Goal: Transaction & Acquisition: Purchase product/service

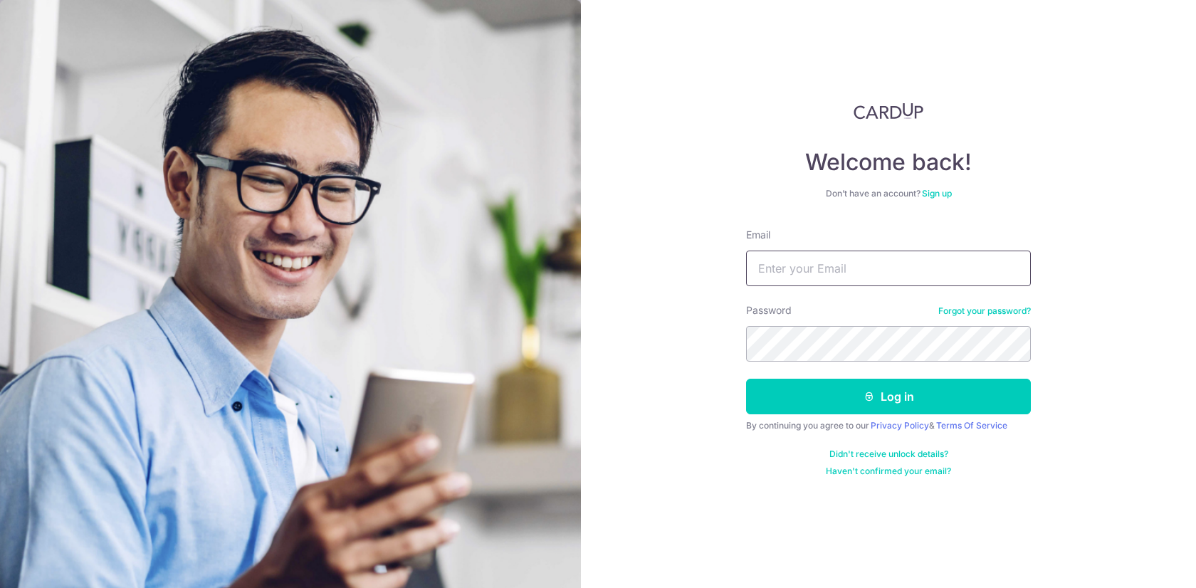
type input "[PERSON_NAME][EMAIL_ADDRESS][PERSON_NAME][DOMAIN_NAME]"
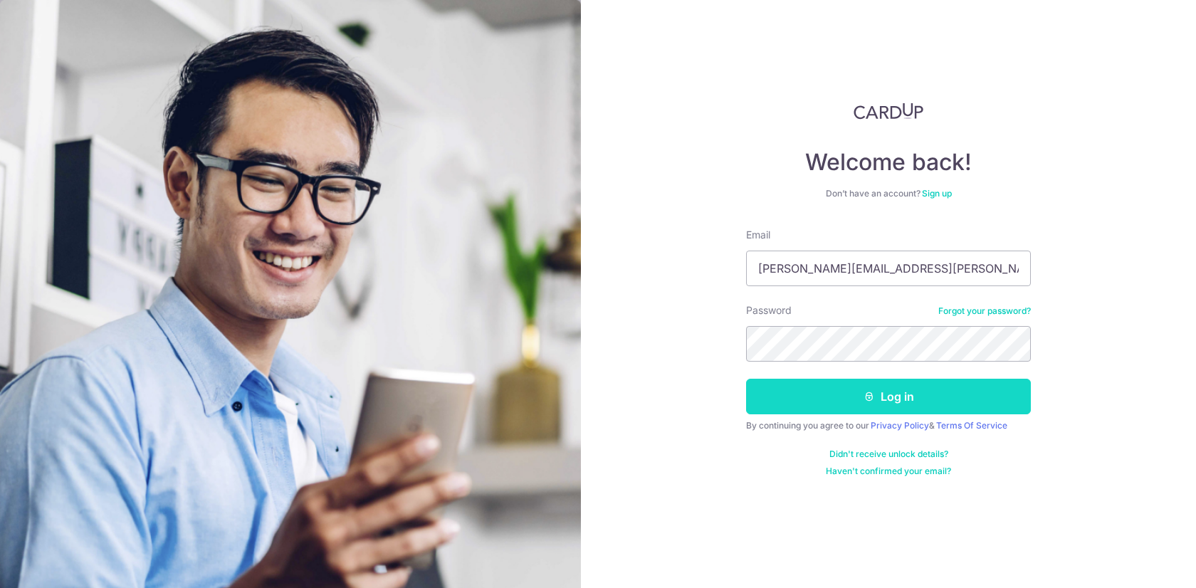
click at [832, 402] on button "Log in" at bounding box center [888, 397] width 285 height 36
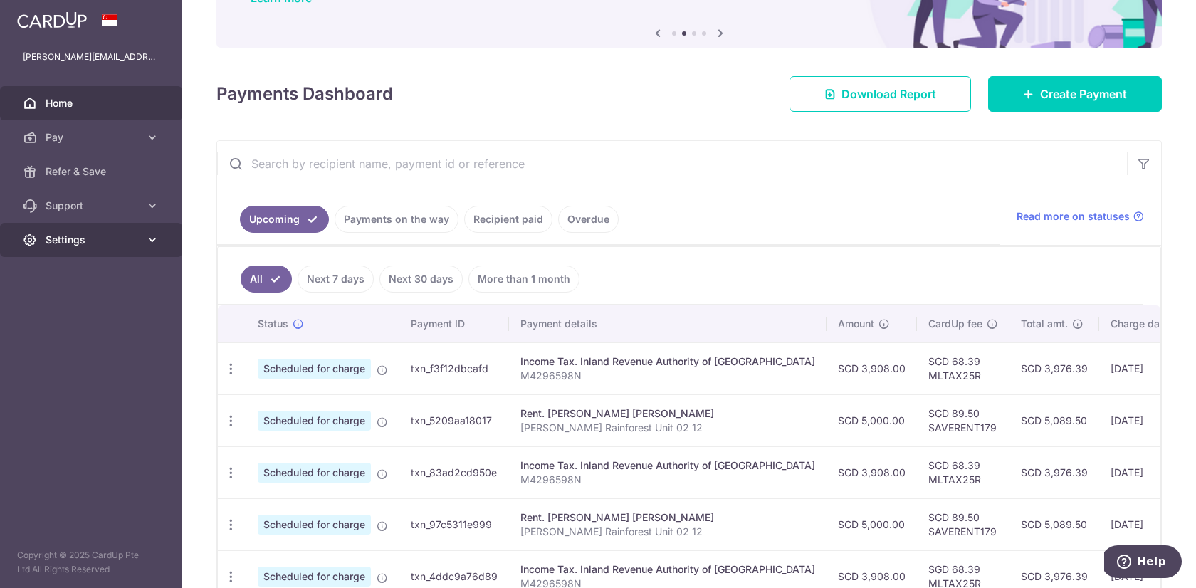
click at [49, 243] on span "Settings" at bounding box center [93, 240] width 94 height 14
click at [64, 271] on span "Account" at bounding box center [93, 274] width 94 height 14
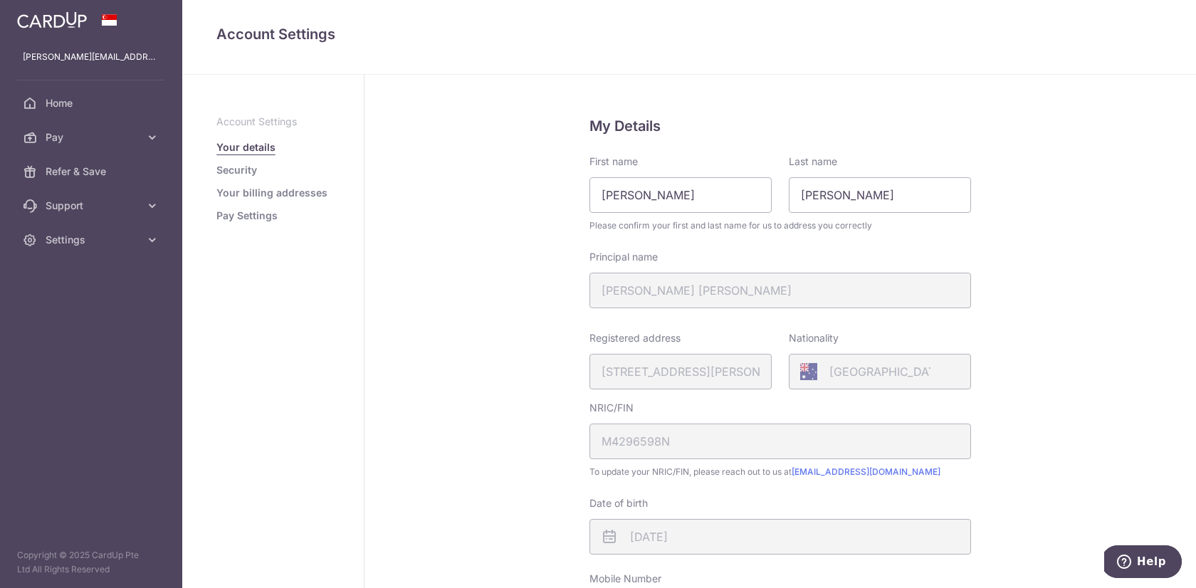
click at [236, 213] on link "Pay Settings" at bounding box center [246, 216] width 61 height 14
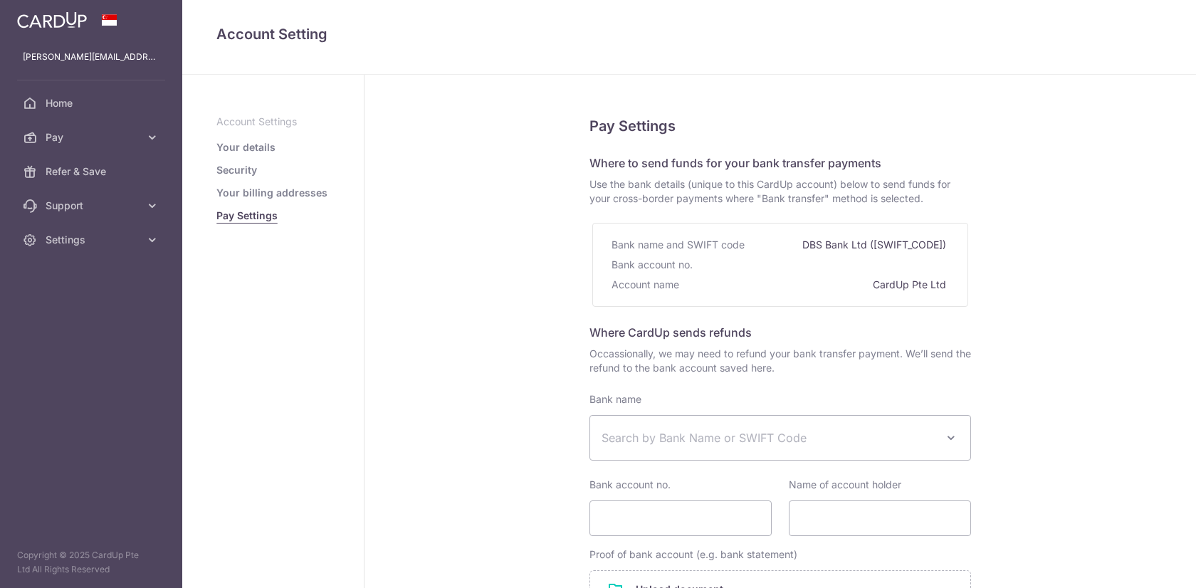
select select
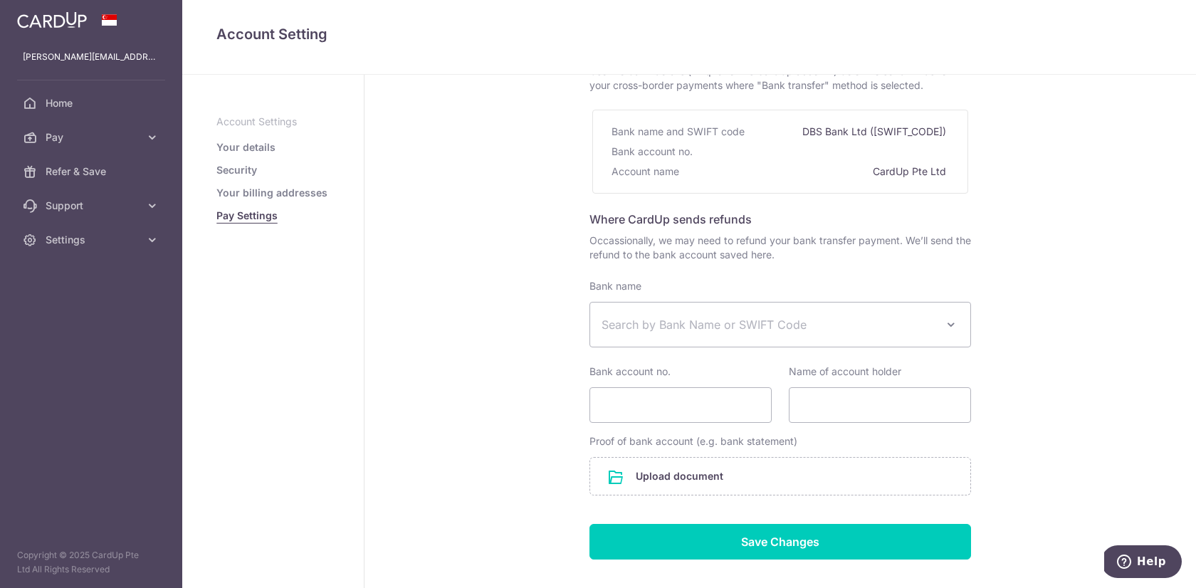
scroll to position [100, 0]
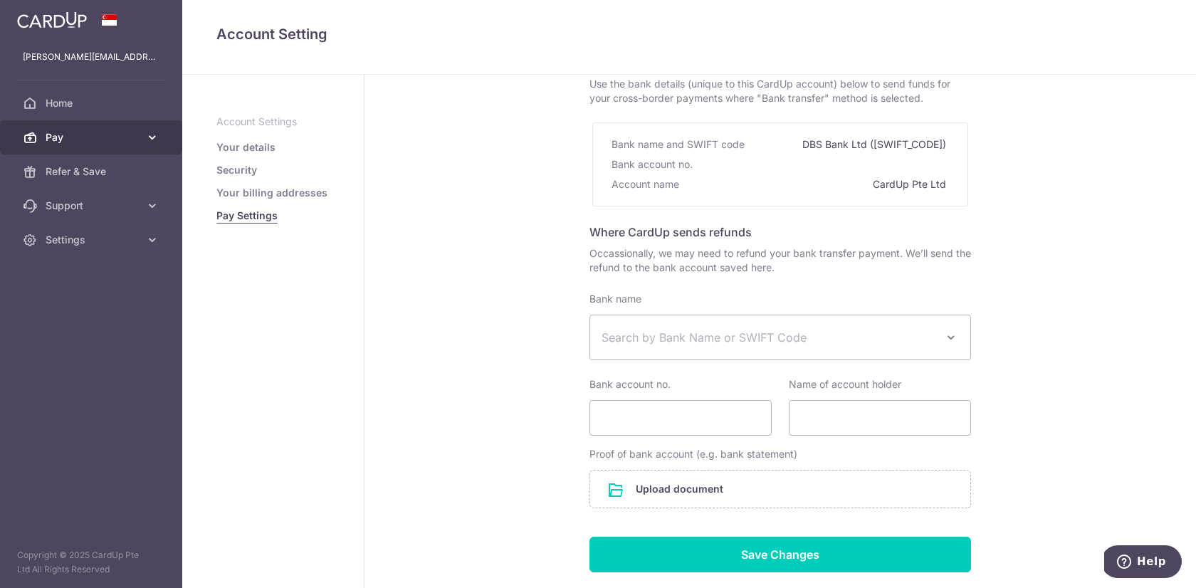
click at [78, 138] on span "Pay" at bounding box center [93, 137] width 94 height 14
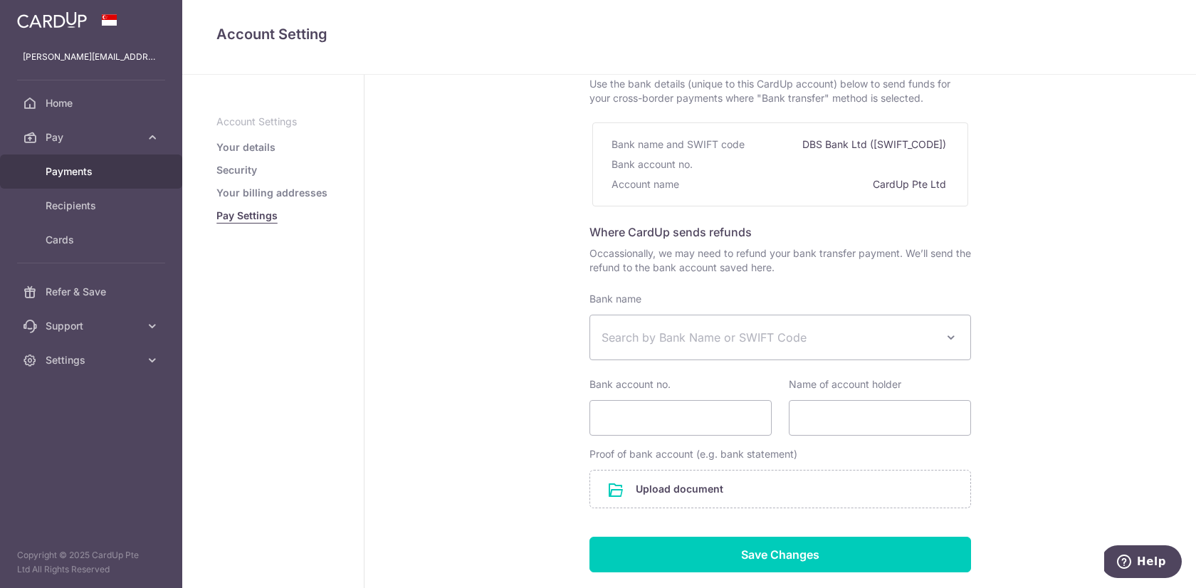
click at [78, 175] on span "Payments" at bounding box center [93, 171] width 94 height 14
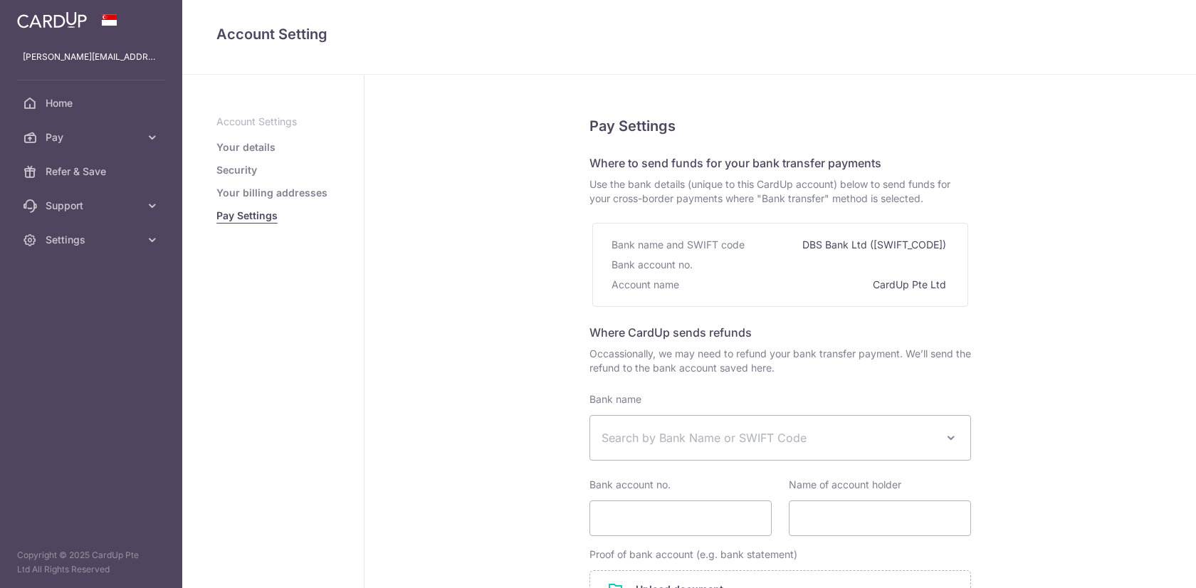
select select
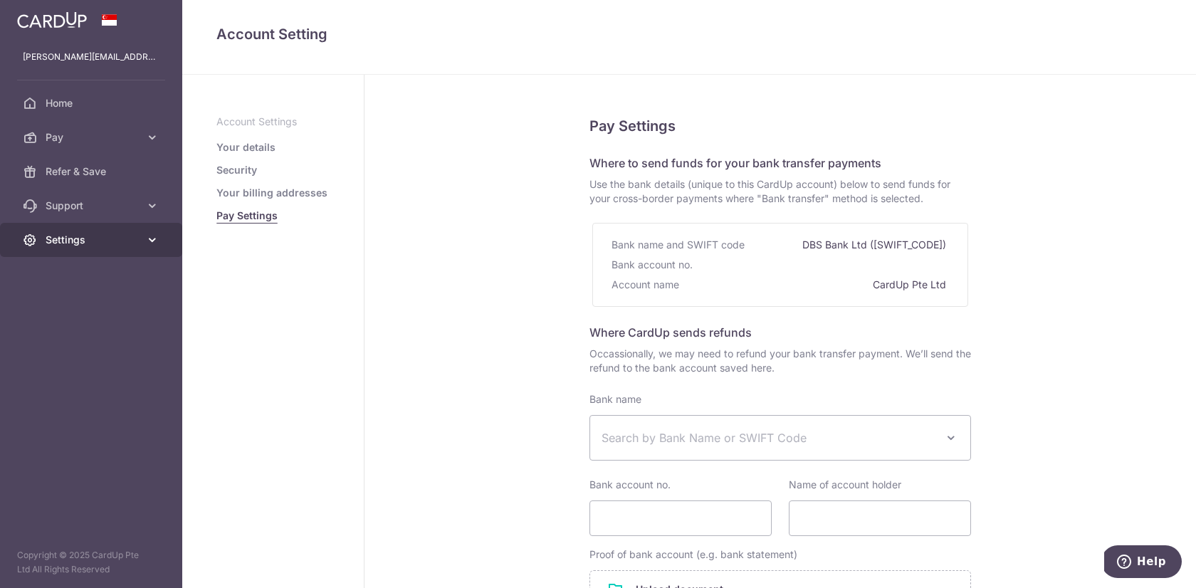
click at [89, 245] on span "Settings" at bounding box center [93, 240] width 94 height 14
click at [435, 264] on div "Pay Settings Where to send funds for your bank transfer payments Use the bank d…" at bounding box center [781, 427] width 832 height 705
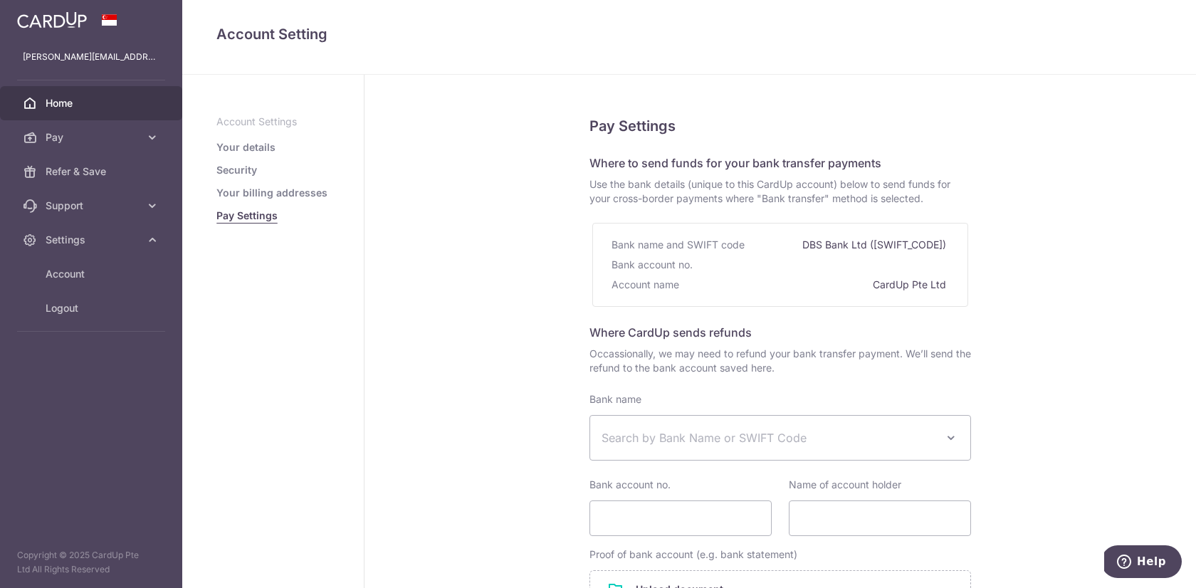
click at [95, 107] on span "Home" at bounding box center [93, 103] width 94 height 14
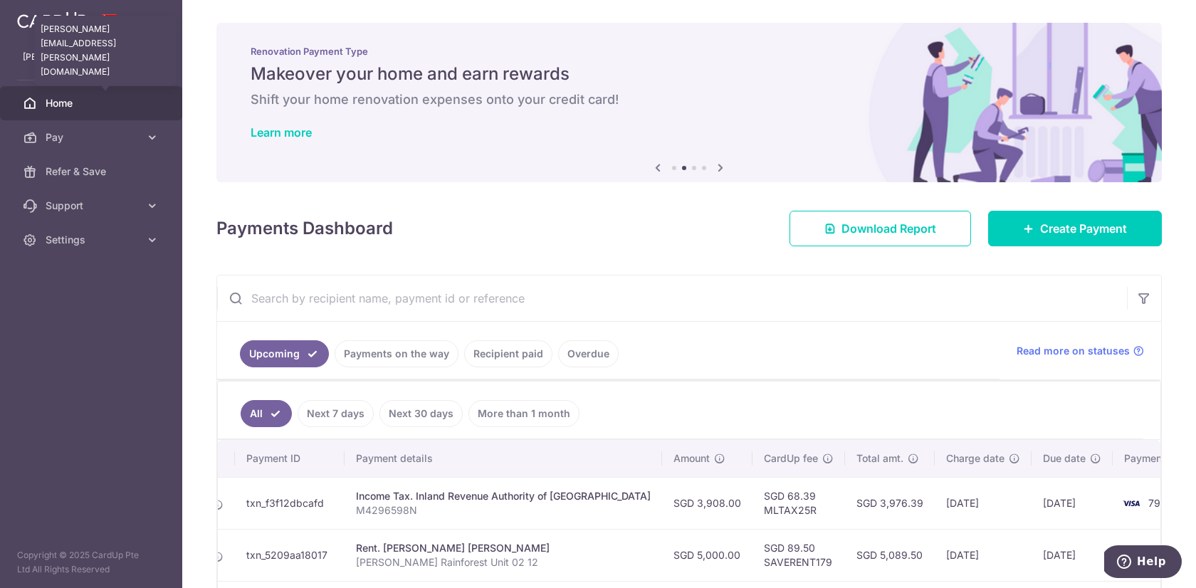
click at [84, 58] on p "[PERSON_NAME][EMAIL_ADDRESS][PERSON_NAME][DOMAIN_NAME]" at bounding box center [91, 57] width 137 height 14
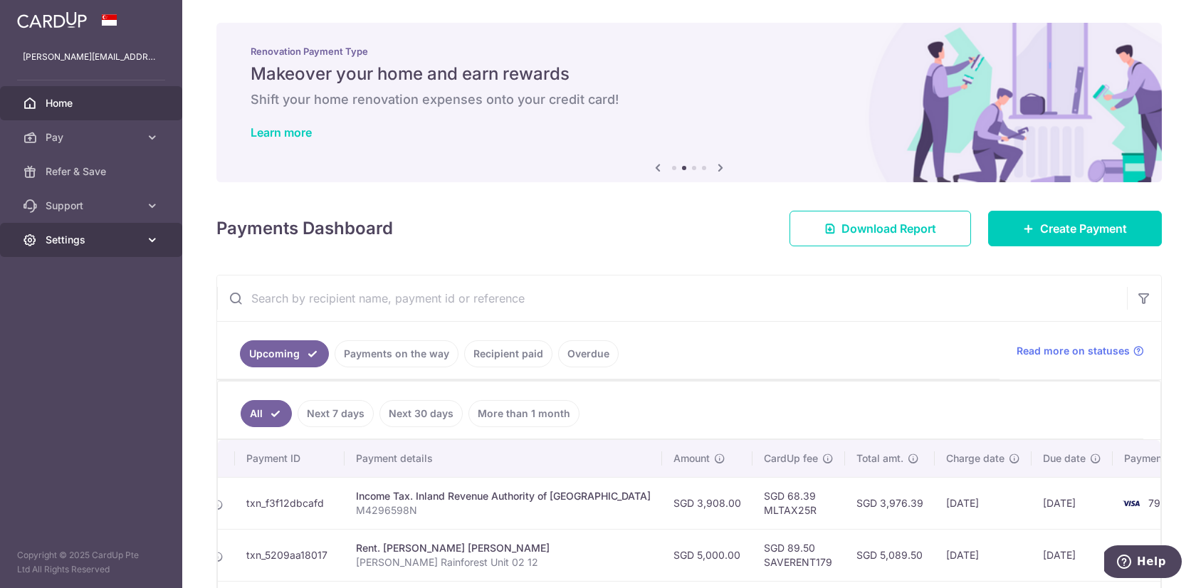
click at [80, 233] on span "Settings" at bounding box center [93, 240] width 94 height 14
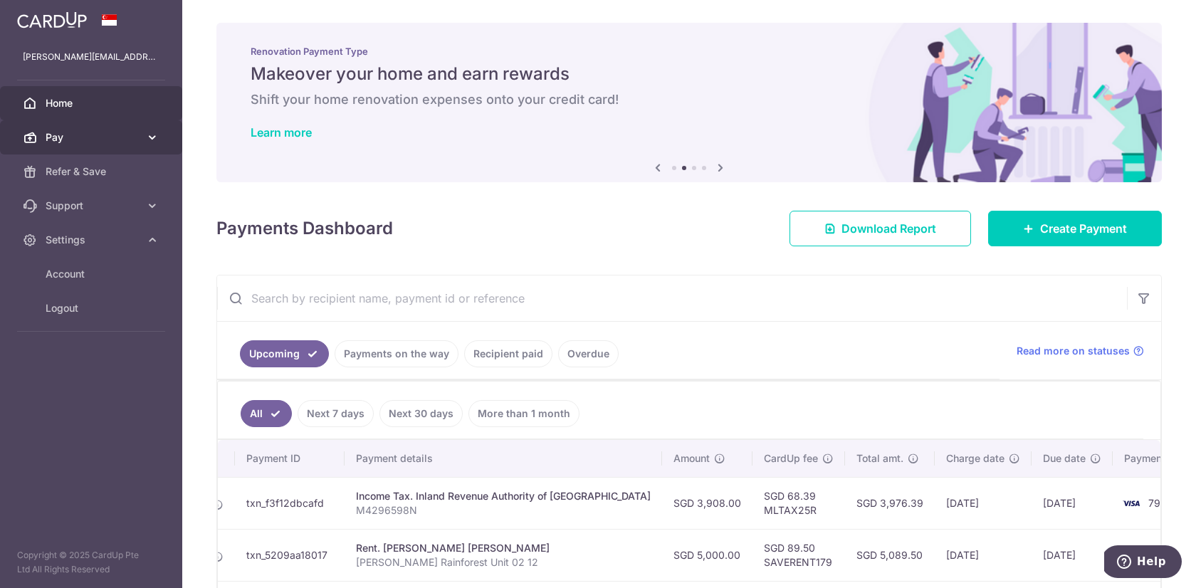
click at [73, 146] on link "Pay" at bounding box center [91, 137] width 182 height 34
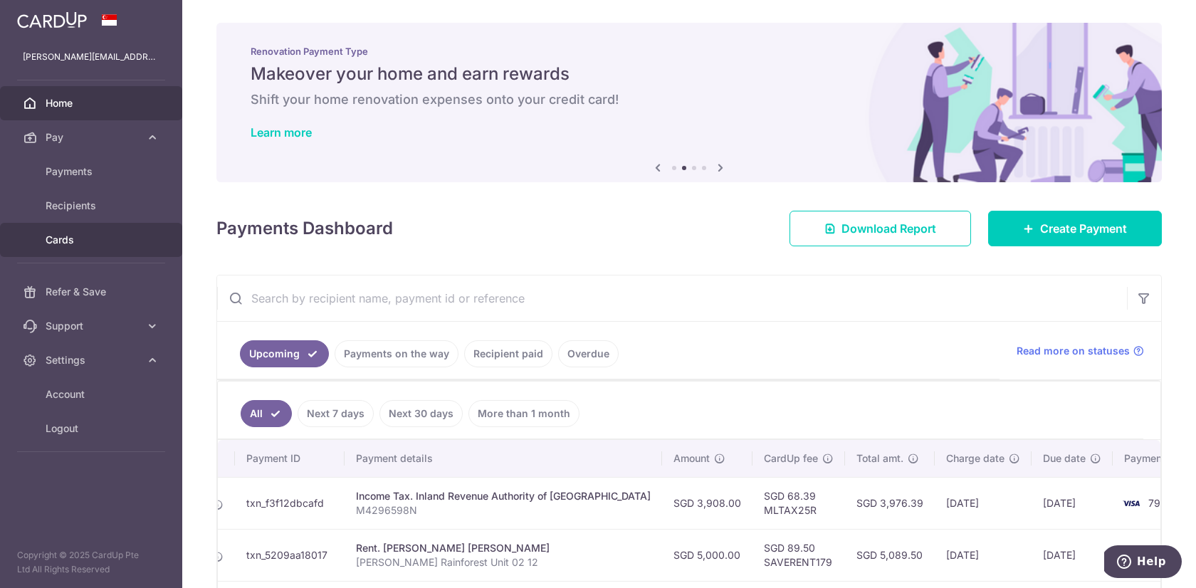
click at [70, 246] on span "Cards" at bounding box center [93, 240] width 94 height 14
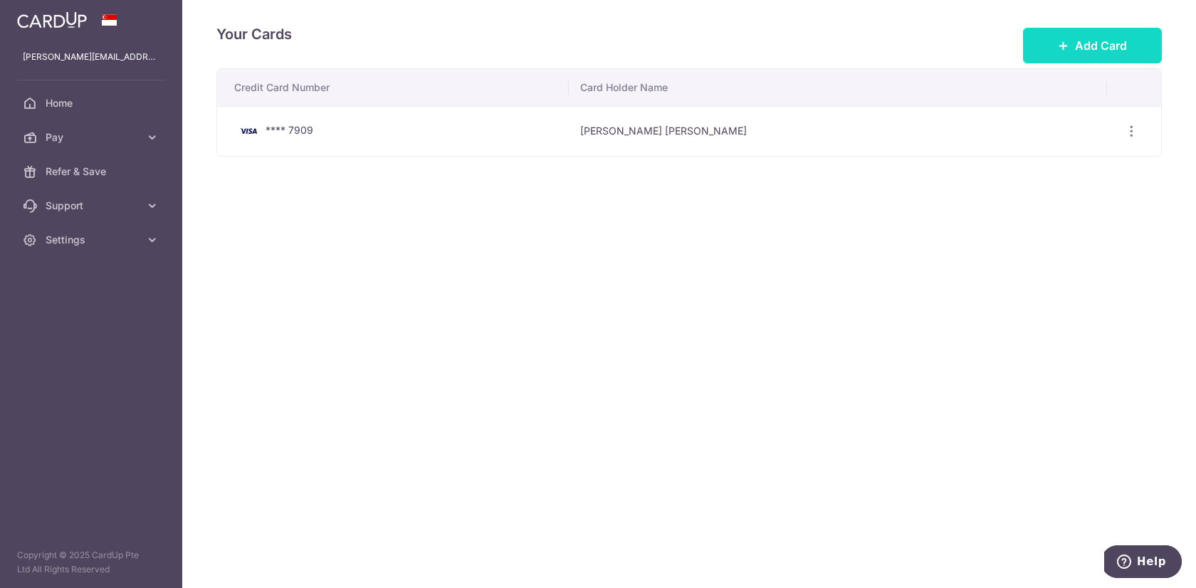
click at [1106, 41] on span "Add Card" at bounding box center [1101, 45] width 52 height 17
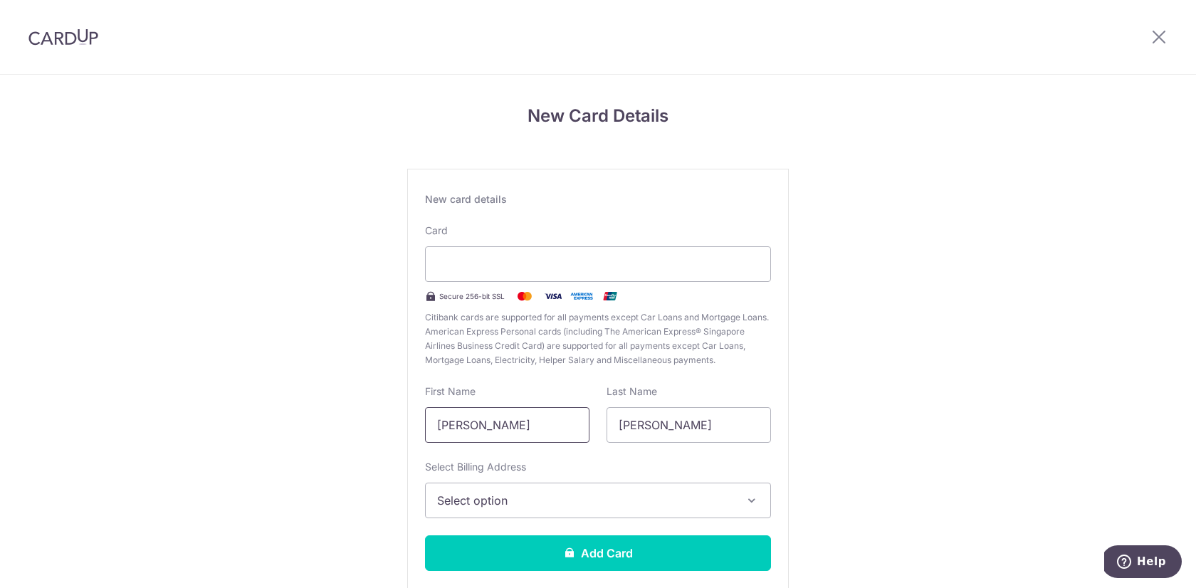
click at [521, 428] on input "Joseph John" at bounding box center [507, 425] width 164 height 36
type input "Joseph"
click at [498, 510] on button "Select option" at bounding box center [598, 501] width 346 height 36
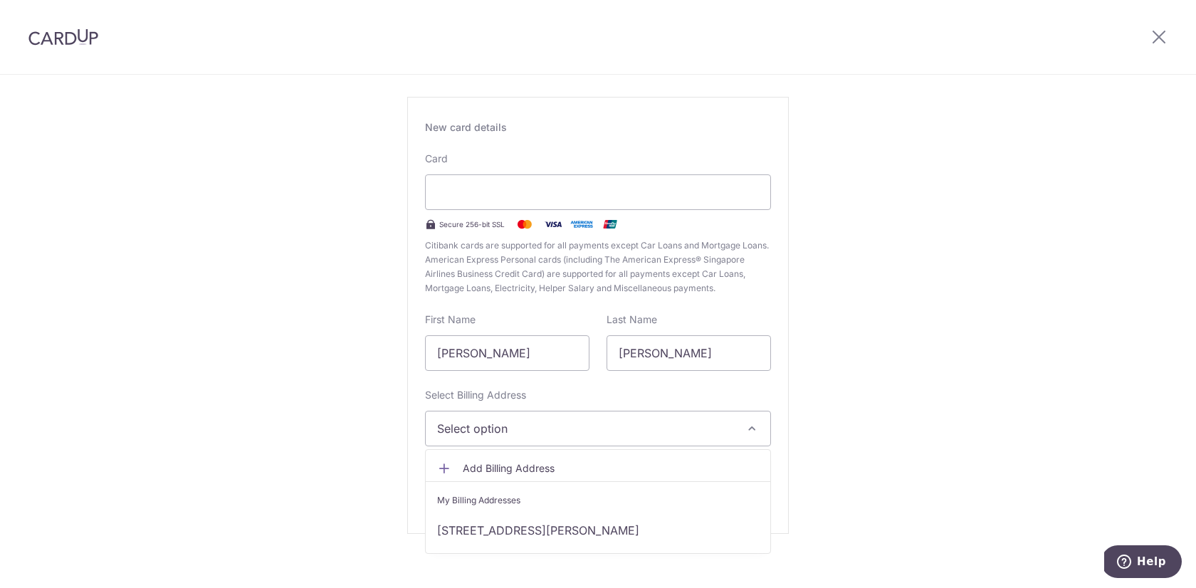
scroll to position [85, 0]
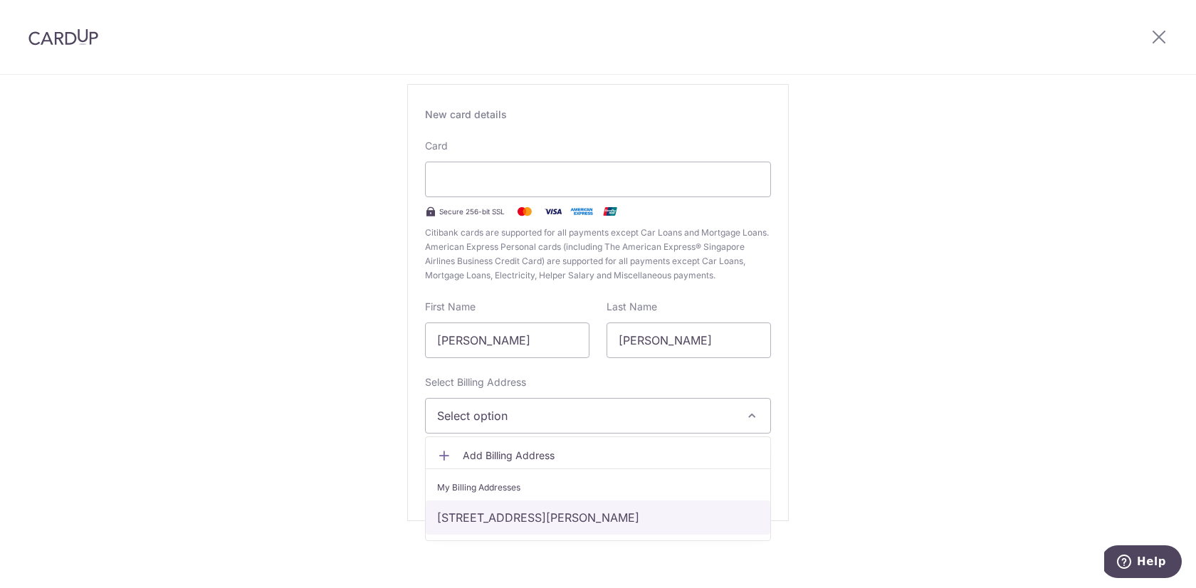
click at [498, 510] on link "335 Choa Chu Kang Avenue 3 The Rainforest #02-12, Singapore, Singapore-689871" at bounding box center [598, 518] width 345 height 34
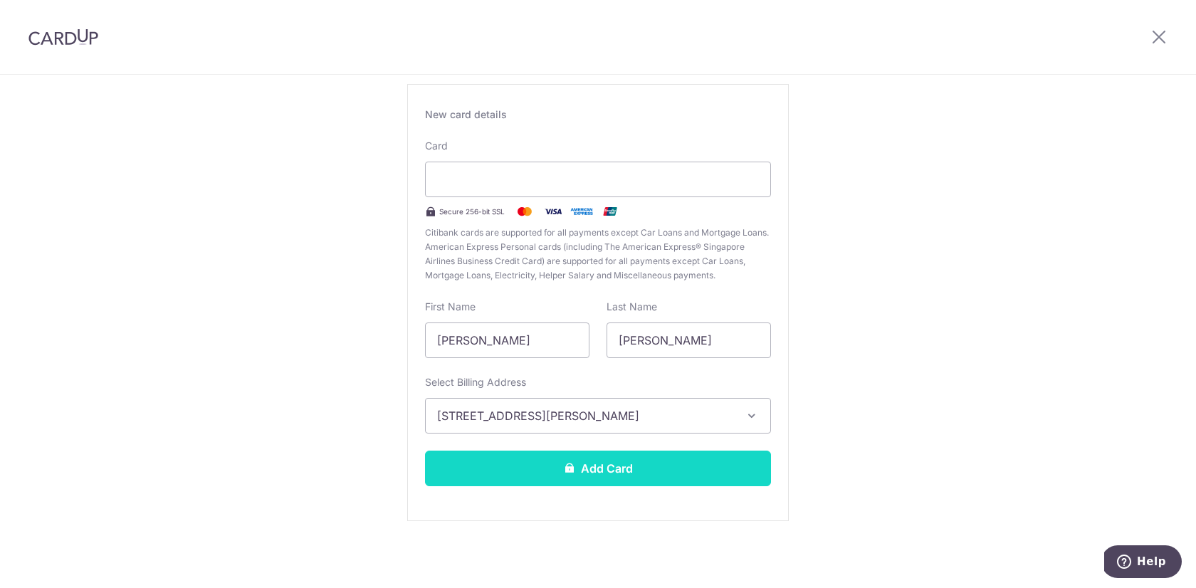
click at [551, 461] on button "Add Card" at bounding box center [598, 469] width 346 height 36
click at [600, 473] on button "Add Card" at bounding box center [598, 469] width 346 height 36
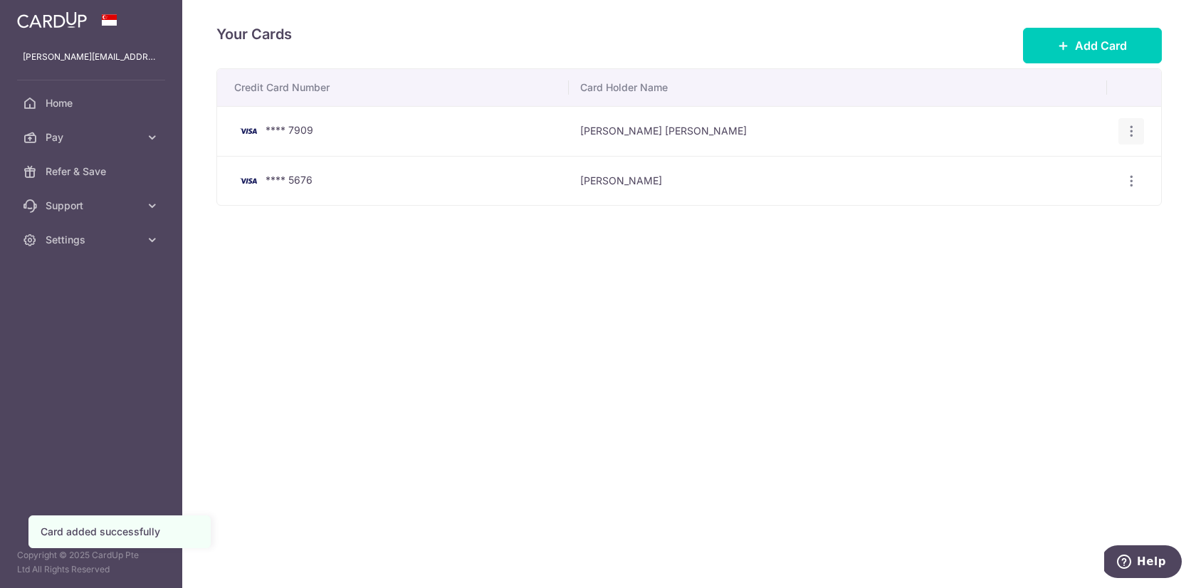
click at [1133, 120] on div "View/Edit [GEOGRAPHIC_DATA]" at bounding box center [1132, 131] width 26 height 26
click at [1131, 126] on icon "button" at bounding box center [1131, 131] width 15 height 15
click at [1047, 214] on link "Delete" at bounding box center [1069, 205] width 148 height 34
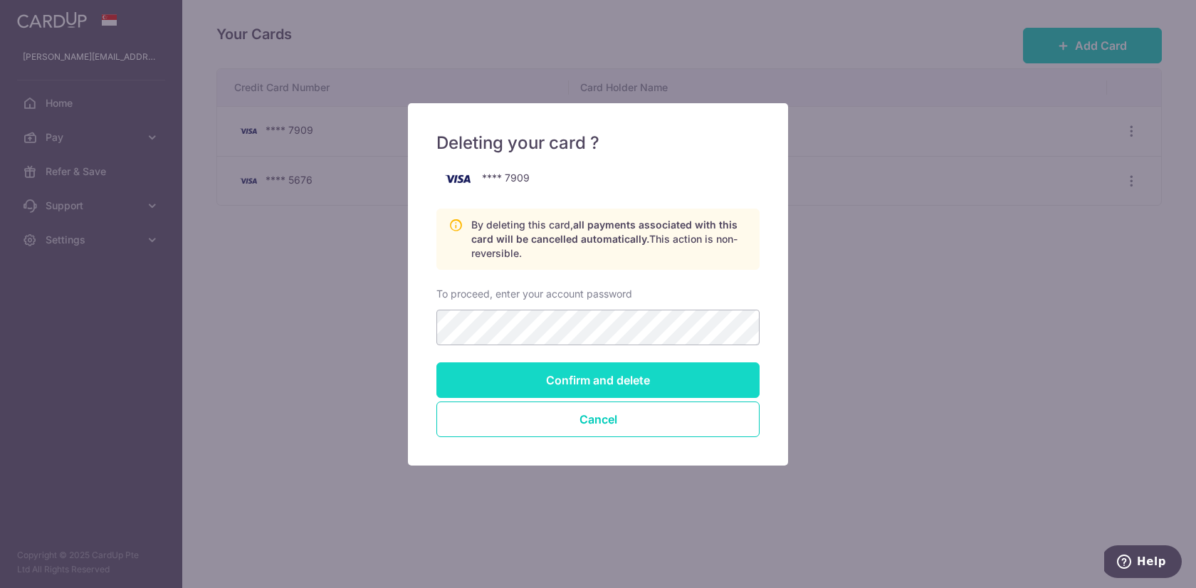
click at [558, 379] on input "Confirm and delete" at bounding box center [597, 380] width 323 height 36
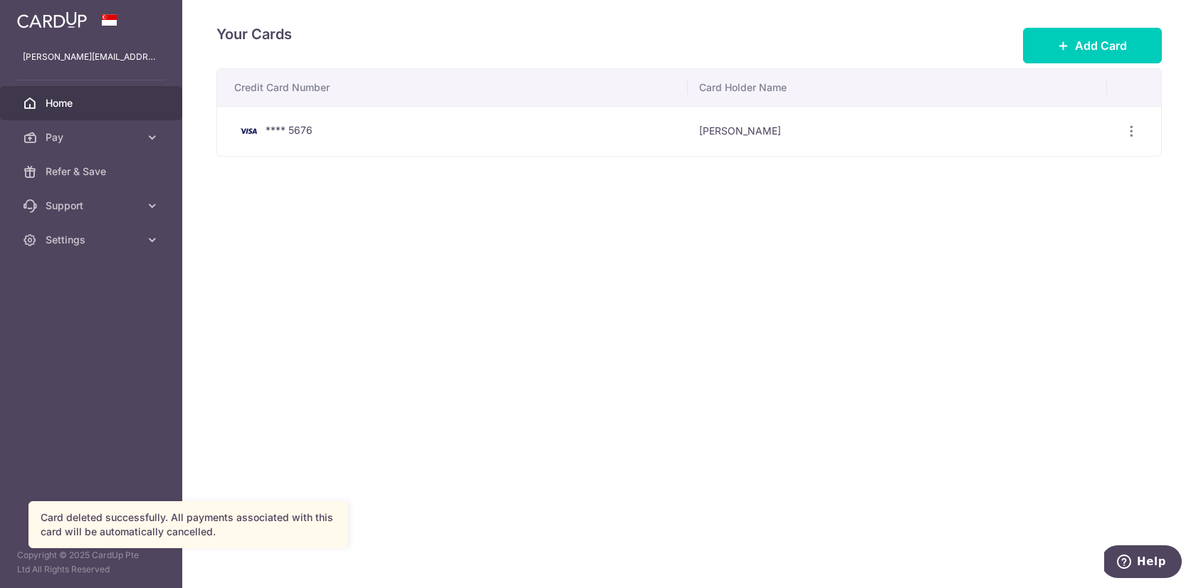
click at [77, 95] on link "Home" at bounding box center [91, 103] width 182 height 34
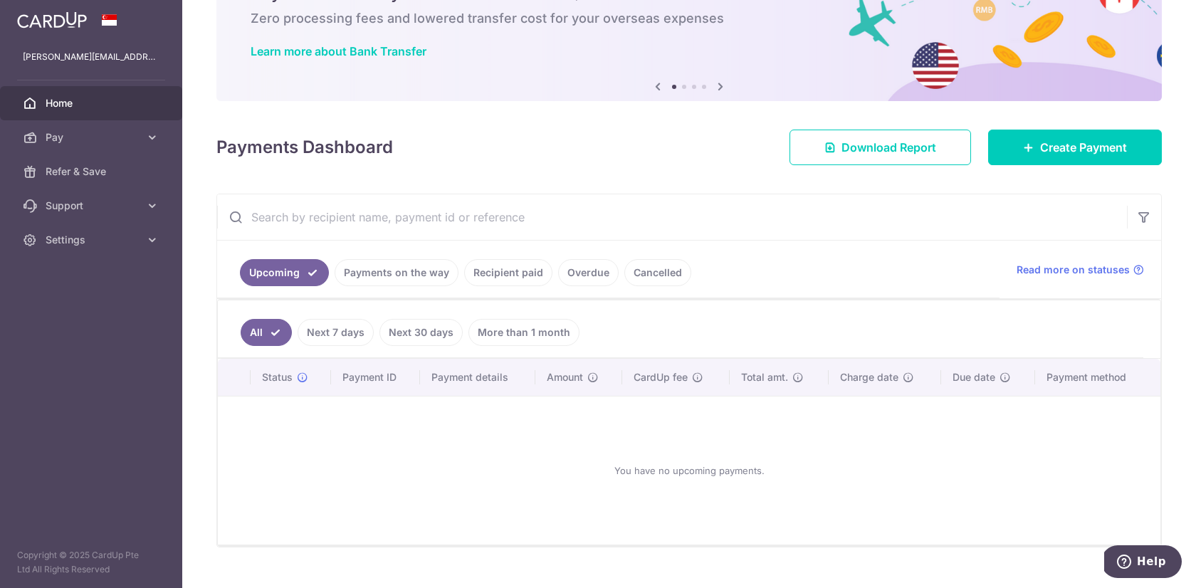
scroll to position [108, 0]
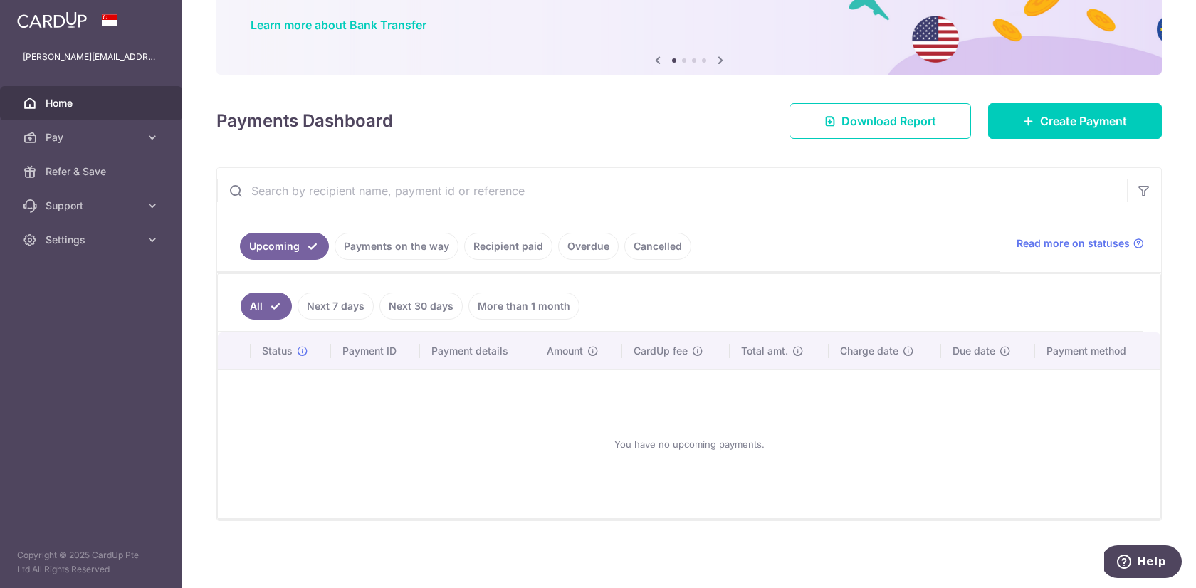
click at [327, 305] on link "Next 7 days" at bounding box center [336, 306] width 76 height 27
click at [412, 299] on link "Next 30 days" at bounding box center [420, 306] width 83 height 27
click at [476, 295] on link "More than 1 month" at bounding box center [523, 306] width 111 height 27
click at [656, 242] on link "Cancelled" at bounding box center [657, 246] width 67 height 27
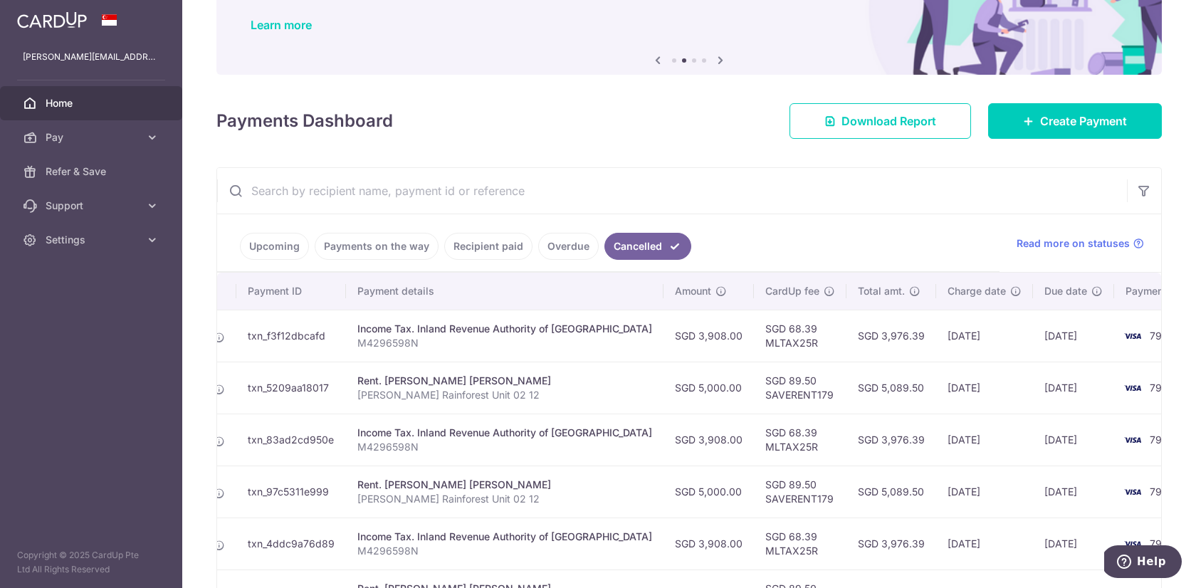
scroll to position [0, 0]
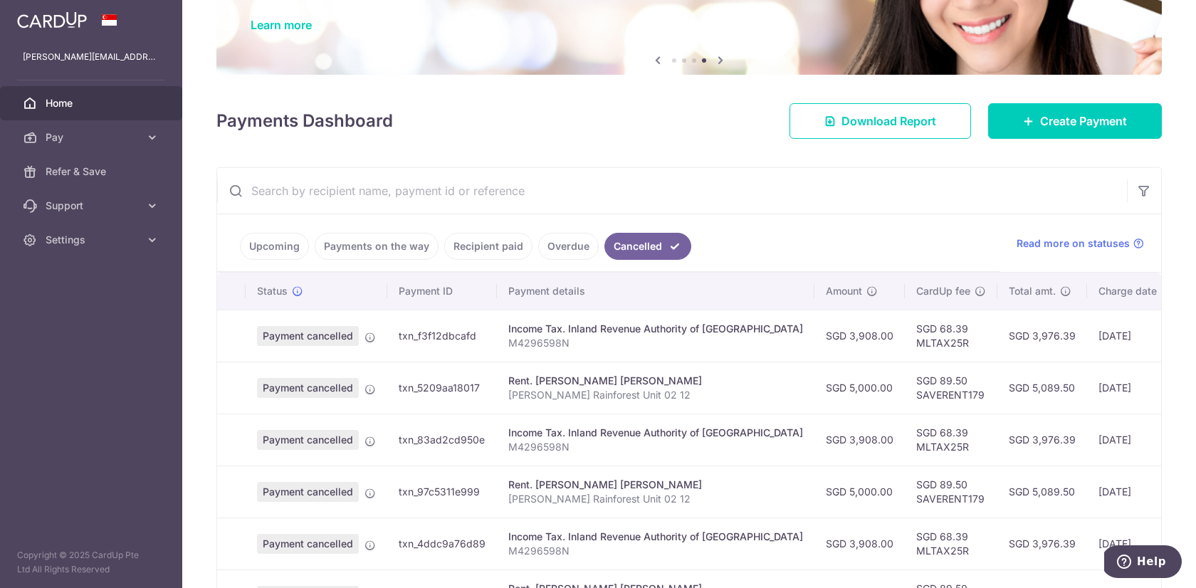
click at [56, 102] on span "Home" at bounding box center [93, 103] width 94 height 14
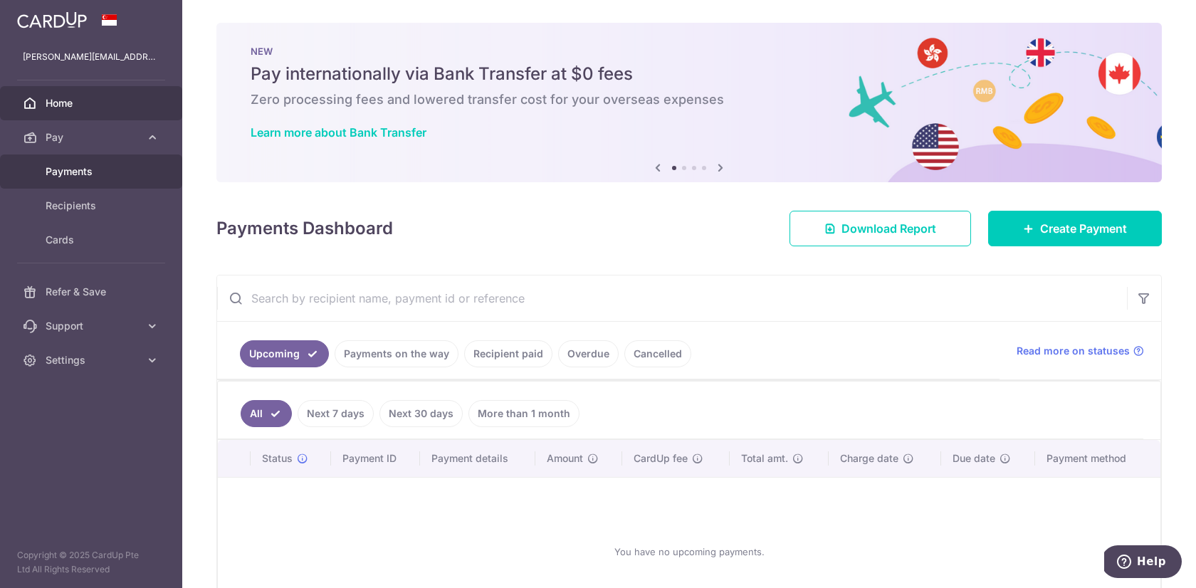
click at [70, 175] on span "Payments" at bounding box center [93, 171] width 94 height 14
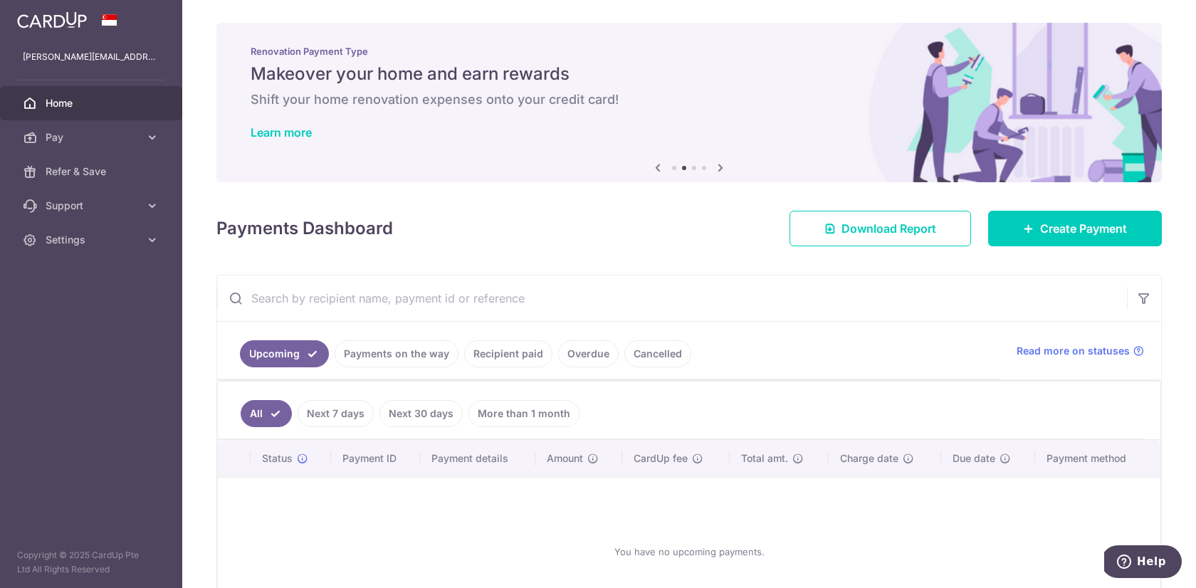
click at [653, 354] on link "Cancelled" at bounding box center [657, 353] width 67 height 27
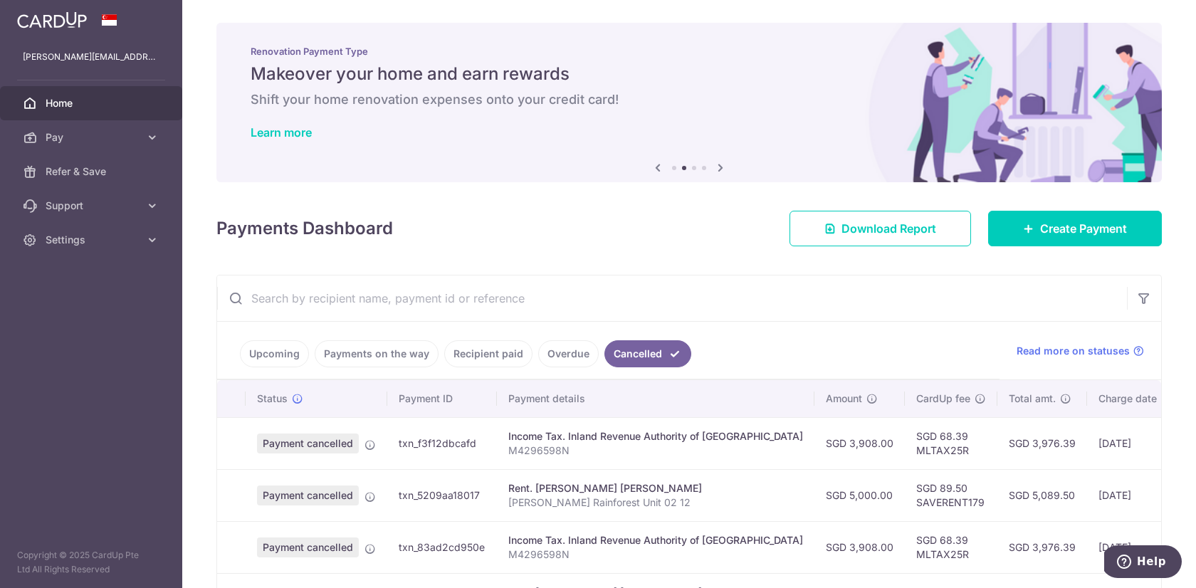
click at [269, 438] on span "Payment cancelled" at bounding box center [308, 444] width 102 height 20
click at [347, 442] on span "Payment cancelled" at bounding box center [308, 444] width 102 height 20
click at [365, 444] on icon at bounding box center [370, 444] width 11 height 11
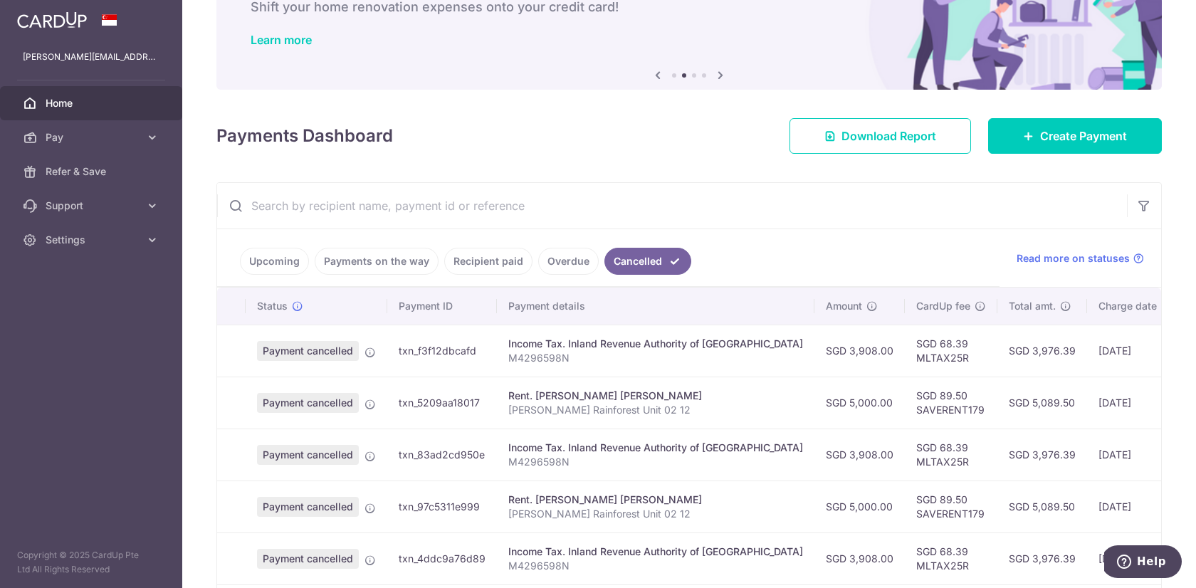
scroll to position [0, 1]
click at [367, 353] on icon at bounding box center [369, 352] width 11 height 11
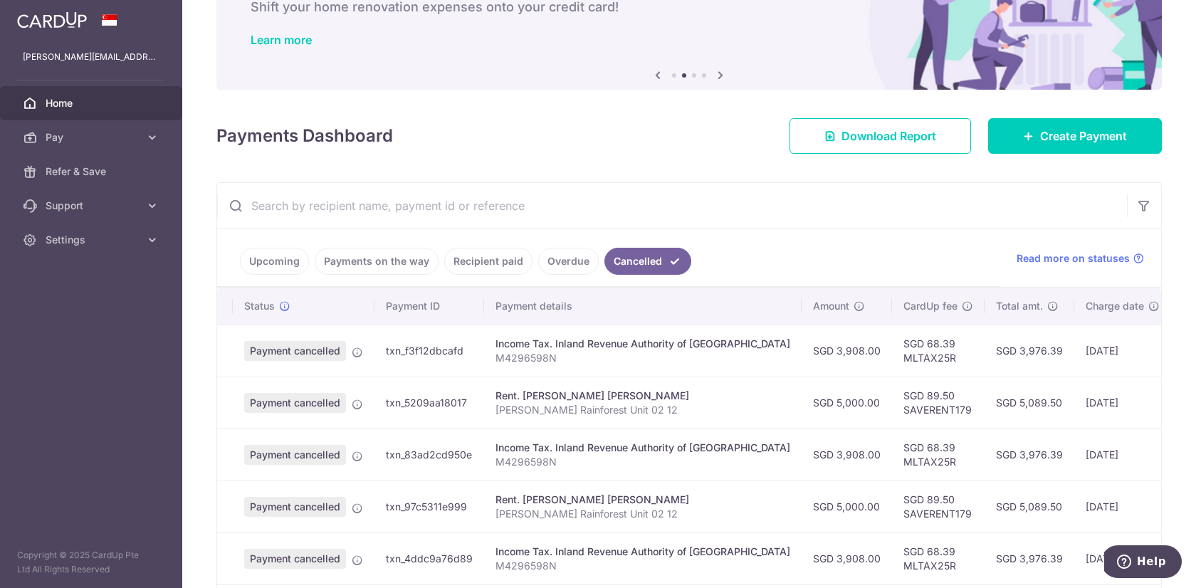
scroll to position [0, 151]
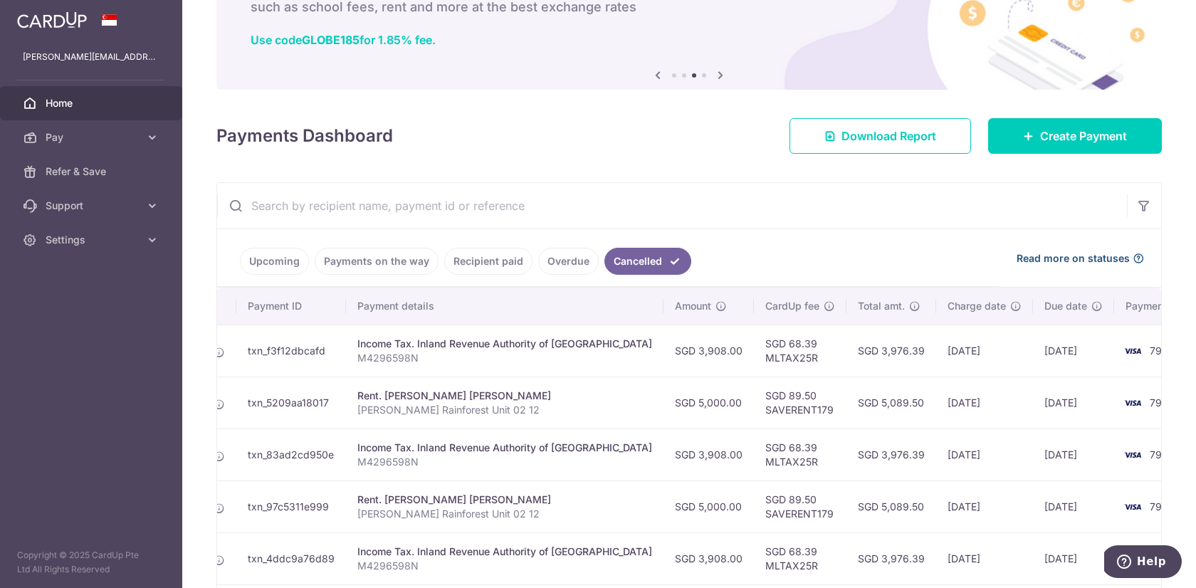
click at [1078, 258] on span "Read more on statuses" at bounding box center [1073, 258] width 113 height 14
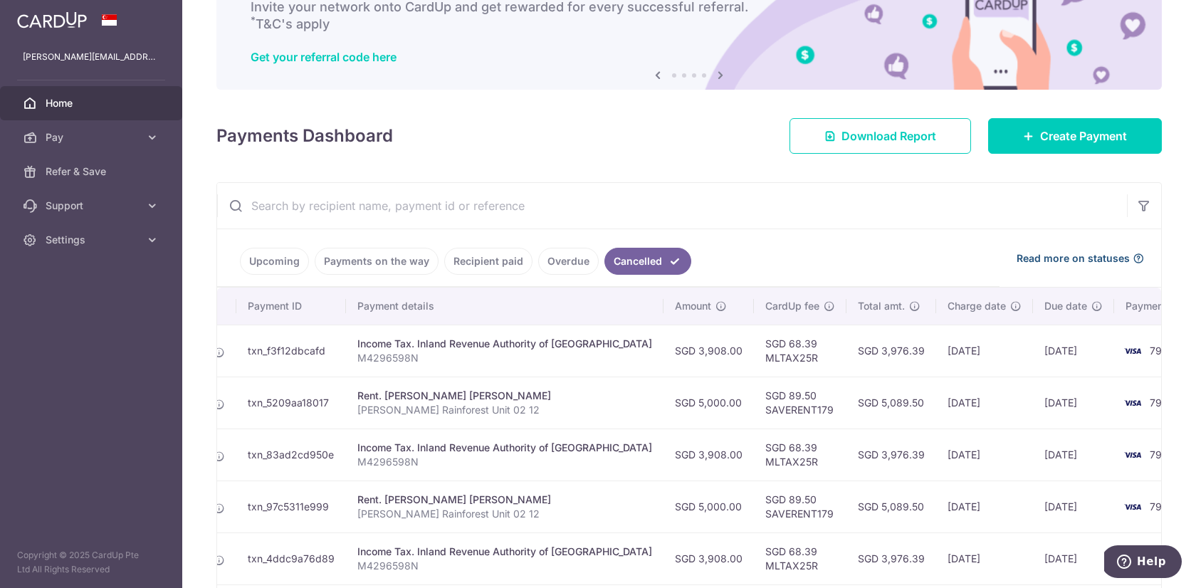
scroll to position [0, 0]
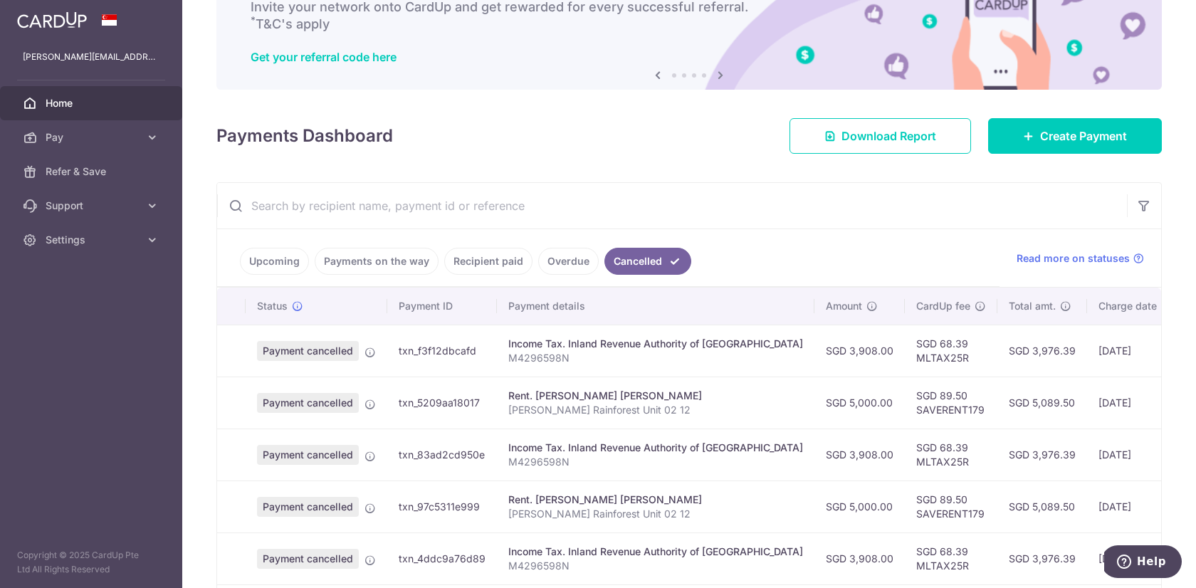
click at [295, 347] on span "Payment cancelled" at bounding box center [308, 351] width 102 height 20
click at [331, 351] on span "Payment cancelled" at bounding box center [308, 351] width 102 height 20
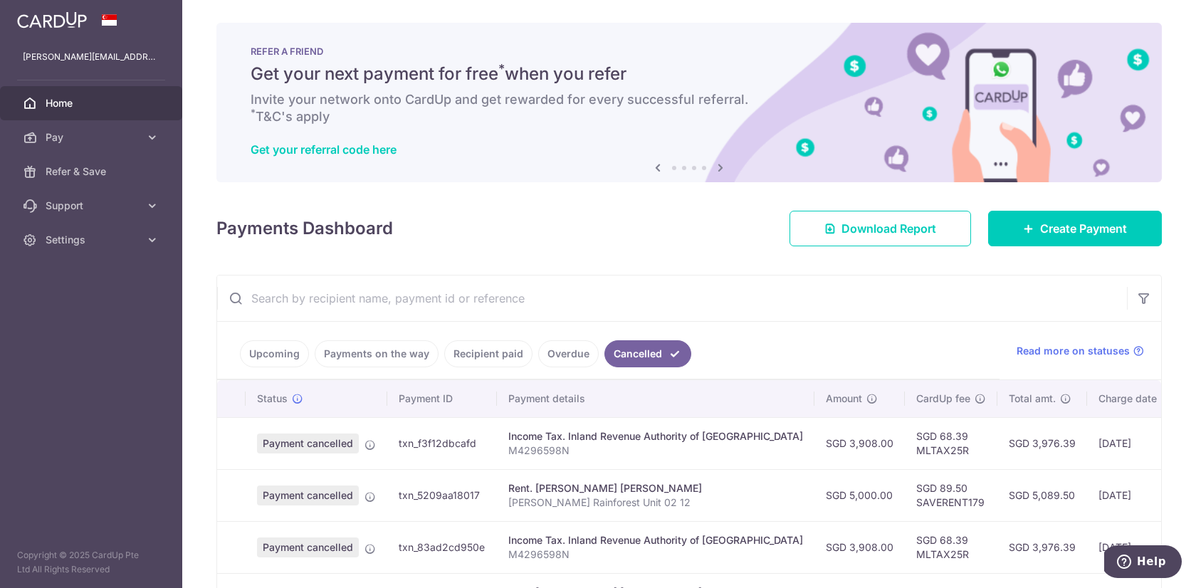
scroll to position [1, 0]
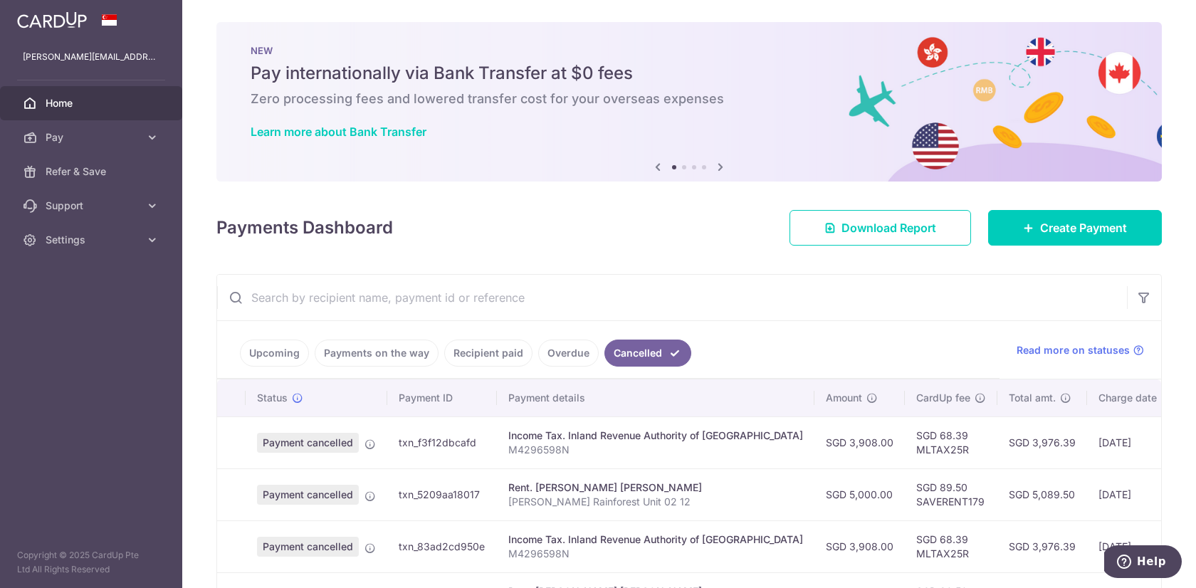
click at [659, 347] on link "Cancelled" at bounding box center [647, 353] width 87 height 27
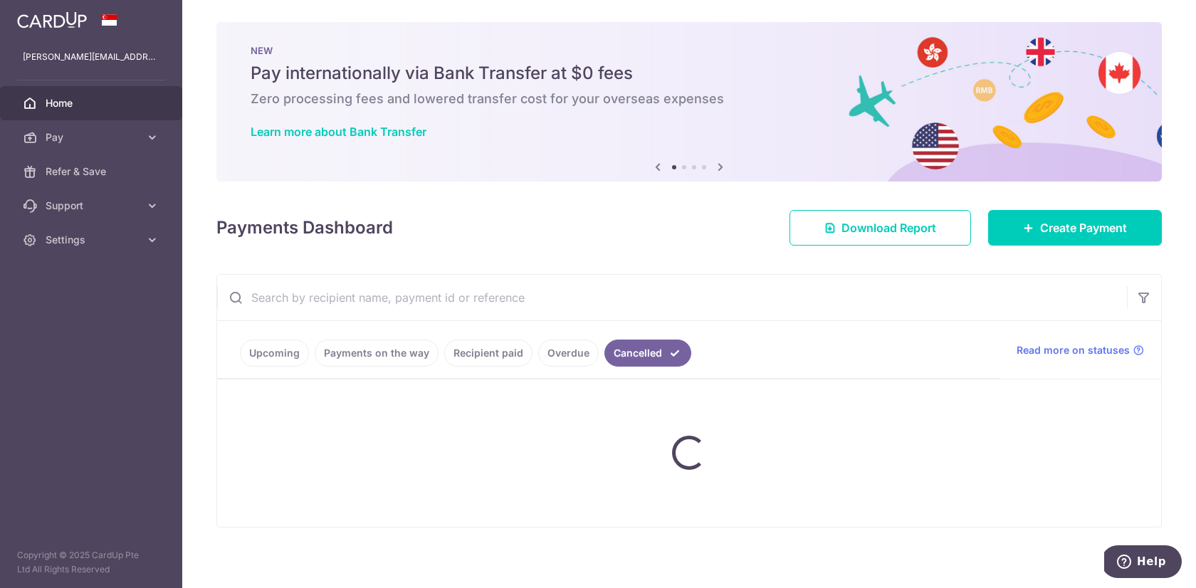
click at [659, 347] on link "Cancelled" at bounding box center [647, 353] width 87 height 27
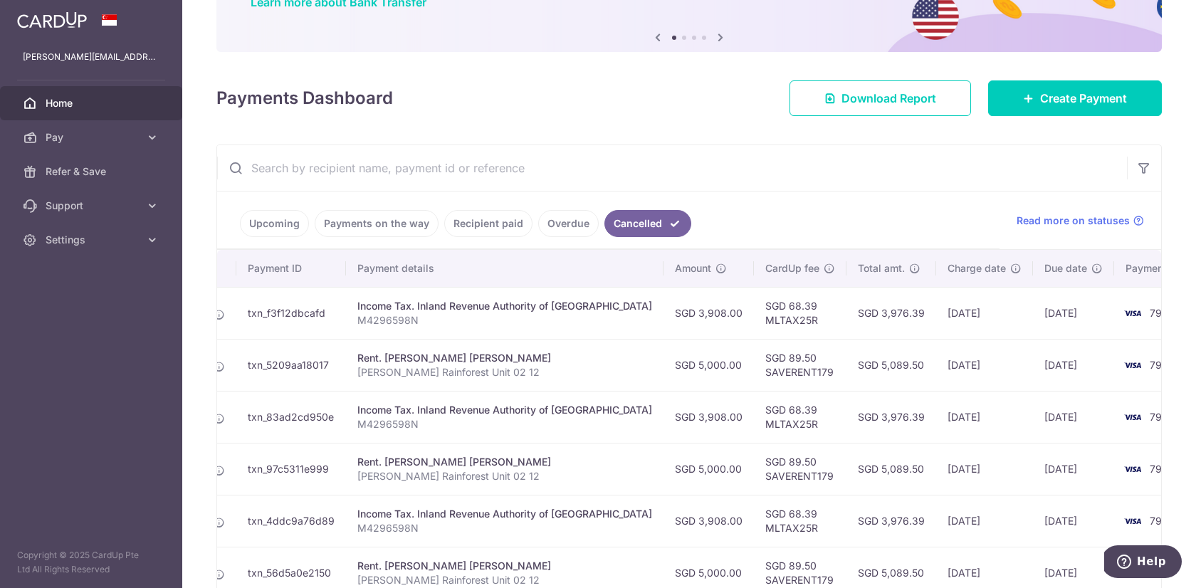
scroll to position [0, 0]
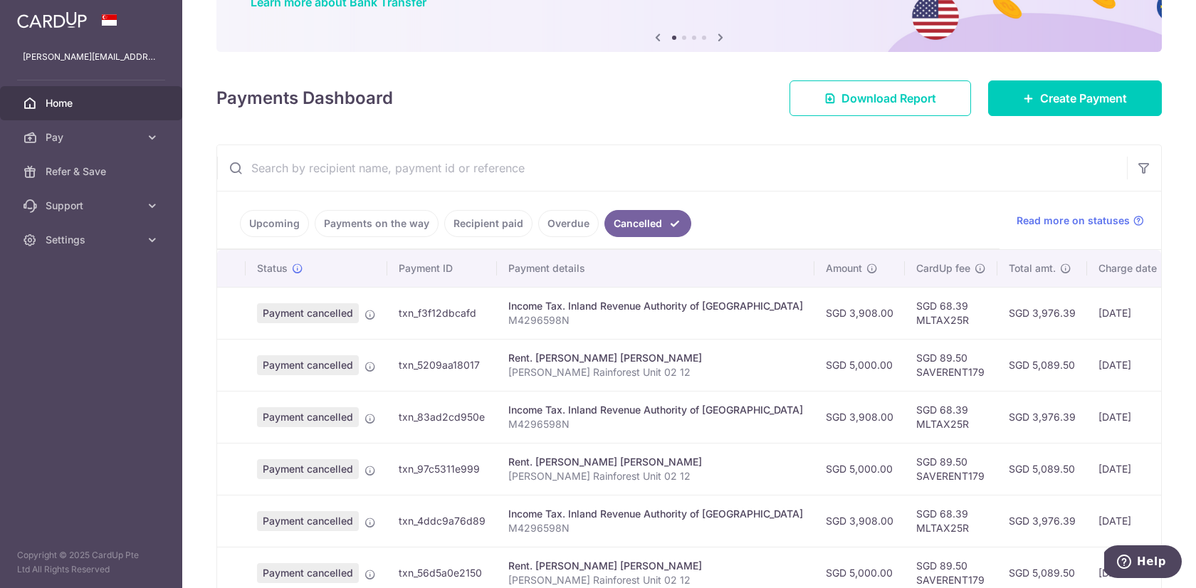
click at [288, 315] on span "Payment cancelled" at bounding box center [308, 313] width 102 height 20
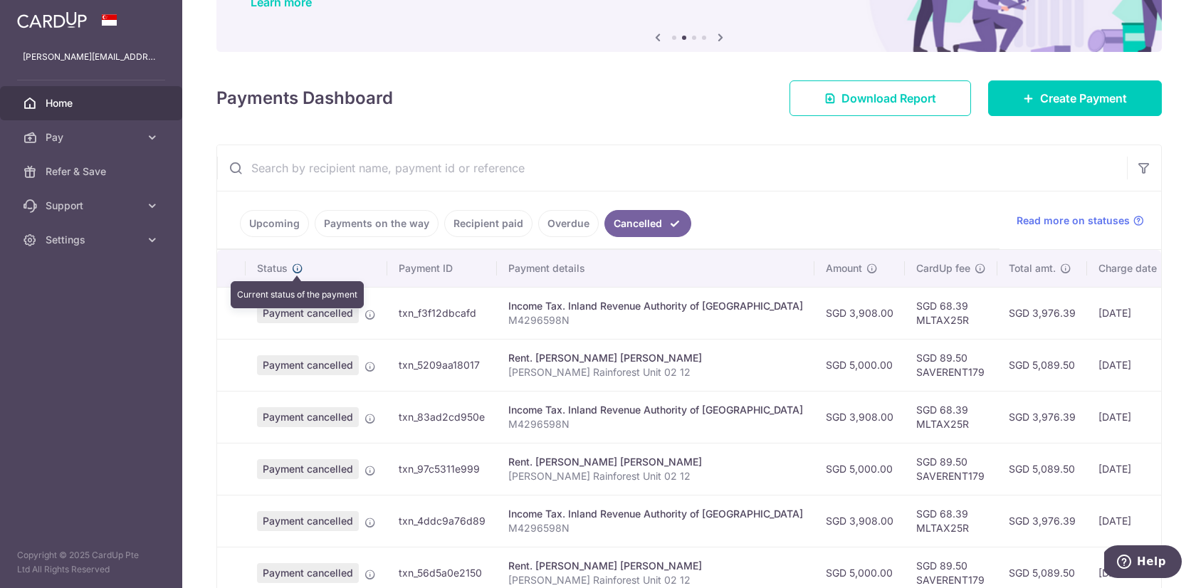
click at [295, 266] on icon at bounding box center [297, 268] width 11 height 11
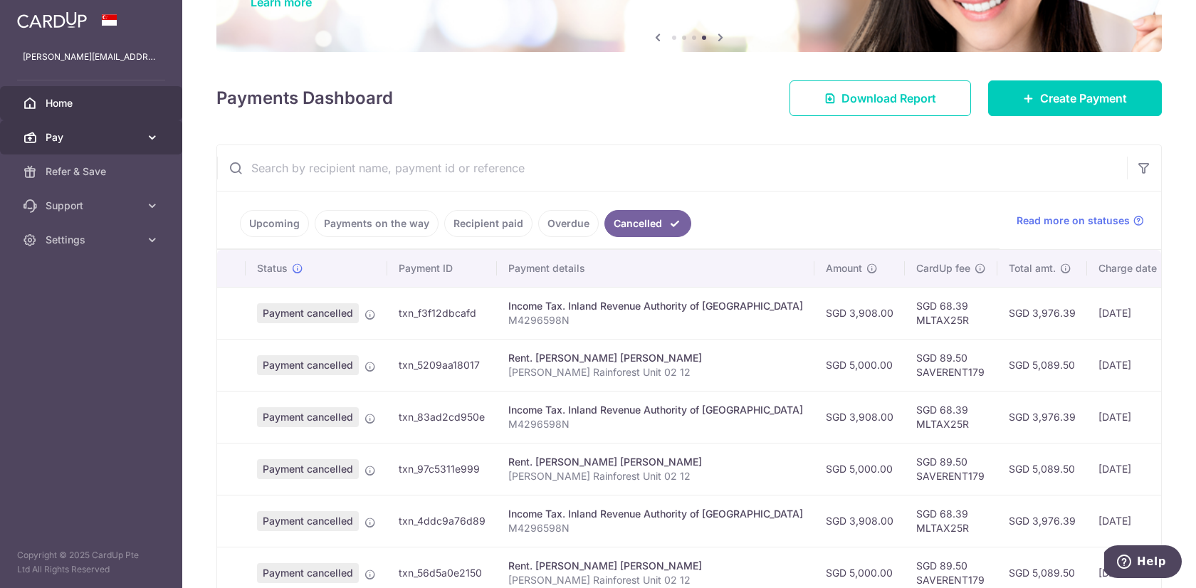
click at [54, 137] on span "Pay" at bounding box center [93, 137] width 94 height 14
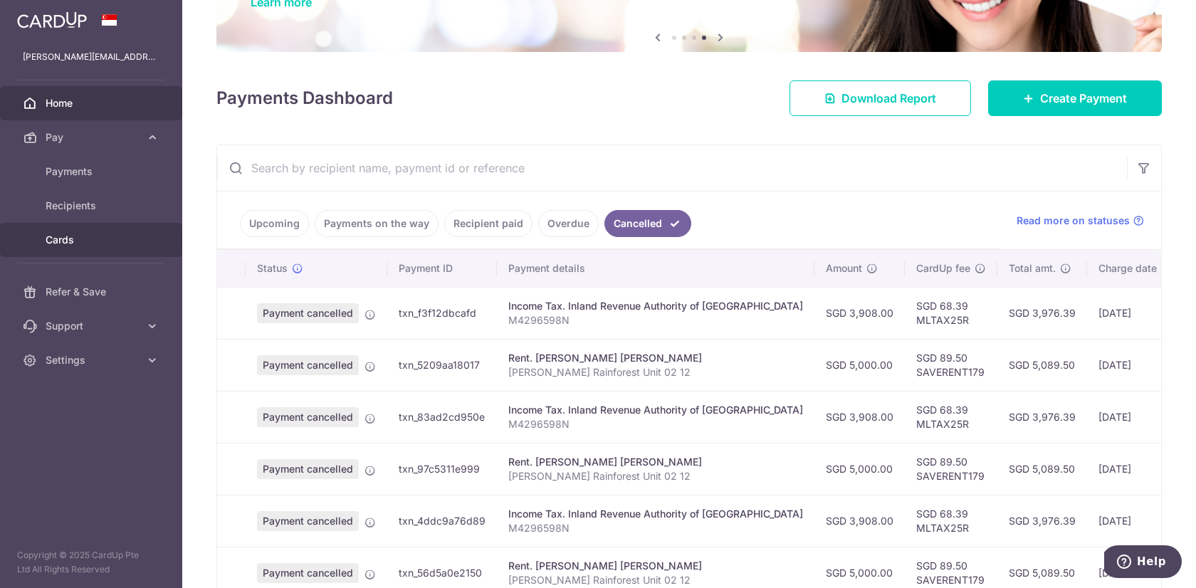
click at [61, 238] on span "Cards" at bounding box center [93, 240] width 94 height 14
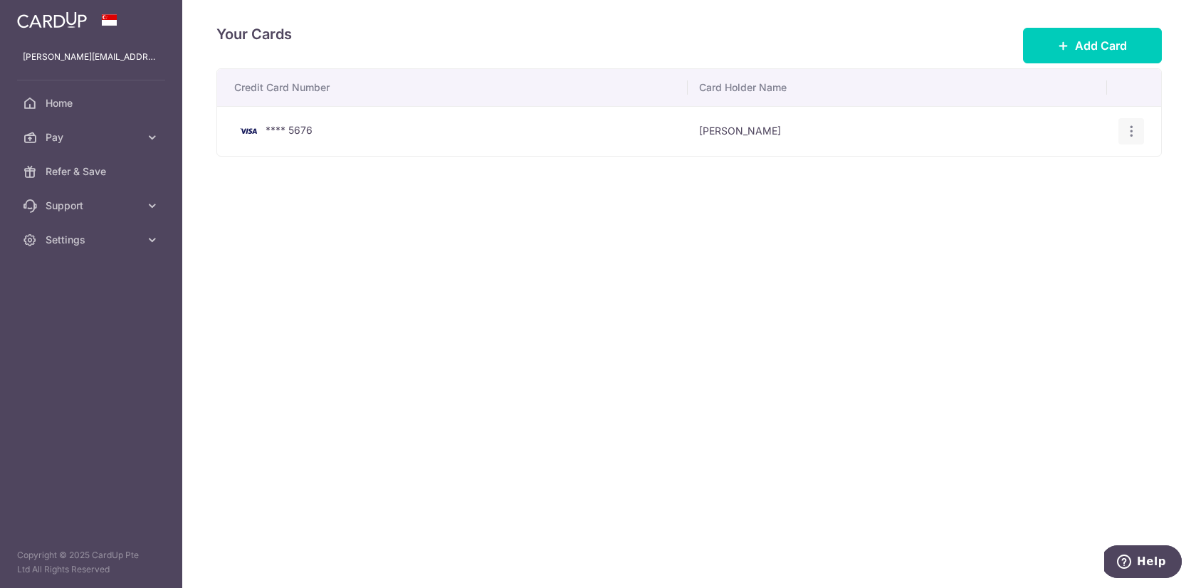
click at [1133, 125] on icon "button" at bounding box center [1131, 131] width 15 height 15
click at [1068, 163] on span "View/Edit" at bounding box center [1083, 170] width 97 height 17
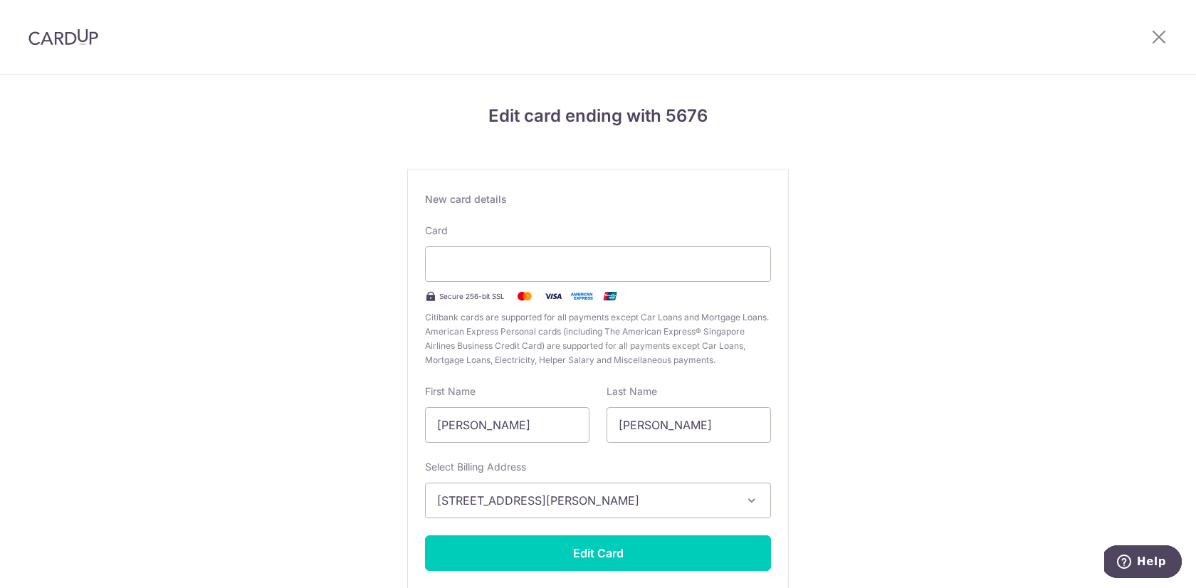
scroll to position [85, 0]
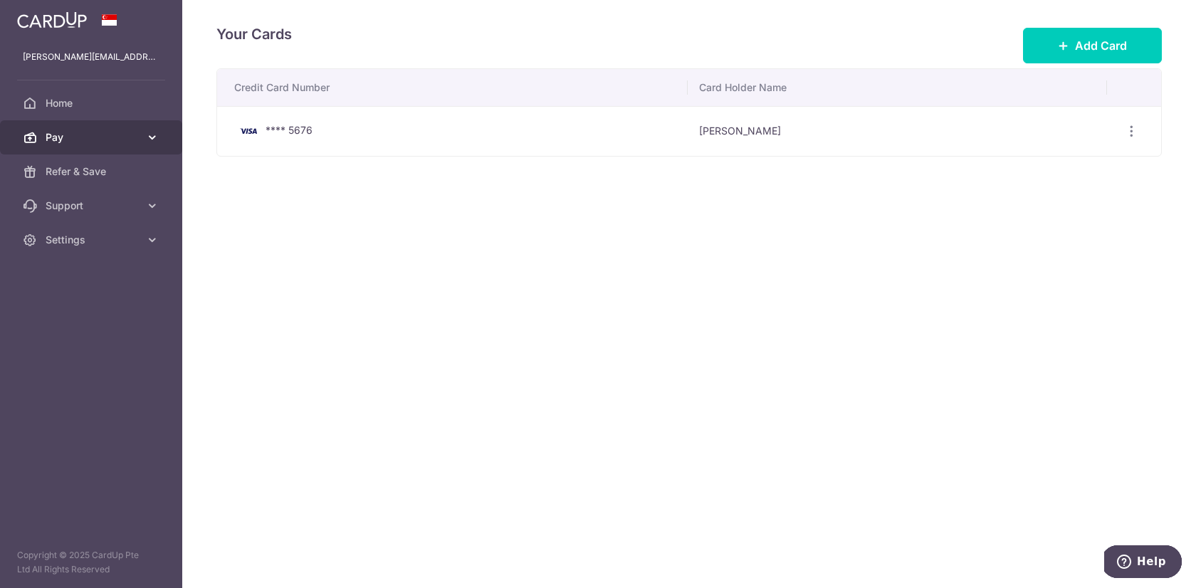
click at [66, 140] on span "Pay" at bounding box center [93, 137] width 94 height 14
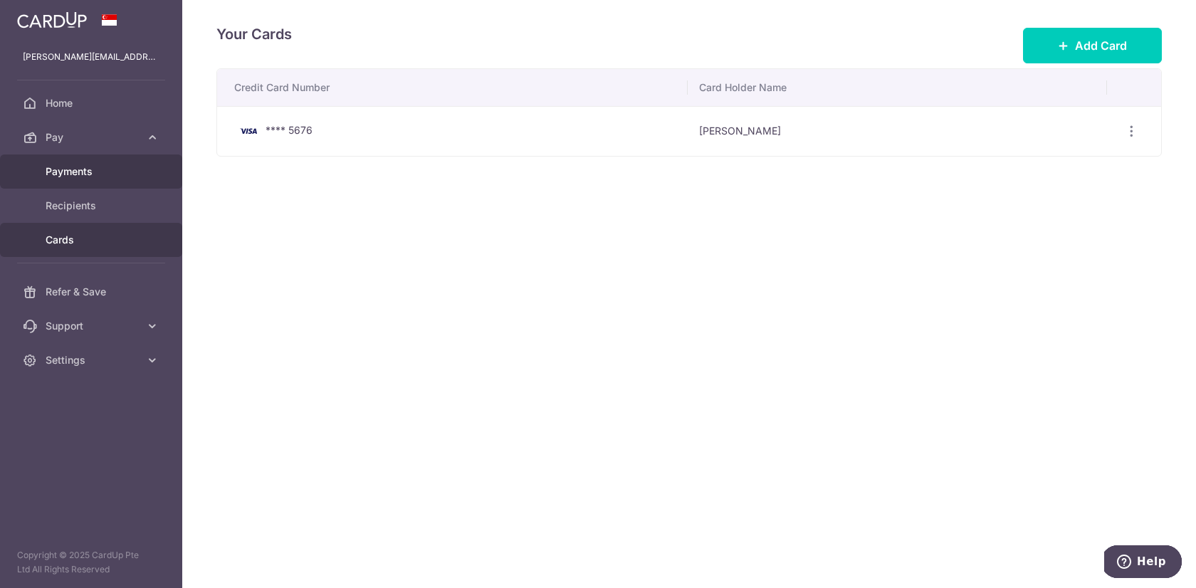
click at [68, 175] on span "Payments" at bounding box center [93, 171] width 94 height 14
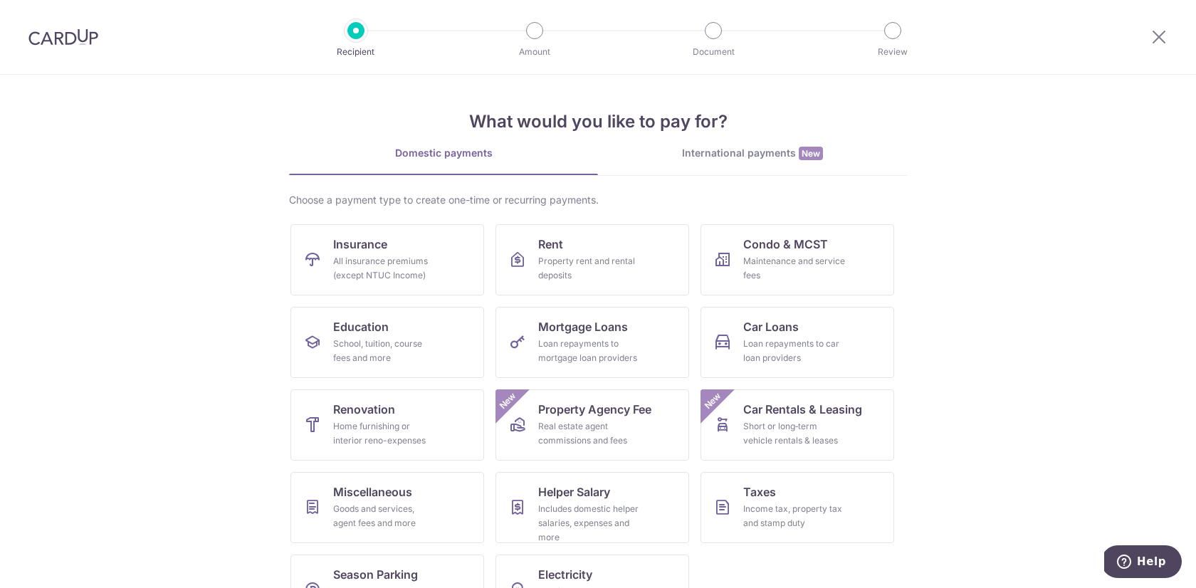
click at [51, 33] on img at bounding box center [63, 36] width 70 height 17
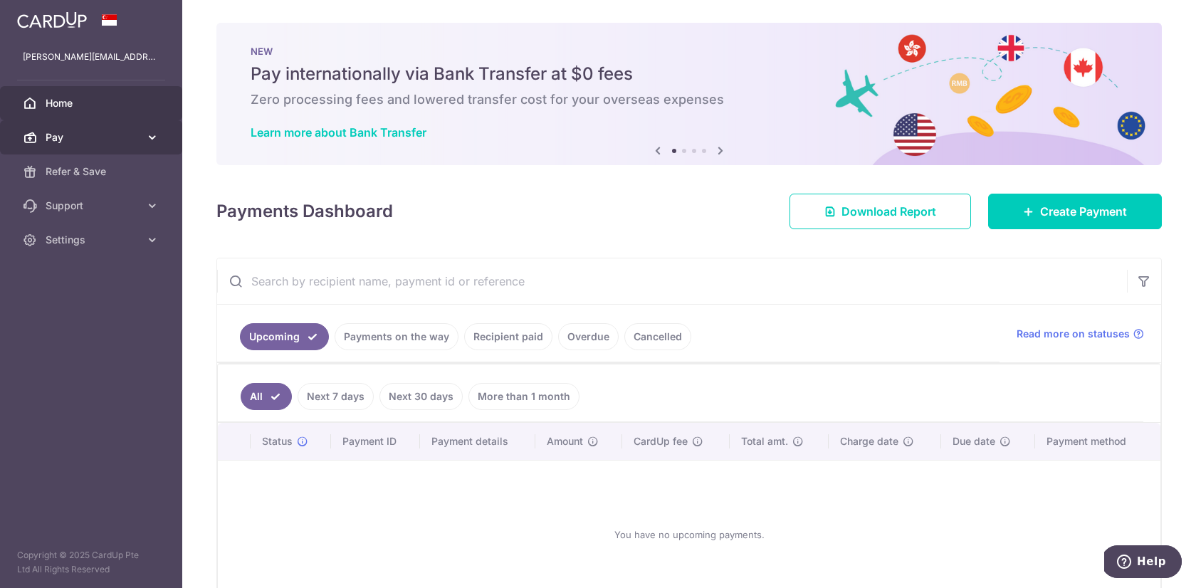
click at [62, 137] on span "Pay" at bounding box center [93, 137] width 94 height 14
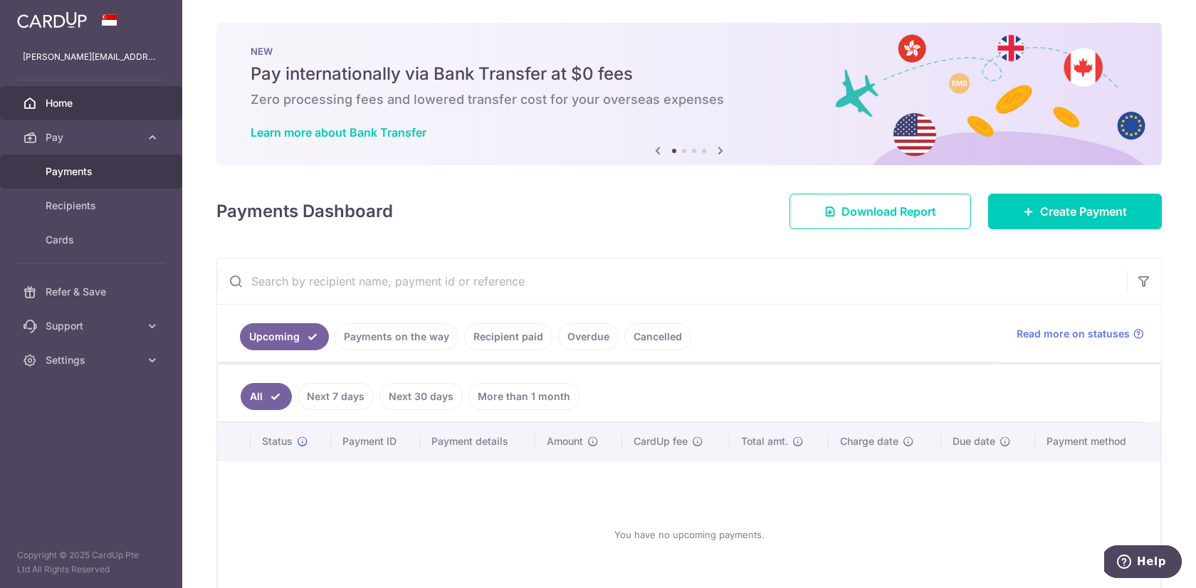
click at [83, 179] on link "Payments" at bounding box center [91, 171] width 182 height 34
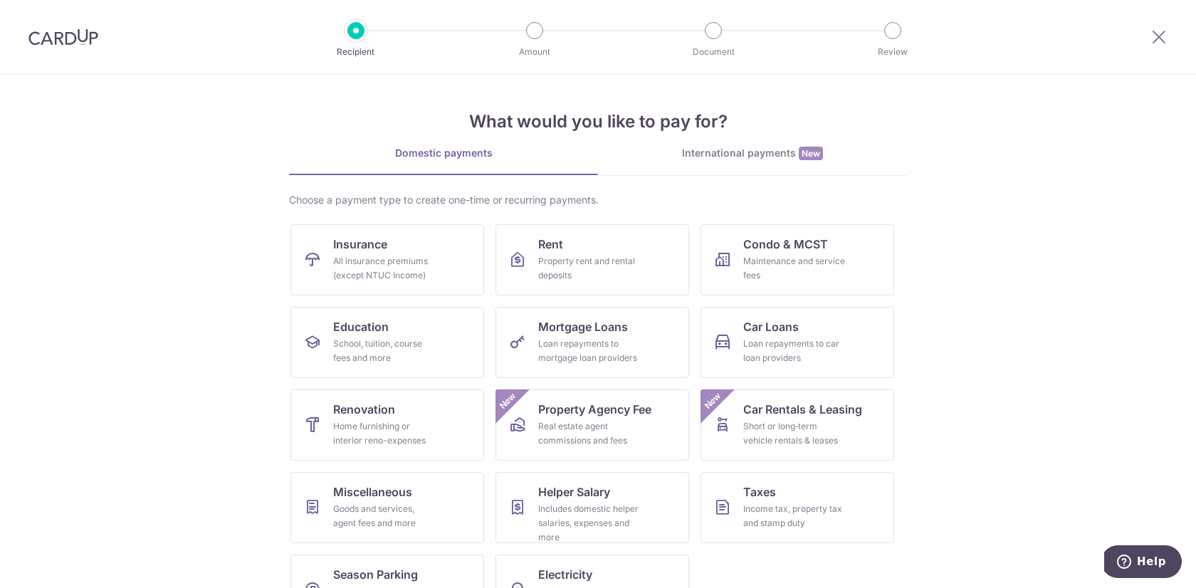
click at [35, 30] on img at bounding box center [63, 36] width 70 height 17
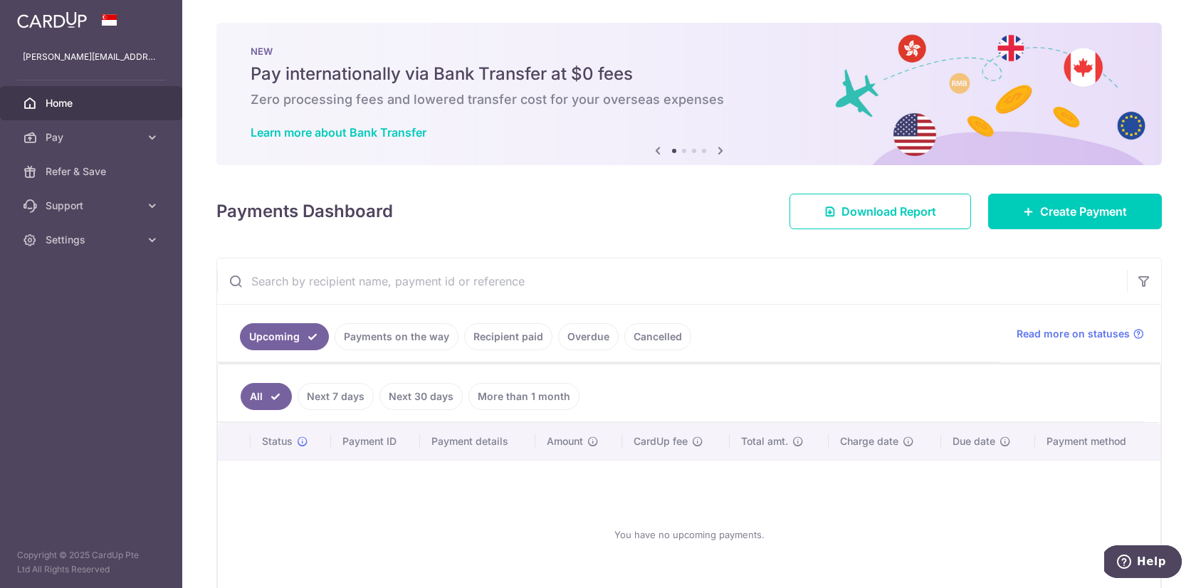
click at [74, 100] on span "Home" at bounding box center [93, 103] width 94 height 14
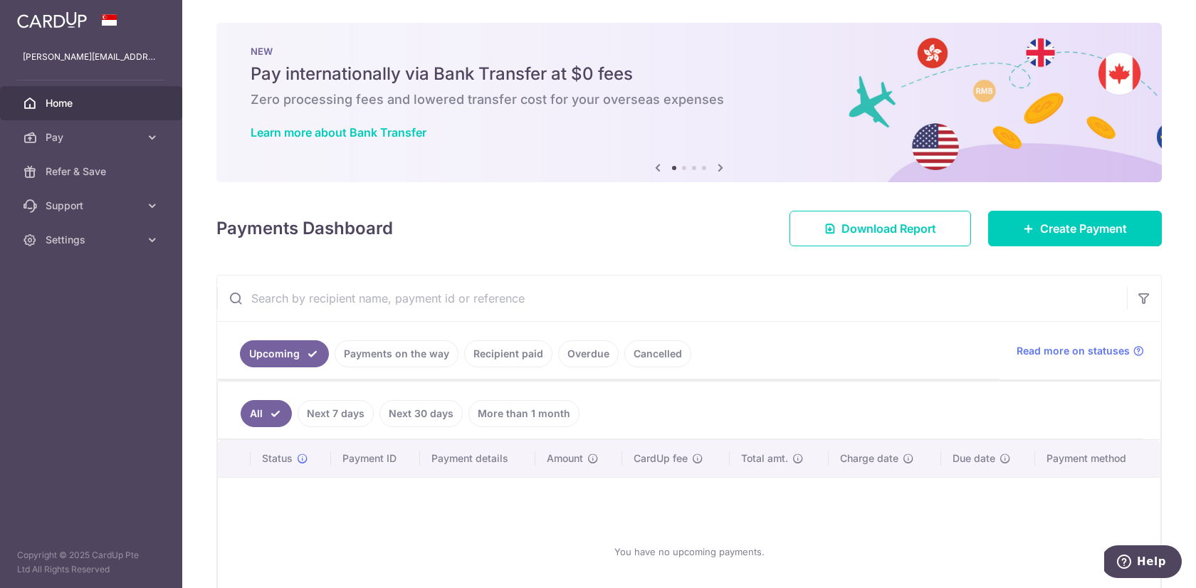
click at [665, 361] on link "Cancelled" at bounding box center [657, 353] width 67 height 27
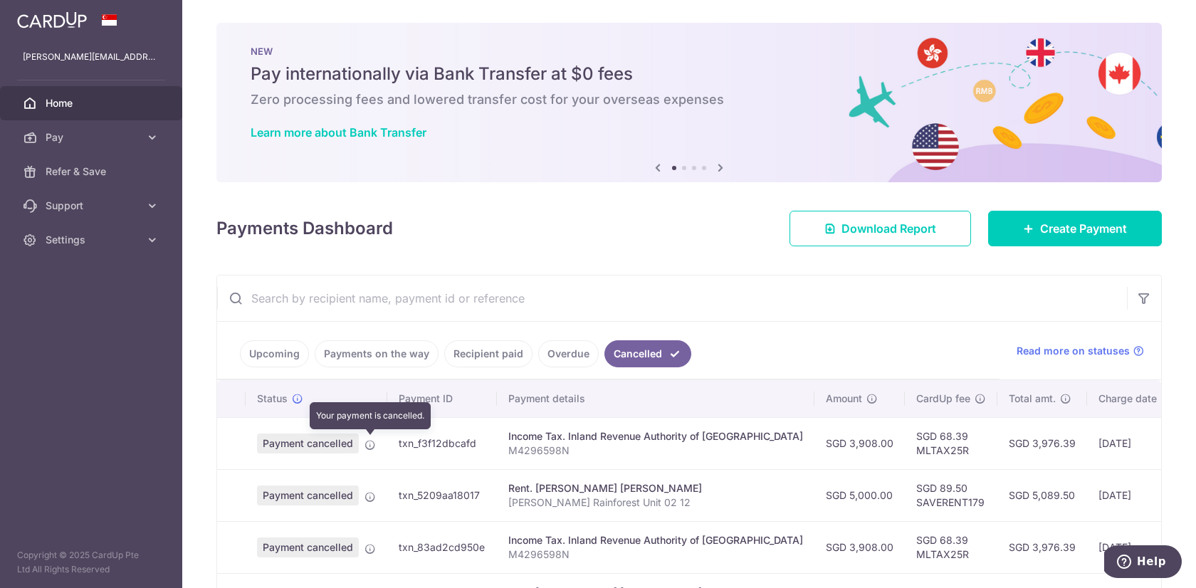
click at [371, 442] on icon at bounding box center [370, 444] width 11 height 11
click at [332, 442] on span "Payment cancelled" at bounding box center [308, 444] width 102 height 20
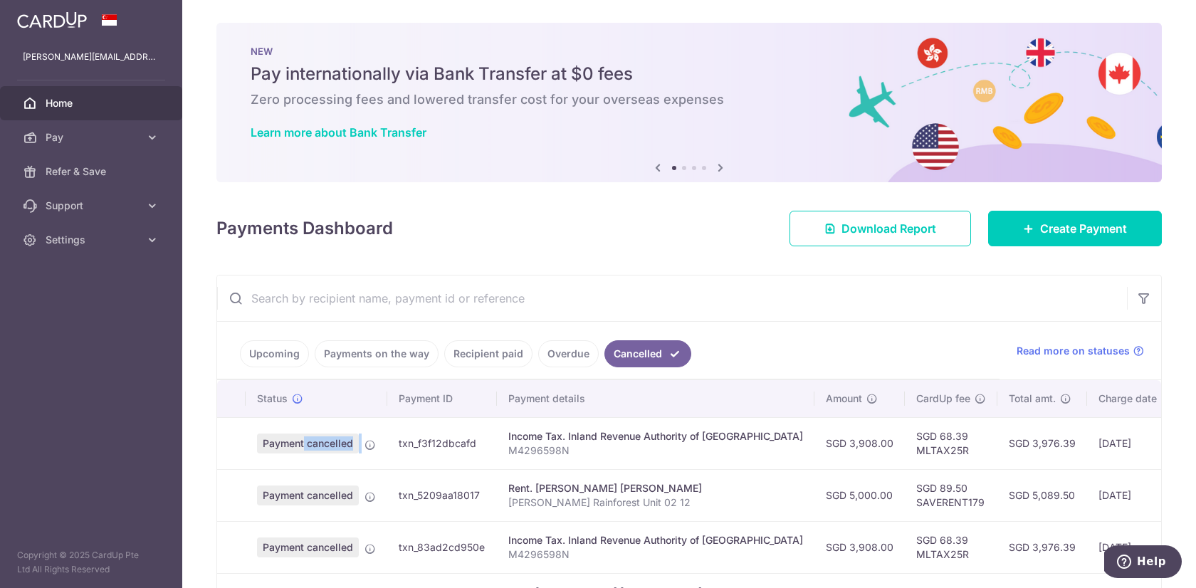
click at [332, 442] on span "Payment cancelled" at bounding box center [308, 444] width 102 height 20
click at [267, 350] on link "Upcoming" at bounding box center [274, 353] width 69 height 27
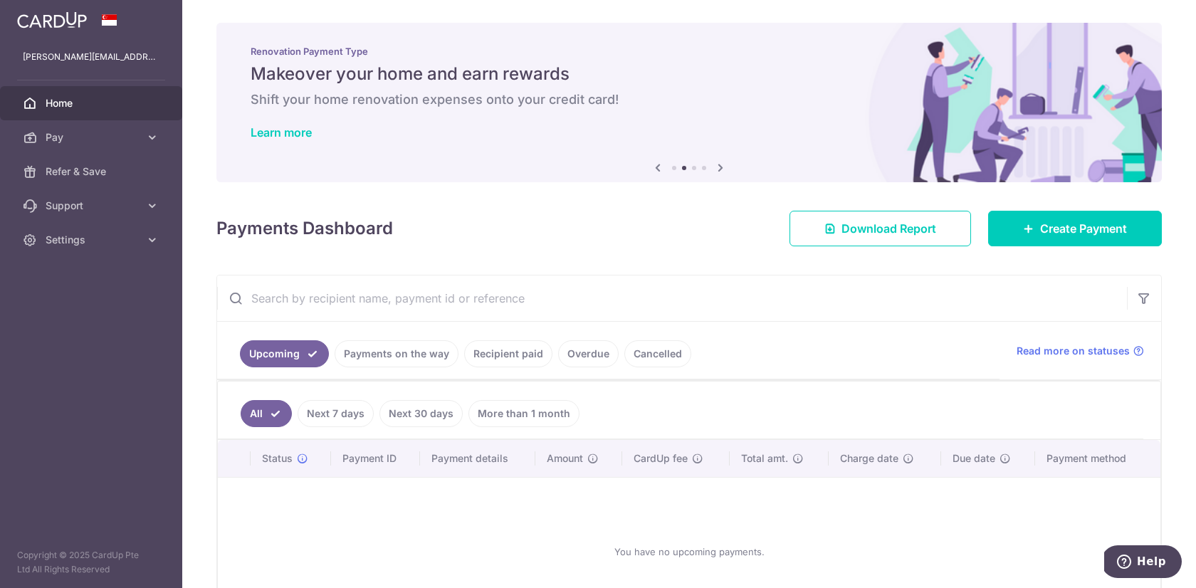
scroll to position [108, 0]
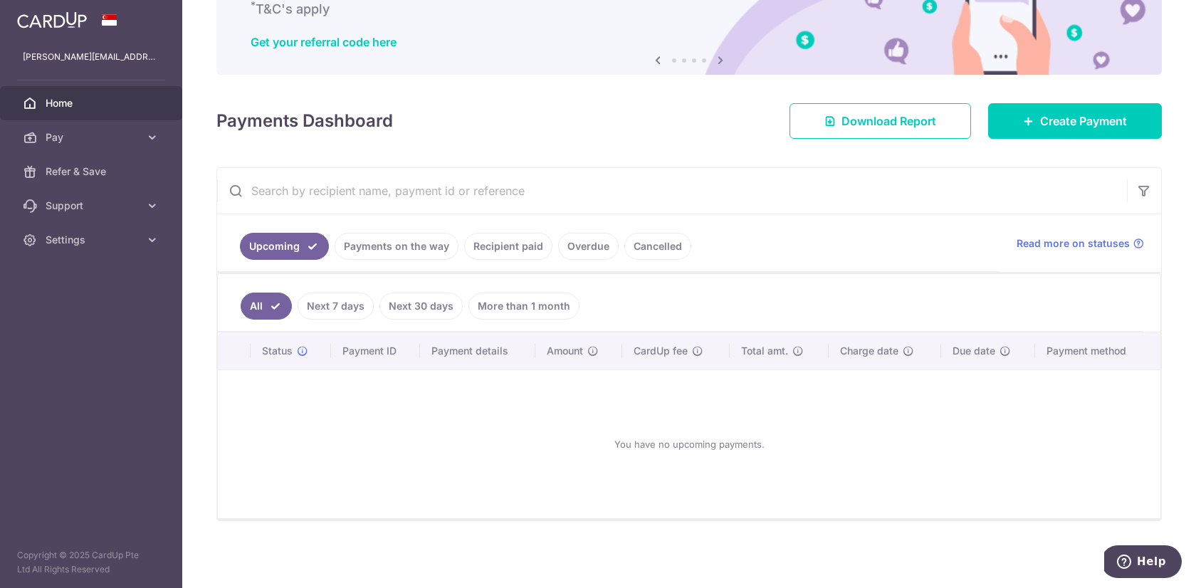
click at [646, 231] on ul "Upcoming Payments on the way Recipient paid Overdue Cancelled" at bounding box center [608, 243] width 782 height 58
click at [646, 244] on link "Cancelled" at bounding box center [657, 246] width 67 height 27
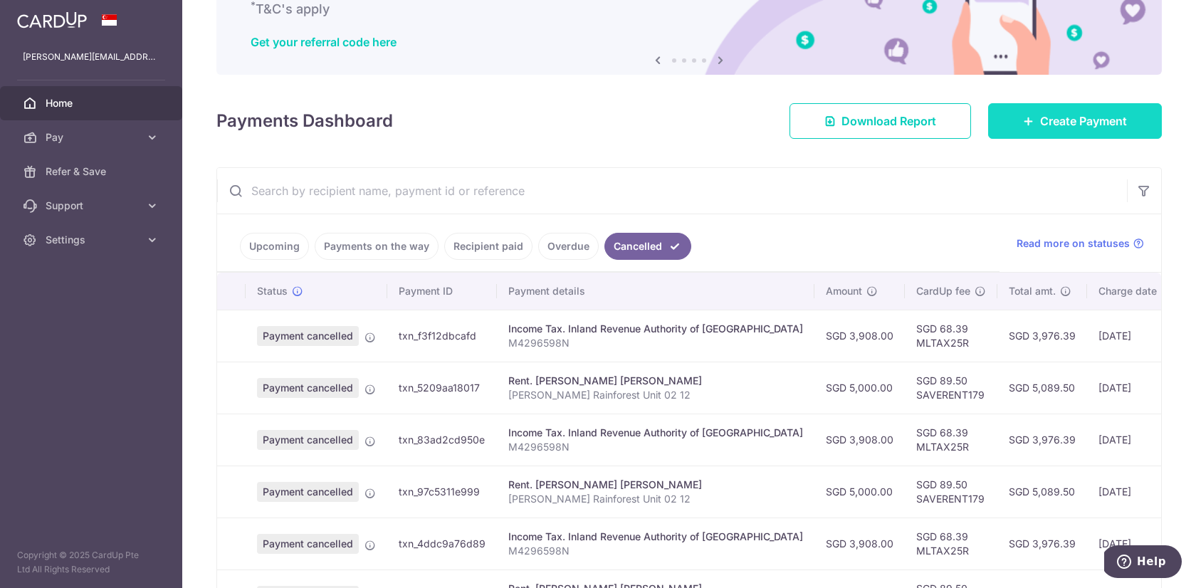
click at [1041, 125] on span "Create Payment" at bounding box center [1083, 120] width 87 height 17
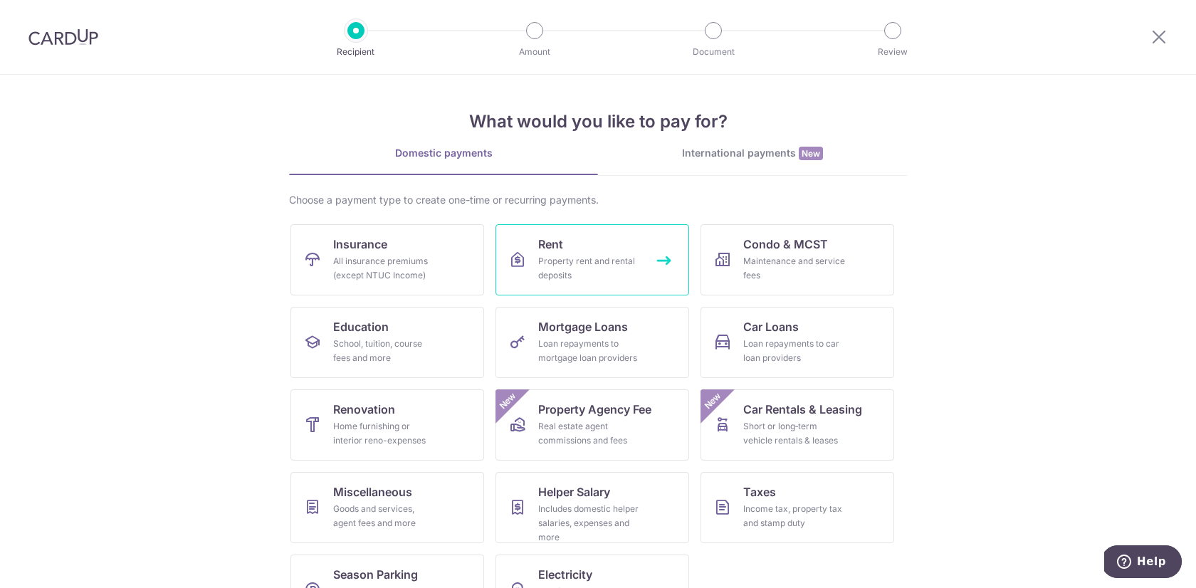
click at [562, 256] on div "Property rent and rental deposits" at bounding box center [589, 268] width 103 height 28
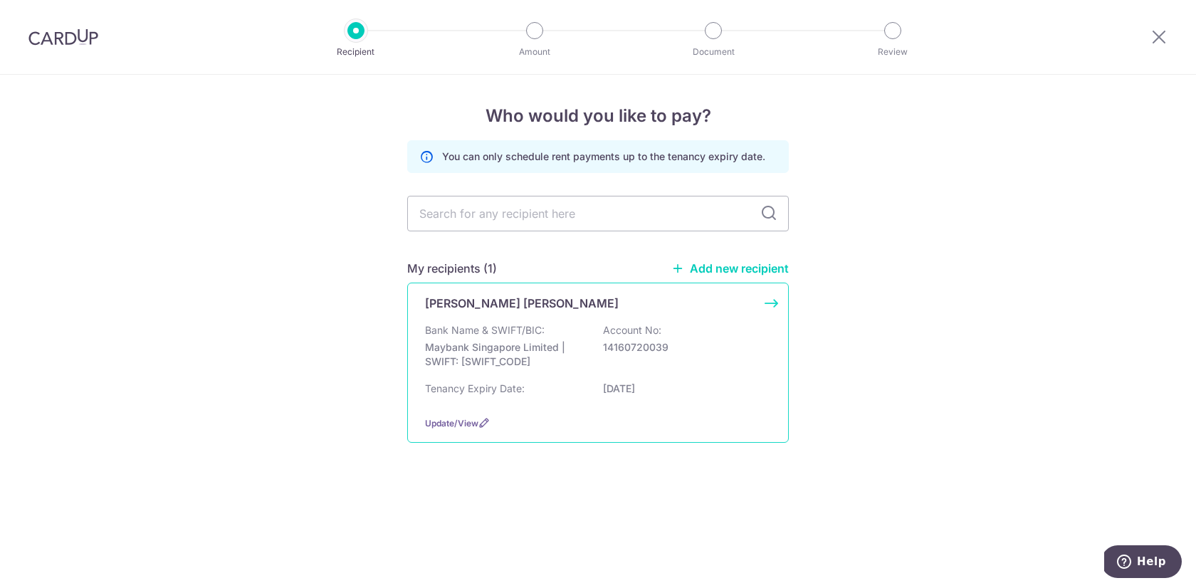
click at [558, 332] on div "Bank Name & SWIFT/BIC: Maybank Singapore Limited | SWIFT: [SWIFT_CODE] Account …" at bounding box center [598, 349] width 346 height 53
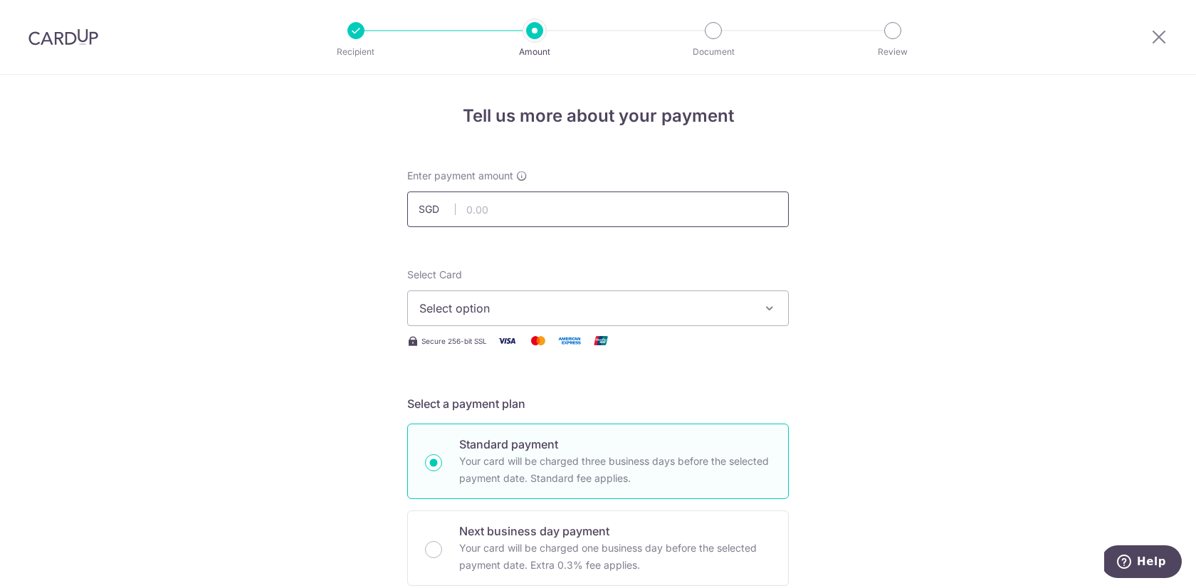
click at [496, 206] on input "text" at bounding box center [598, 210] width 382 height 36
type input "5,000.00"
click at [493, 309] on span "Select option" at bounding box center [585, 308] width 332 height 17
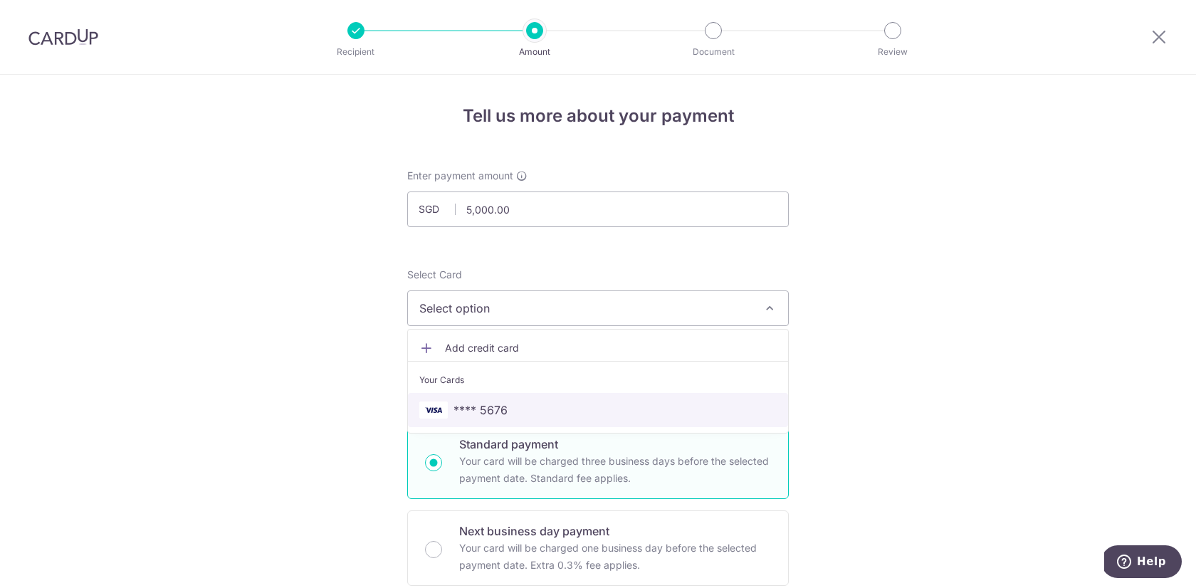
click at [479, 406] on span "**** 5676" at bounding box center [481, 410] width 54 height 17
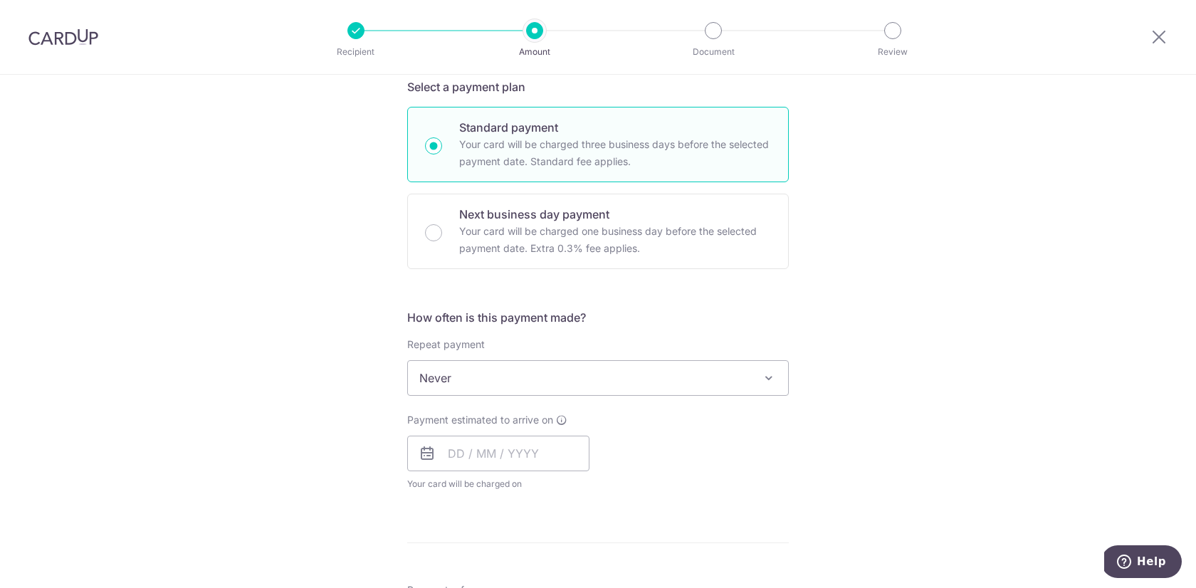
scroll to position [321, 0]
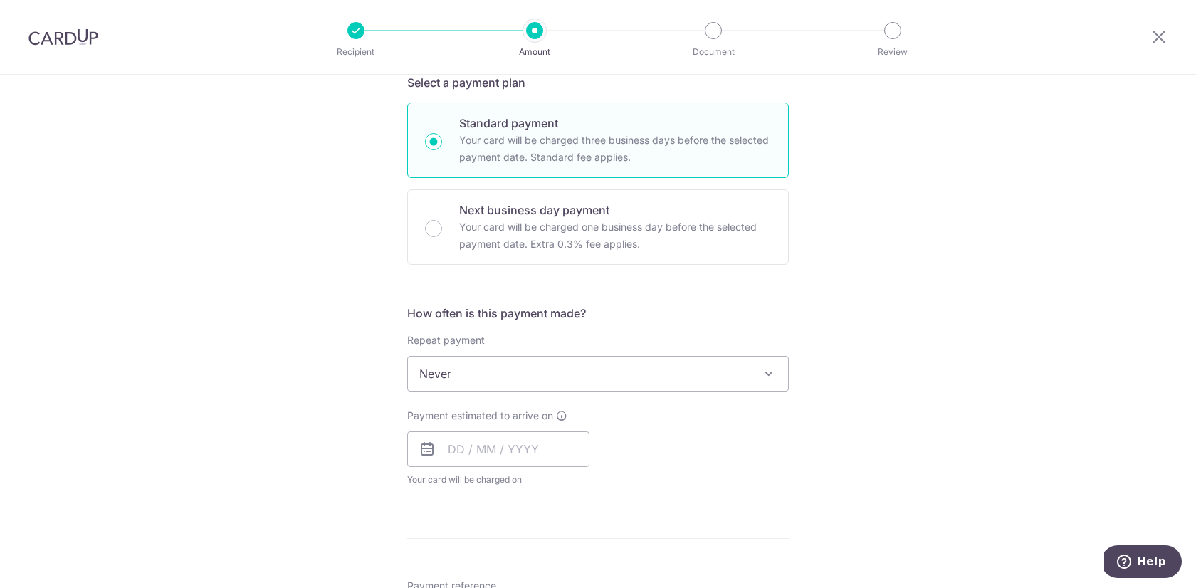
click at [518, 356] on span "Never" at bounding box center [598, 374] width 382 height 36
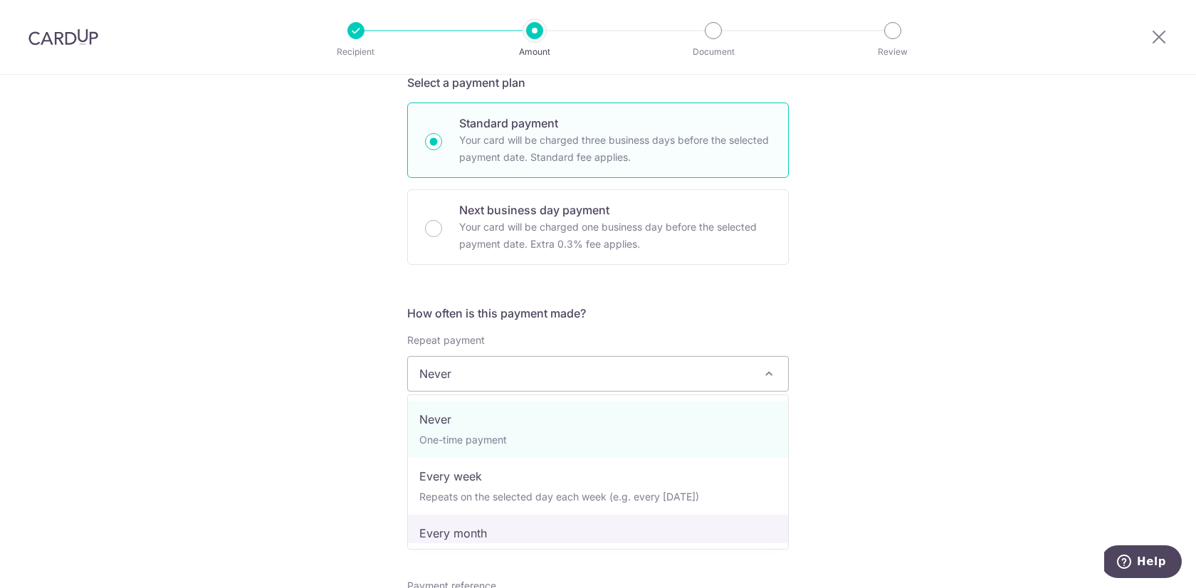
select select "3"
type input "[DATE]"
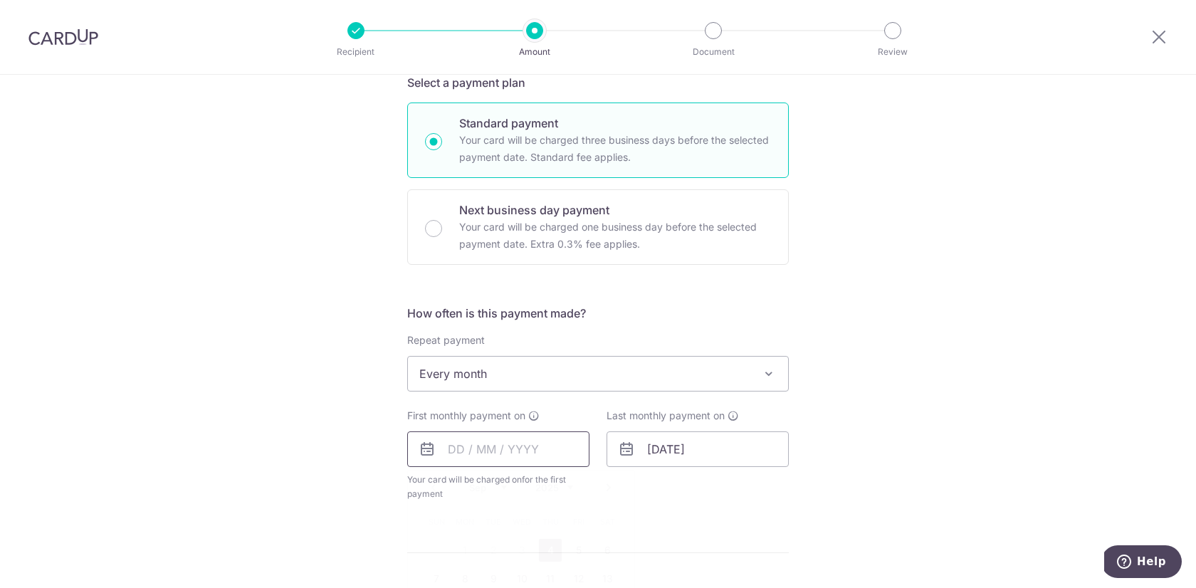
click at [459, 451] on input "text" at bounding box center [498, 449] width 182 height 36
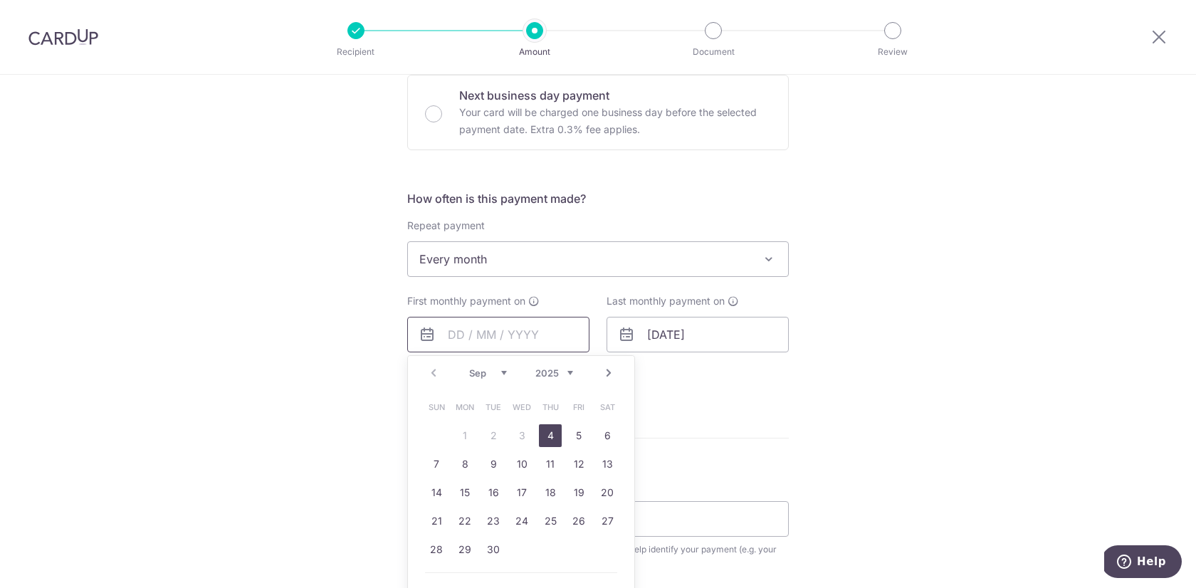
scroll to position [466, 0]
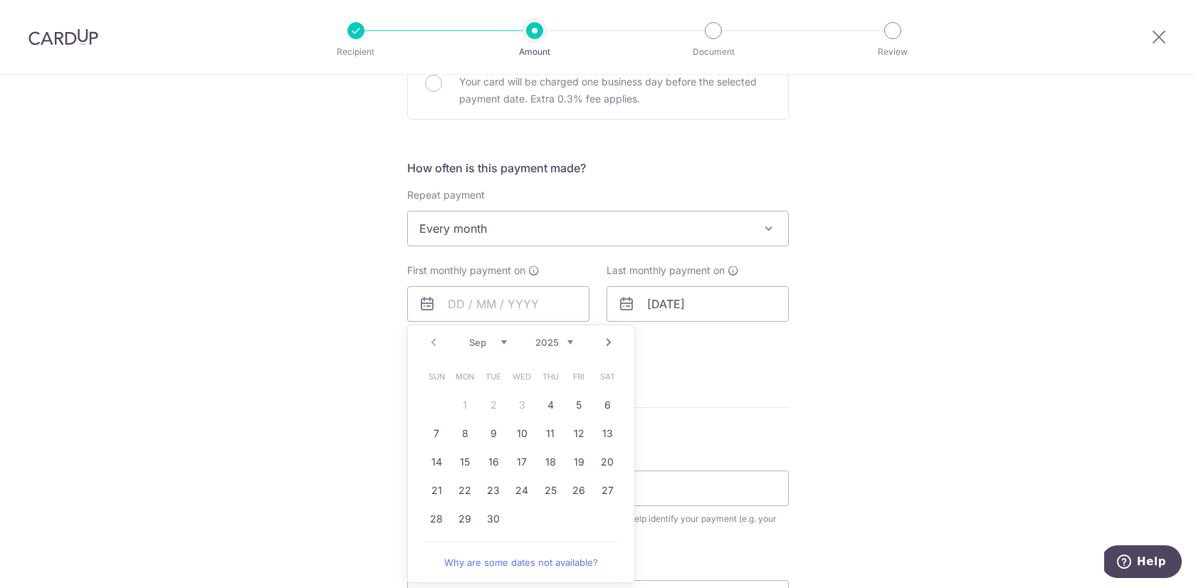
click at [611, 463] on link "20" at bounding box center [607, 462] width 23 height 23
type input "20/09/2025"
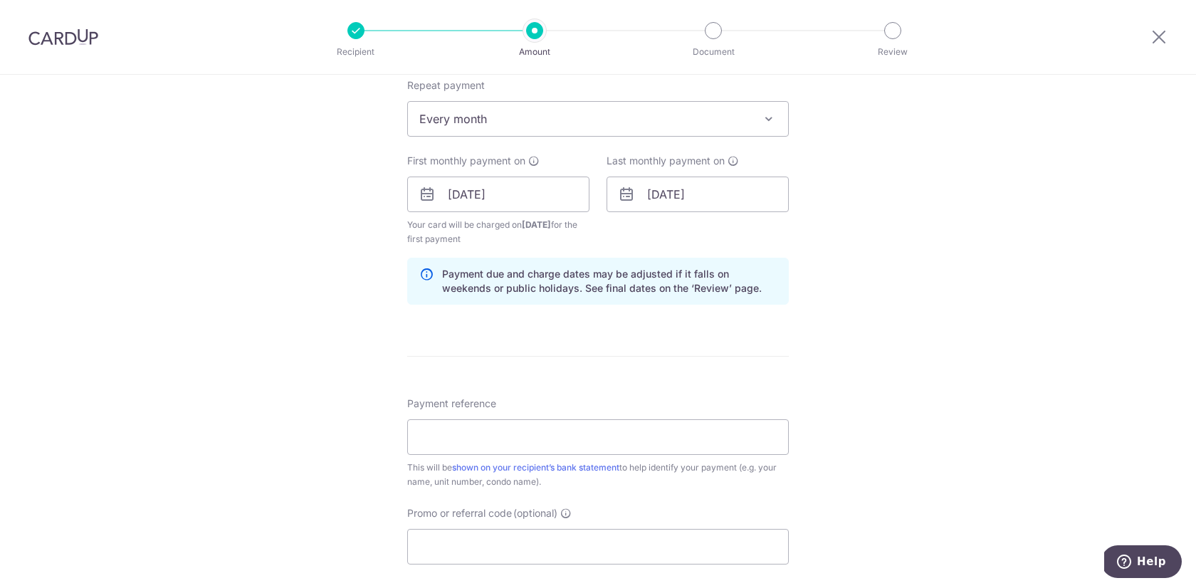
scroll to position [584, 0]
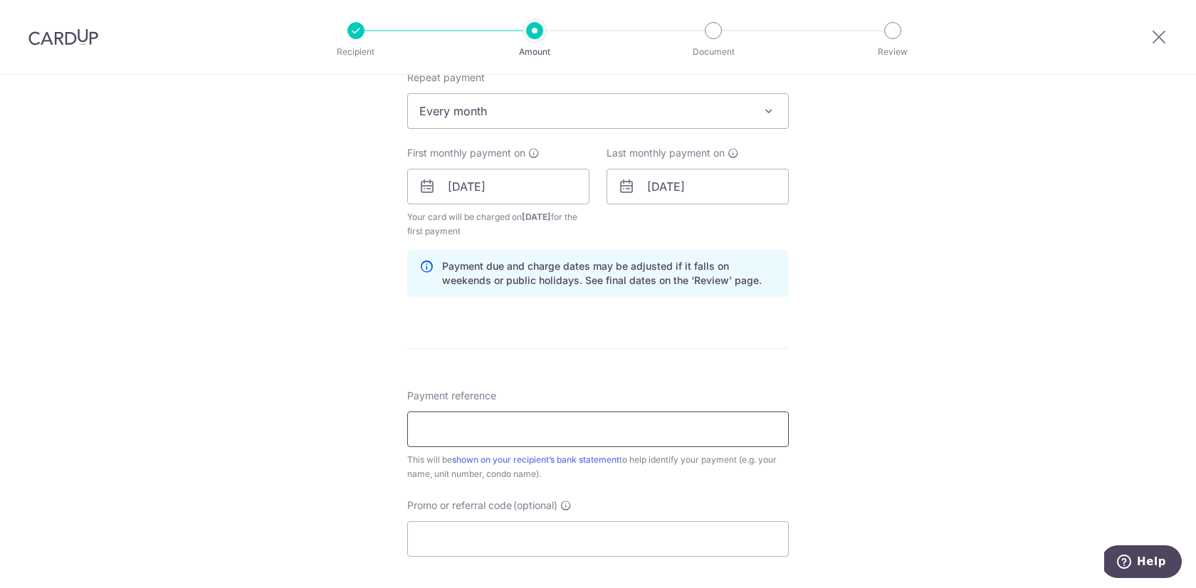
click at [506, 426] on input "Payment reference" at bounding box center [598, 430] width 382 height 36
type input "Joe McGuire Rainforest Unit 02 12"
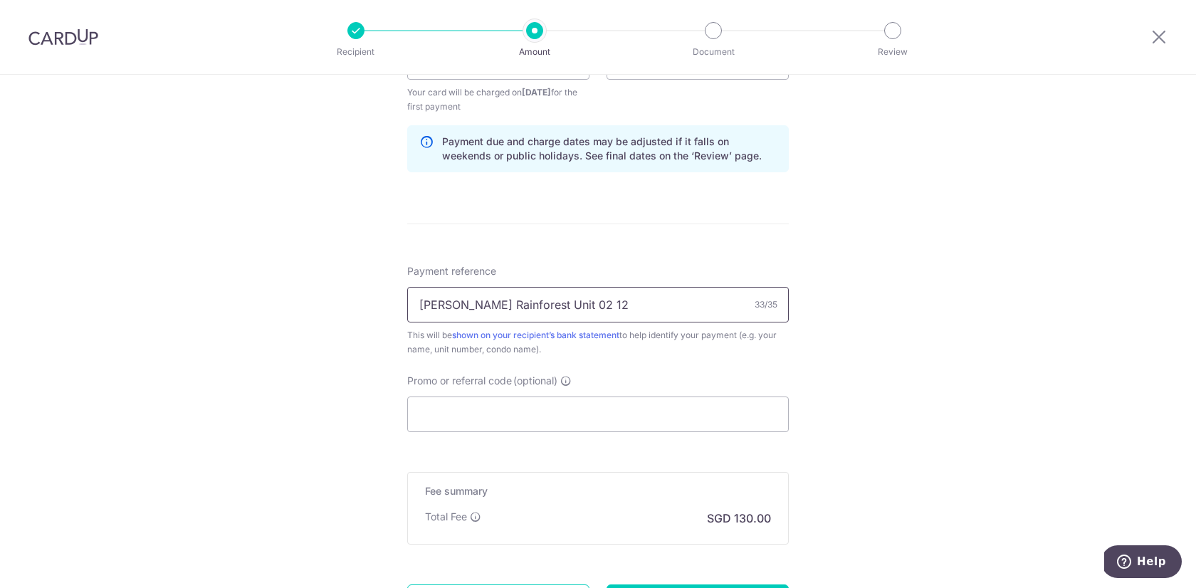
scroll to position [722, 0]
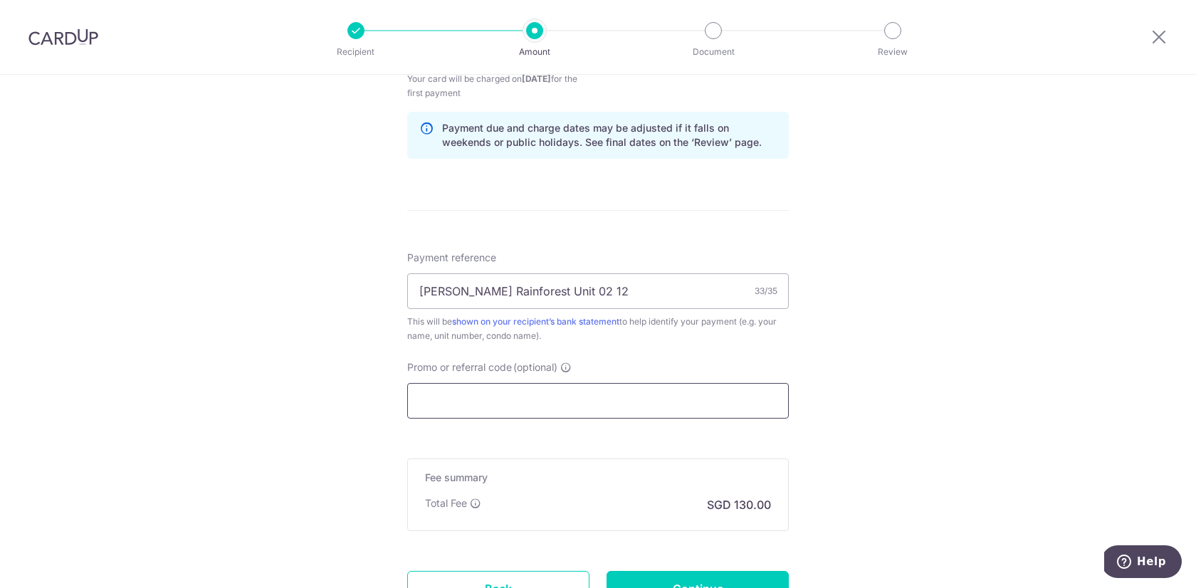
click at [439, 388] on input "Promo or referral code (optional)" at bounding box center [598, 401] width 382 height 36
paste input "SAVERENT179"
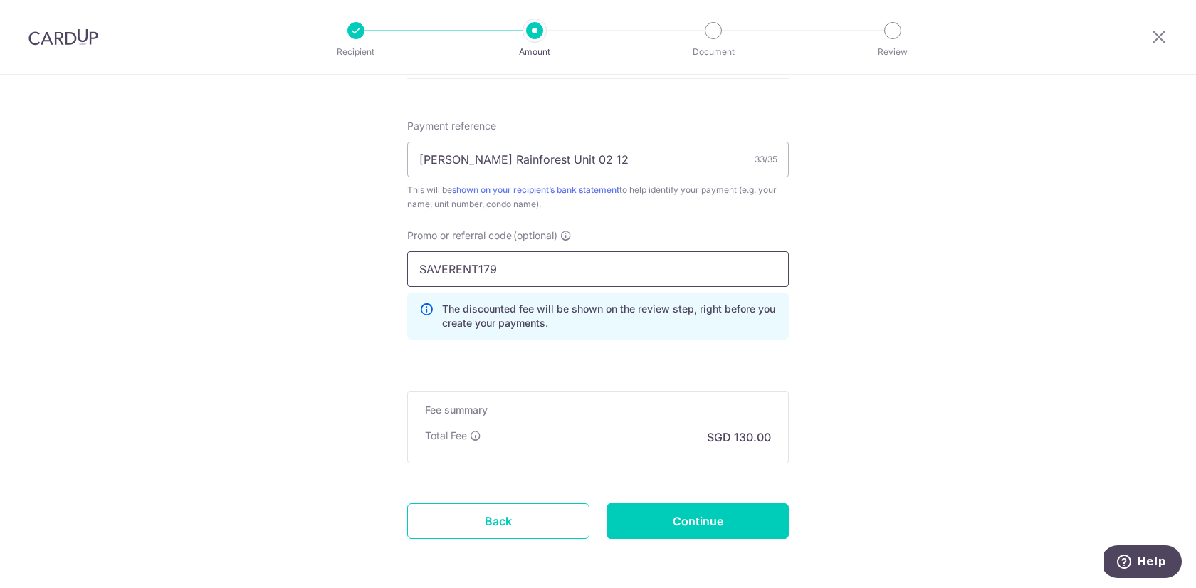
scroll to position [876, 0]
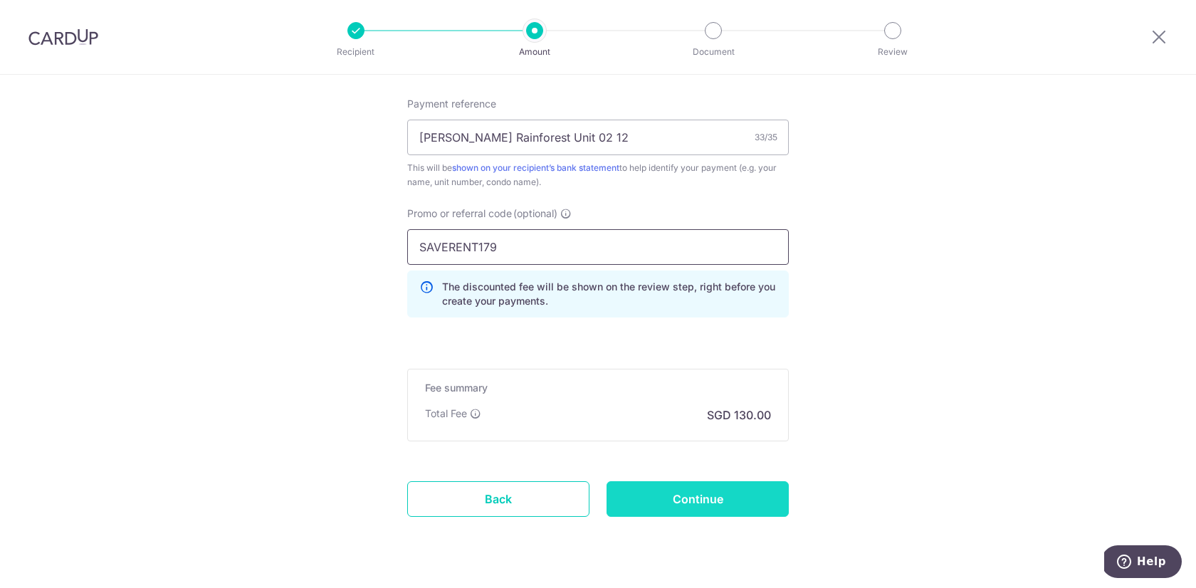
type input "SAVERENT179"
click at [693, 502] on input "Continue" at bounding box center [698, 499] width 182 height 36
type input "Create Schedule"
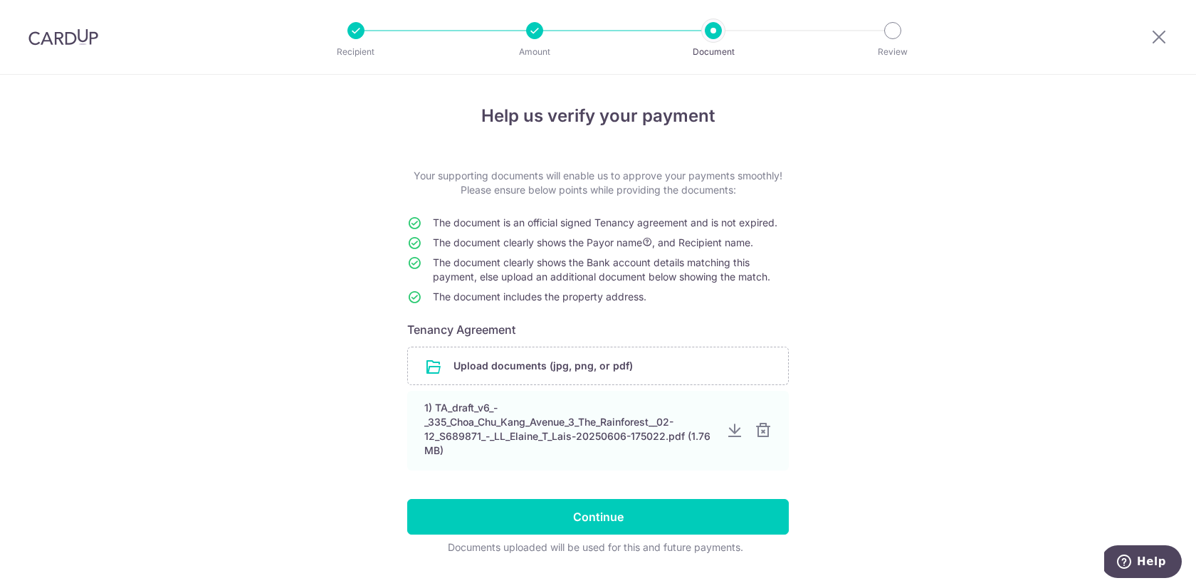
scroll to position [33, 0]
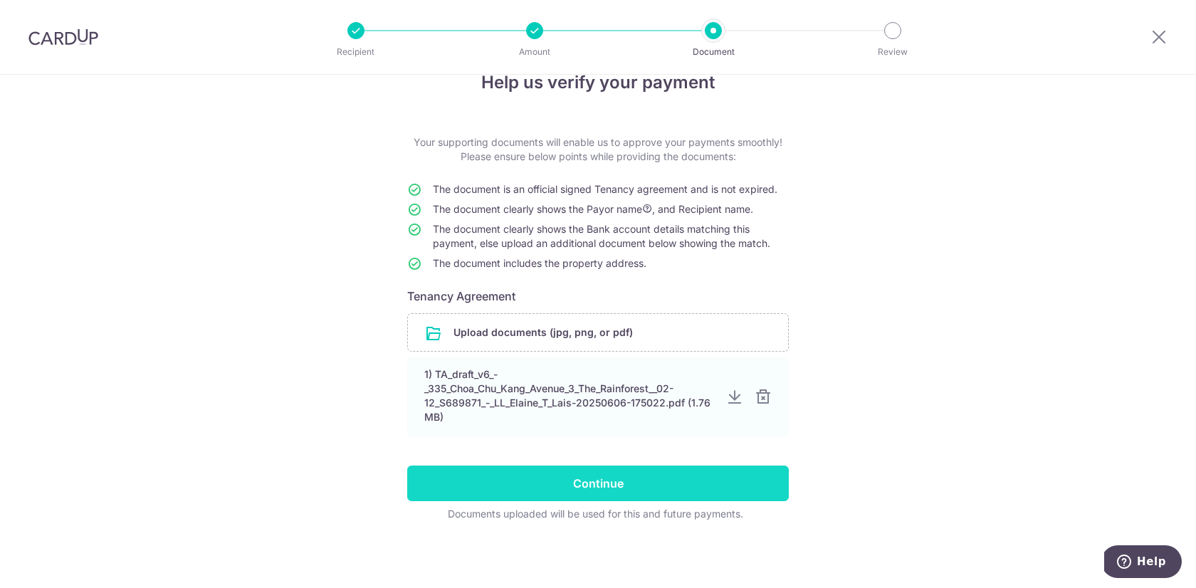
click at [597, 490] on input "Continue" at bounding box center [598, 484] width 382 height 36
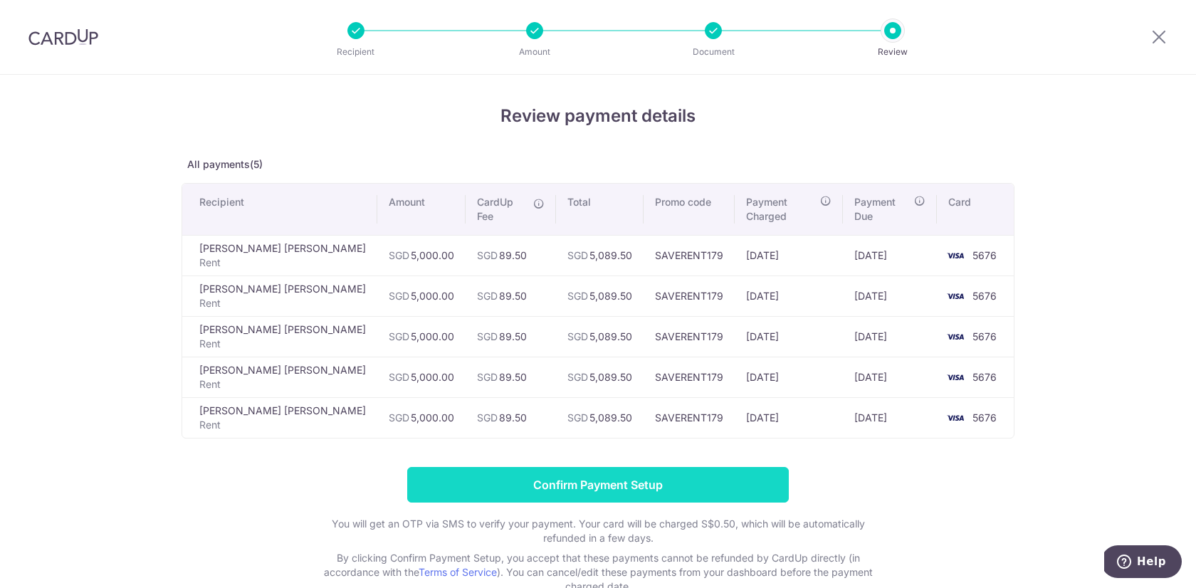
click at [590, 476] on input "Confirm Payment Setup" at bounding box center [598, 485] width 382 height 36
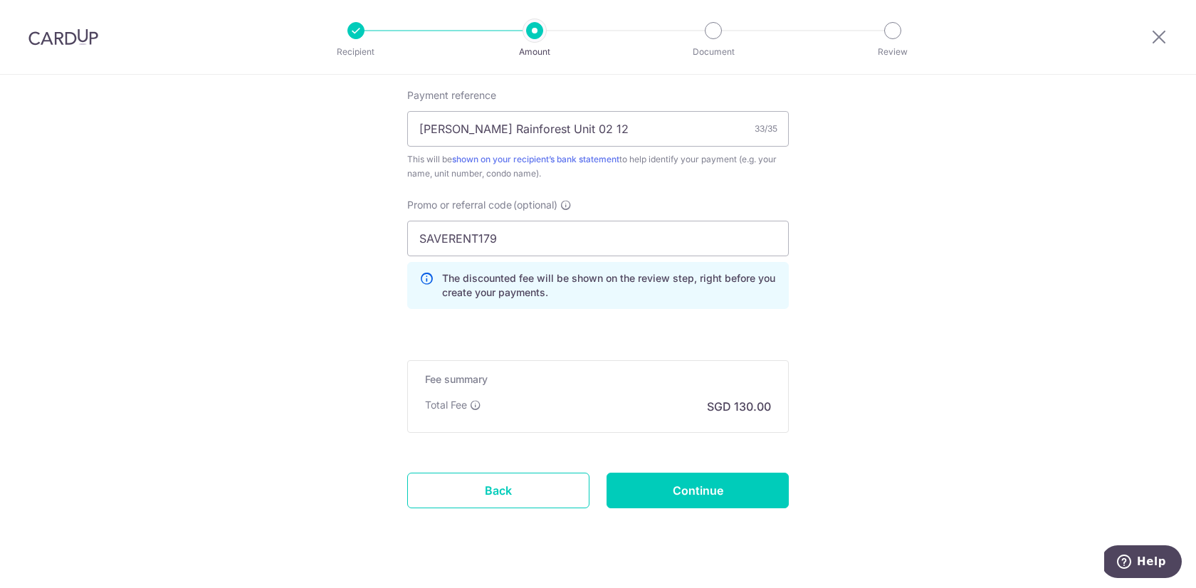
scroll to position [897, 0]
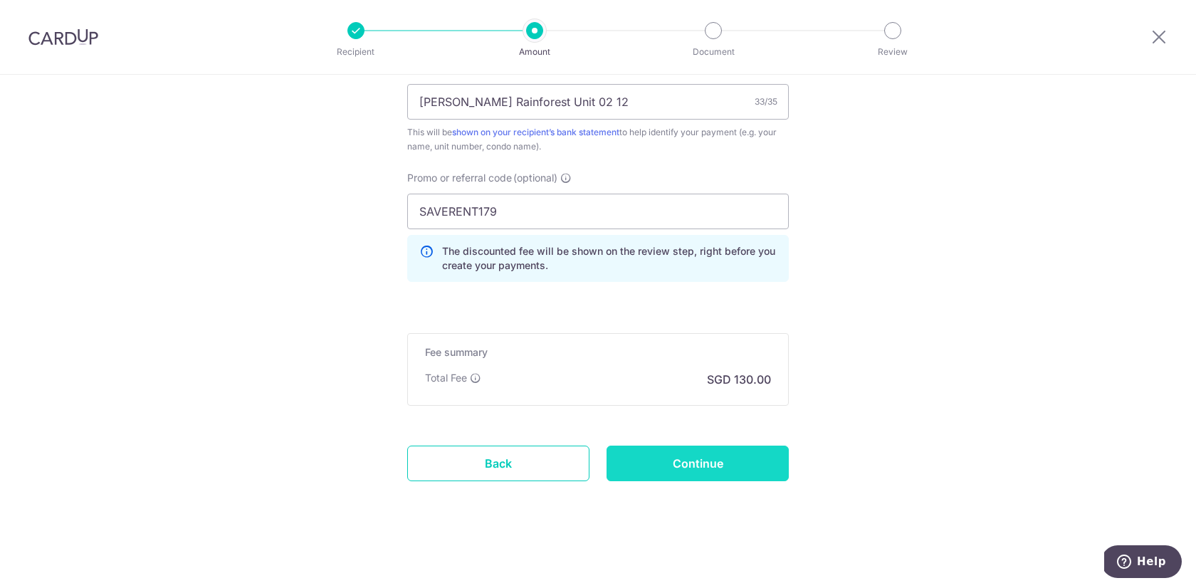
click at [740, 454] on input "Continue" at bounding box center [698, 464] width 182 height 36
type input "Update Schedule"
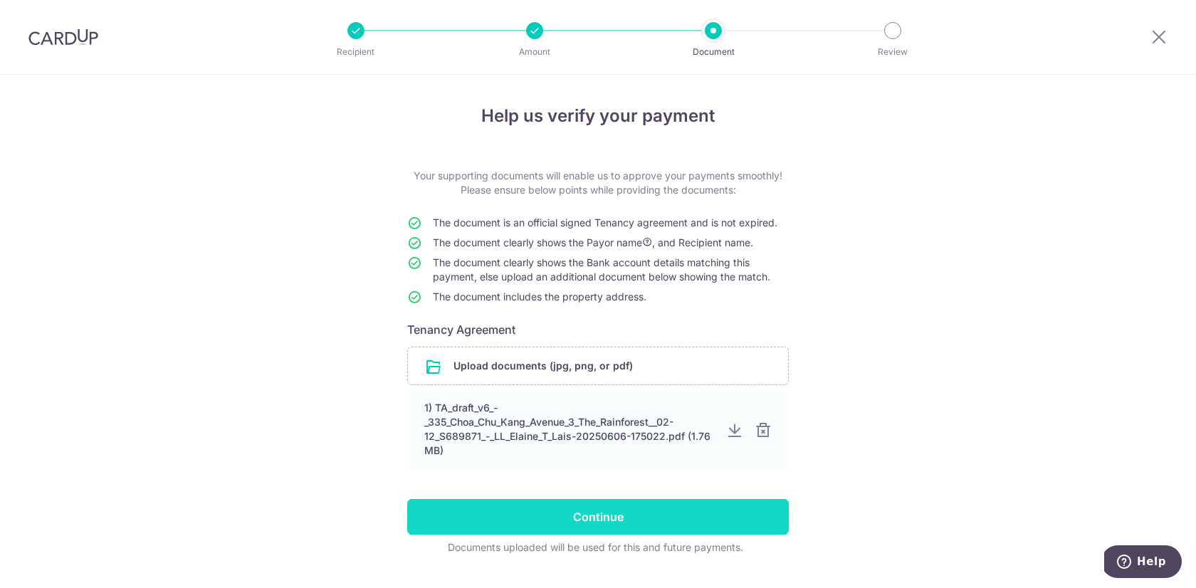
click at [675, 510] on input "Continue" at bounding box center [598, 517] width 382 height 36
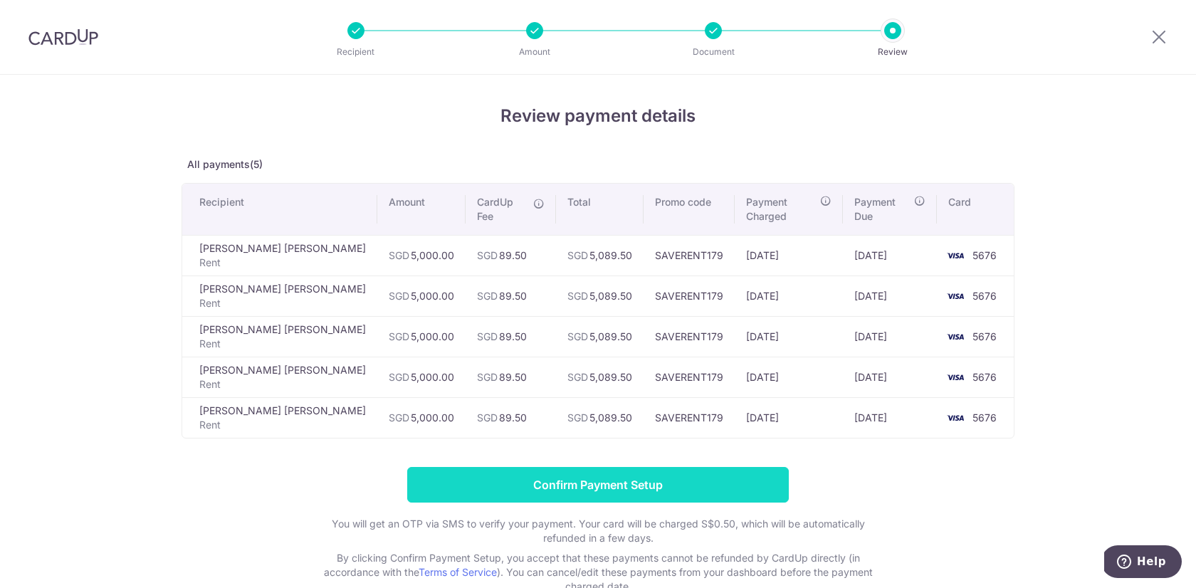
click at [568, 468] on input "Confirm Payment Setup" at bounding box center [598, 485] width 382 height 36
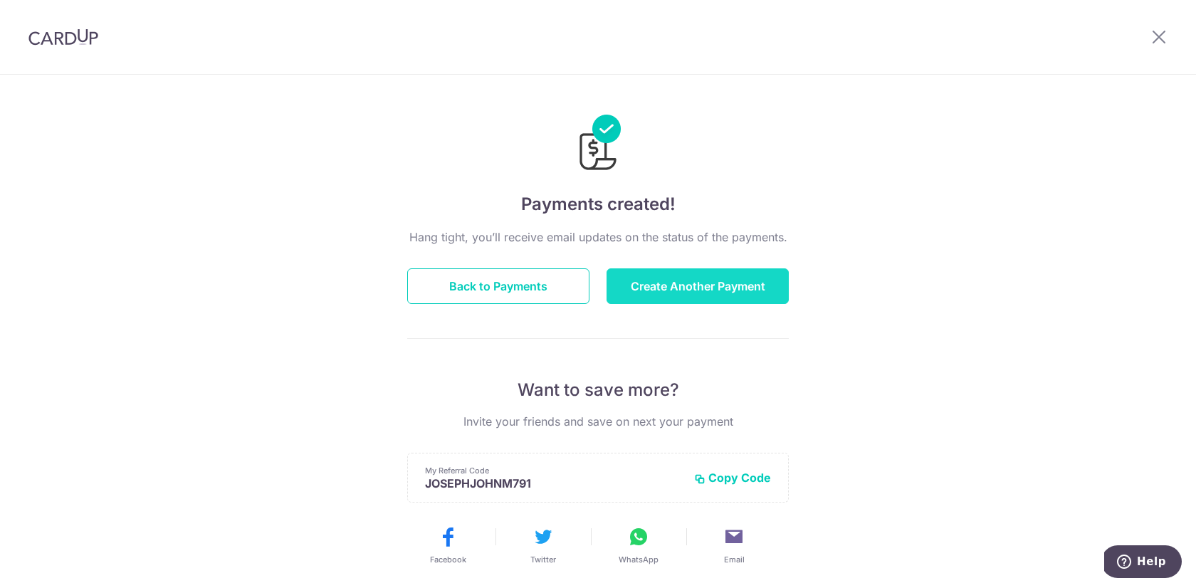
click at [665, 298] on button "Create Another Payment" at bounding box center [698, 286] width 182 height 36
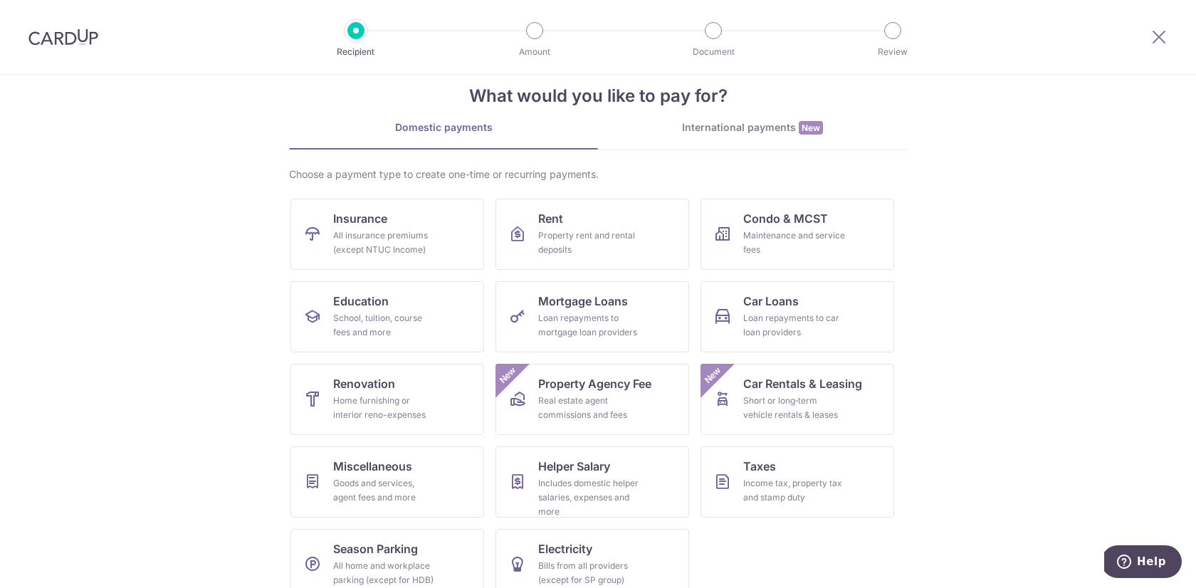
scroll to position [49, 0]
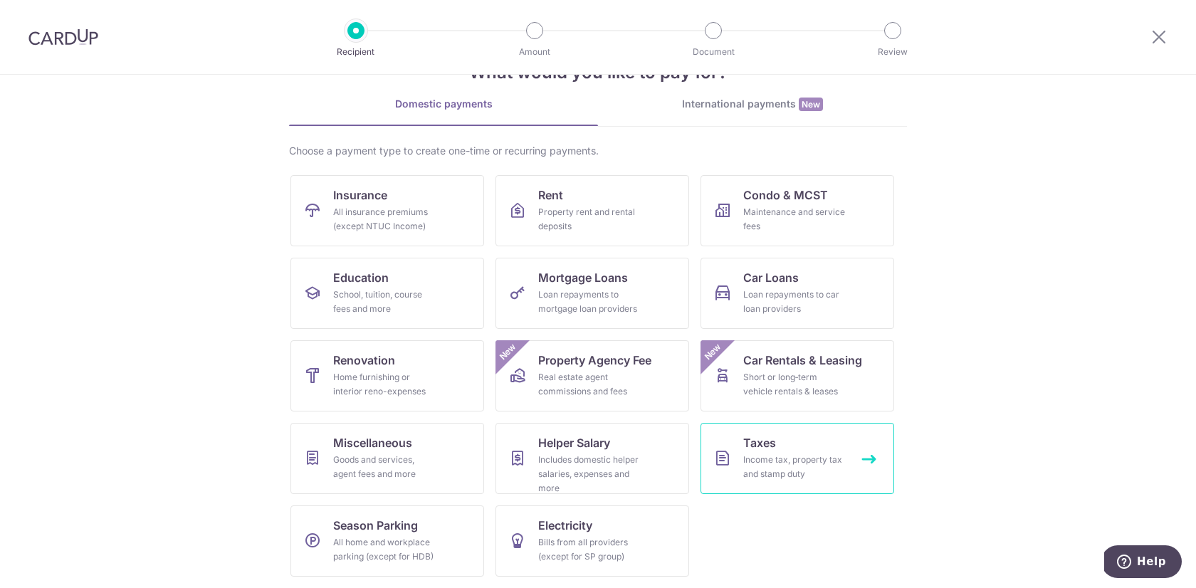
click at [779, 448] on link "Taxes Income tax, property tax and stamp duty" at bounding box center [798, 458] width 194 height 71
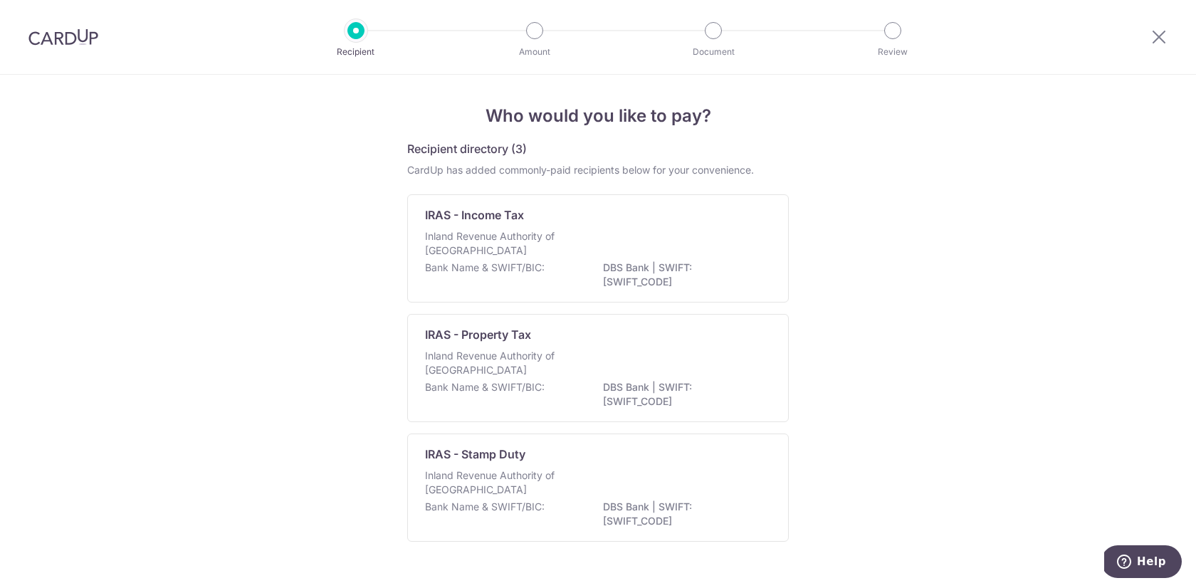
scroll to position [32, 0]
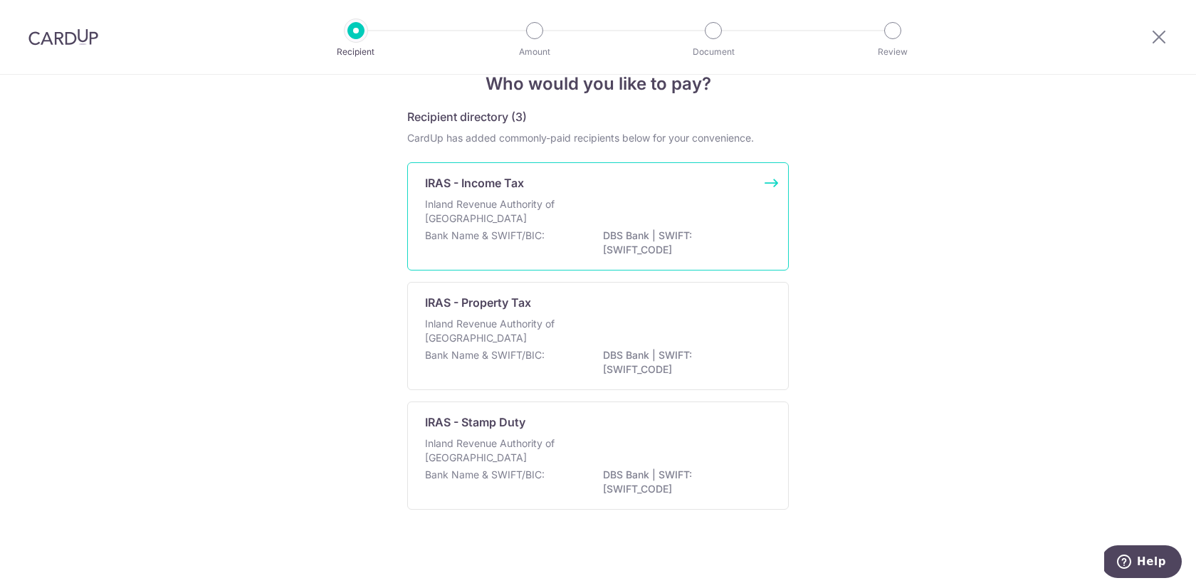
click at [540, 240] on p "Bank Name & SWIFT/BIC:" at bounding box center [485, 236] width 120 height 14
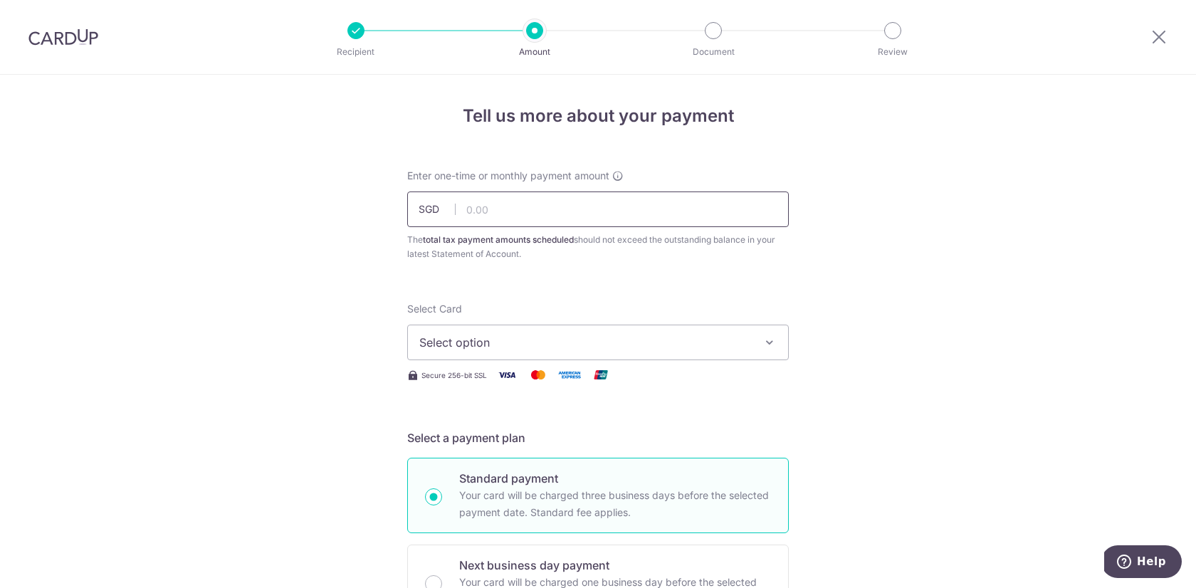
click at [526, 204] on input "text" at bounding box center [598, 210] width 382 height 36
type input "3,908.00"
click at [449, 337] on span "Select option" at bounding box center [585, 342] width 332 height 17
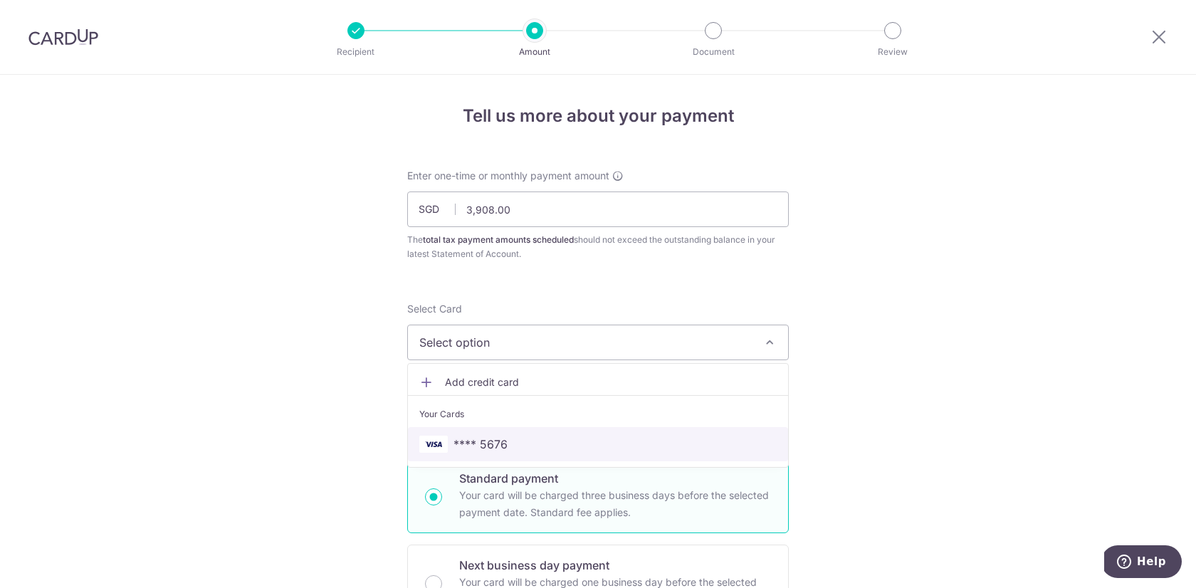
click at [471, 441] on span "**** 5676" at bounding box center [481, 444] width 54 height 17
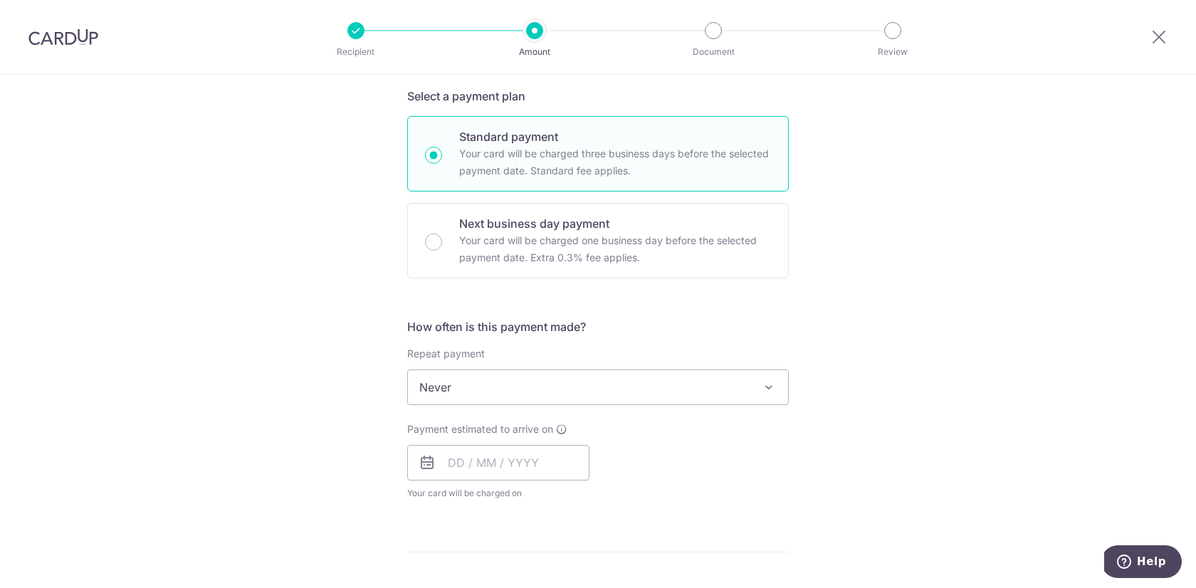
scroll to position [354, 0]
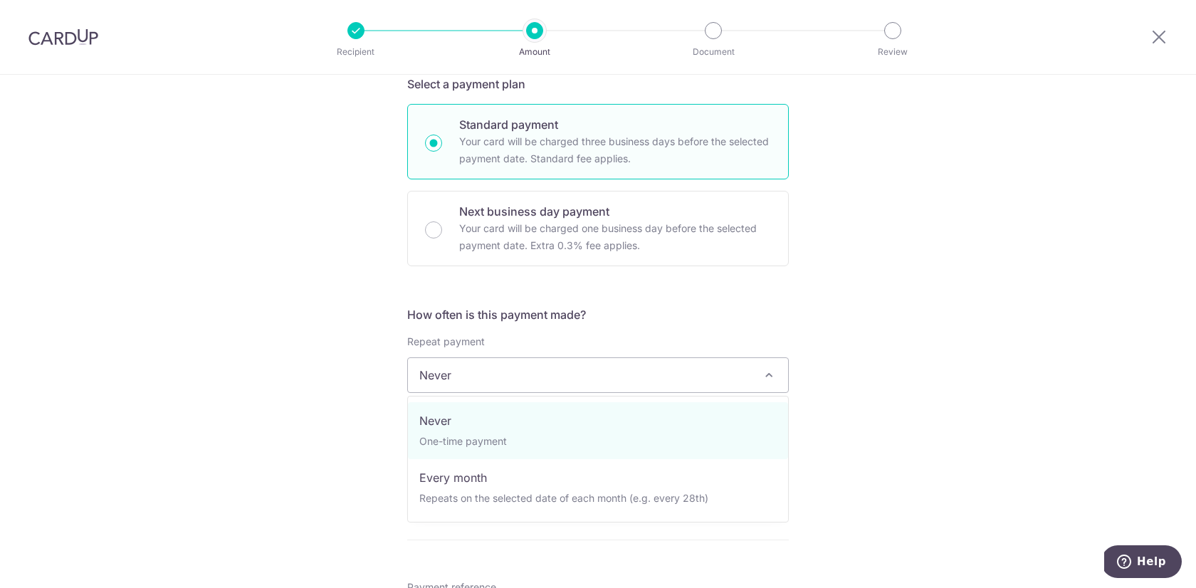
click at [468, 375] on span "Never" at bounding box center [598, 375] width 380 height 34
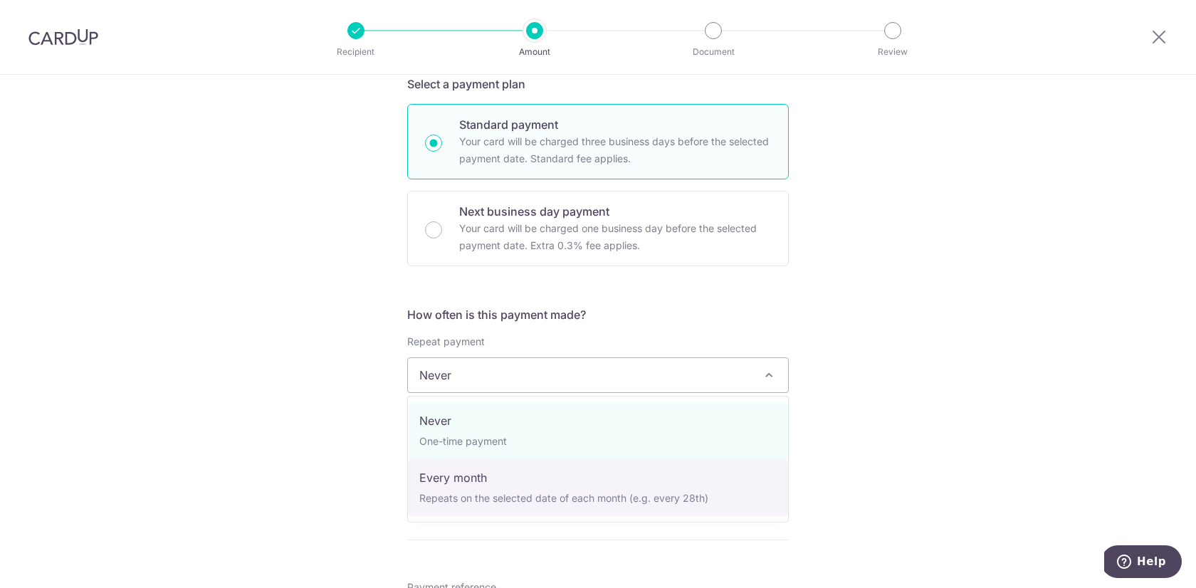
select select "3"
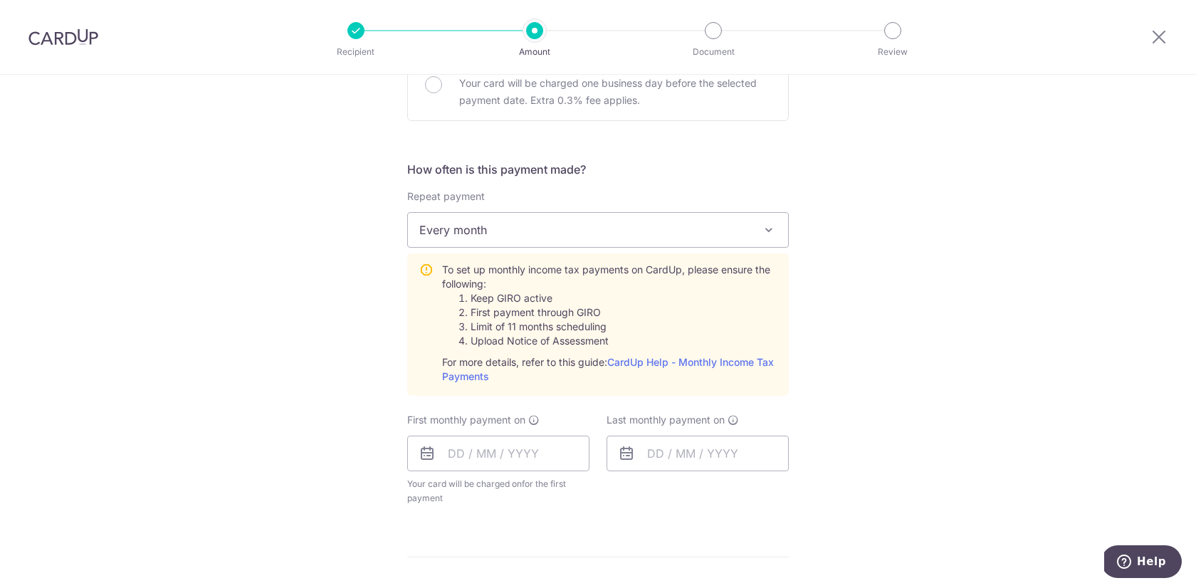
scroll to position [501, 0]
click at [486, 445] on input "text" at bounding box center [498, 452] width 182 height 36
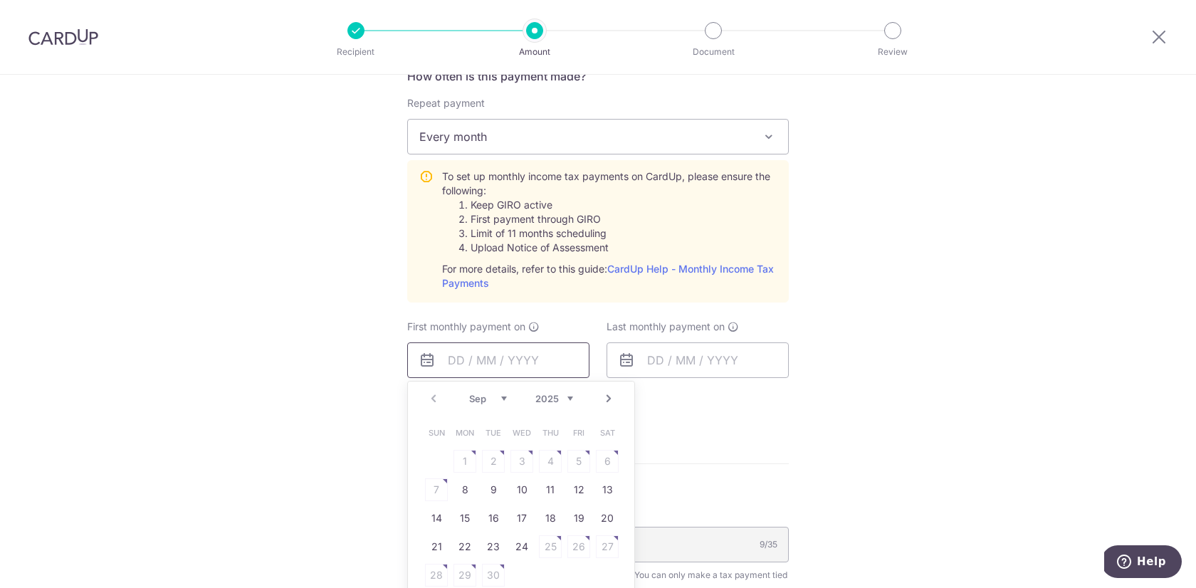
scroll to position [599, 0]
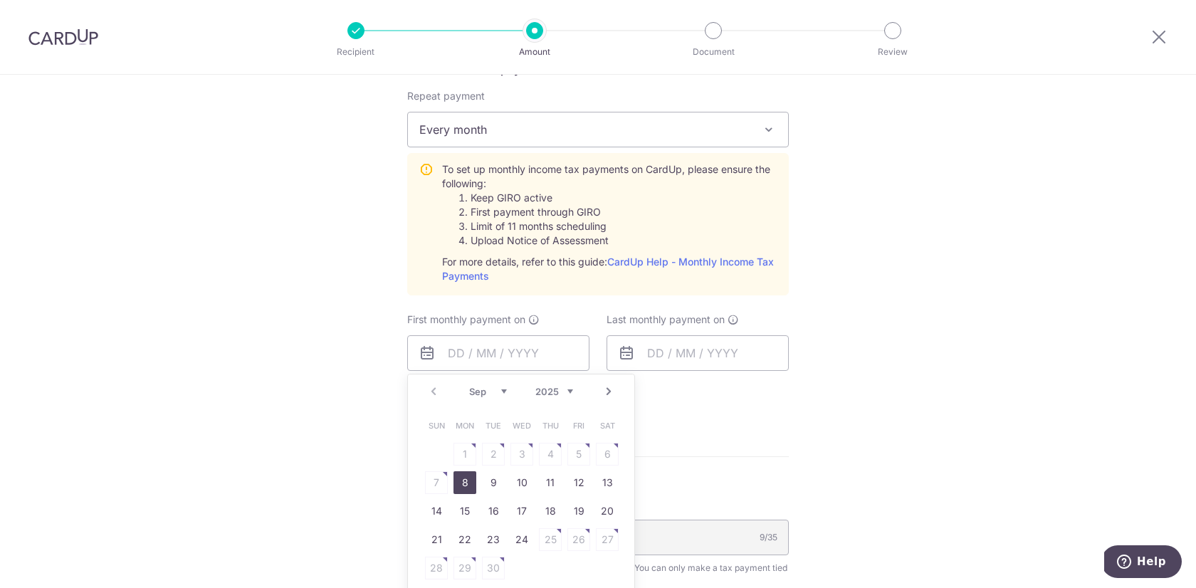
click at [466, 481] on link "8" at bounding box center [465, 482] width 23 height 23
type input "[DATE]"
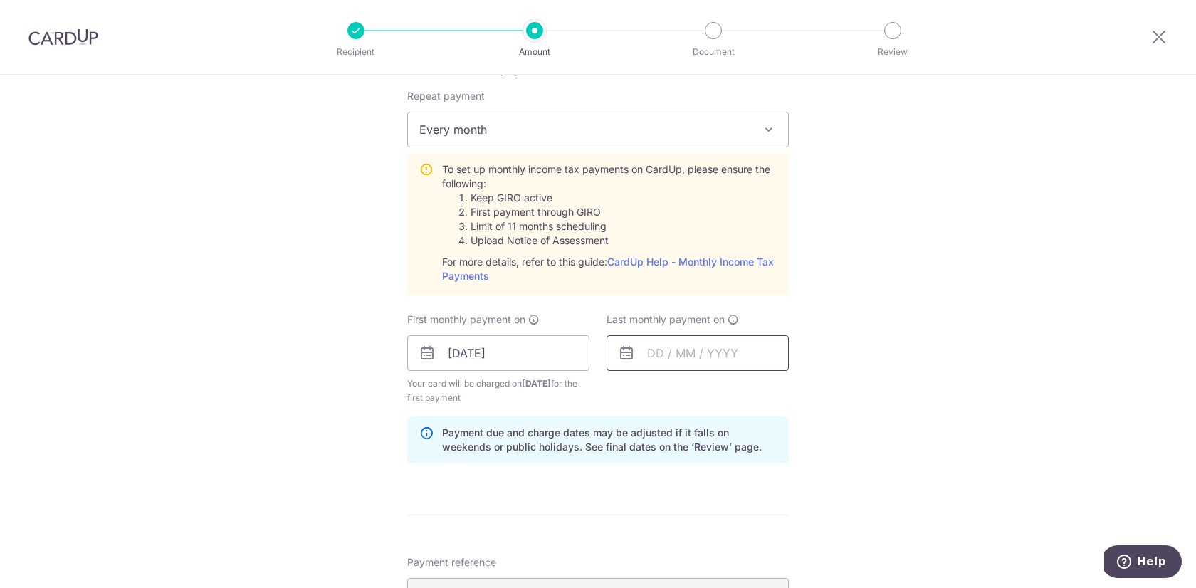
click at [651, 362] on input "text" at bounding box center [698, 353] width 182 height 36
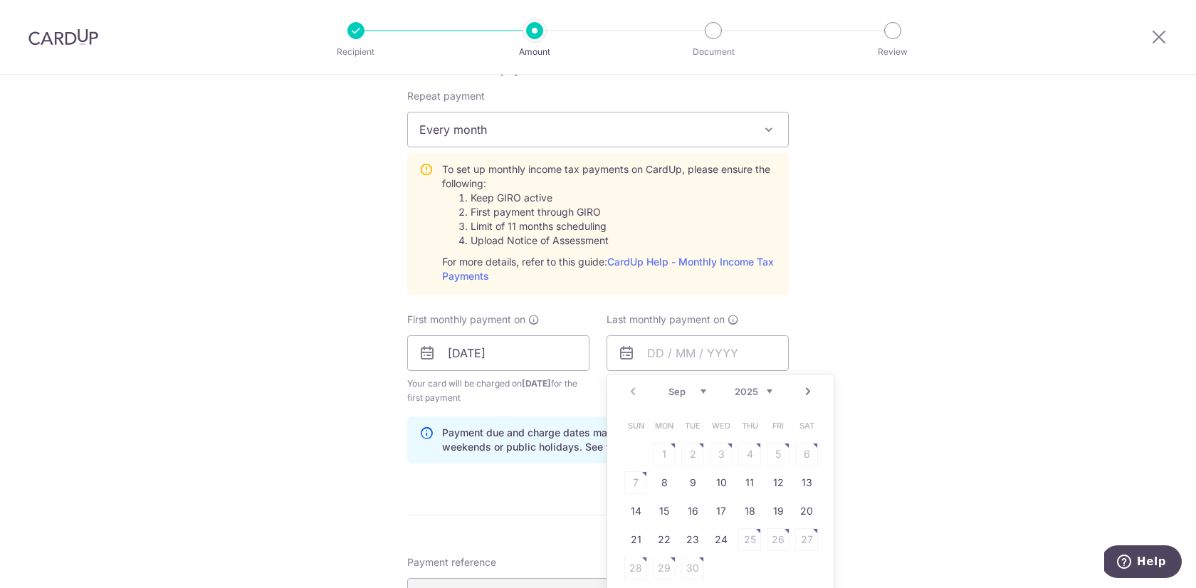
click at [810, 389] on link "Next" at bounding box center [808, 391] width 17 height 17
click at [725, 478] on link "7" at bounding box center [721, 482] width 23 height 23
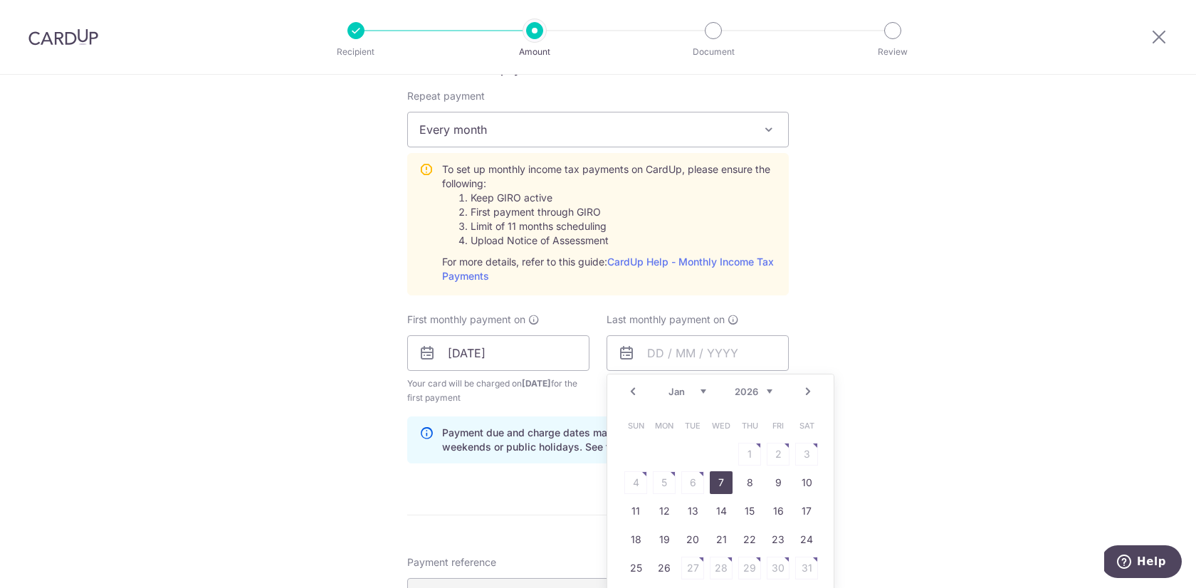
type input "07/01/2026"
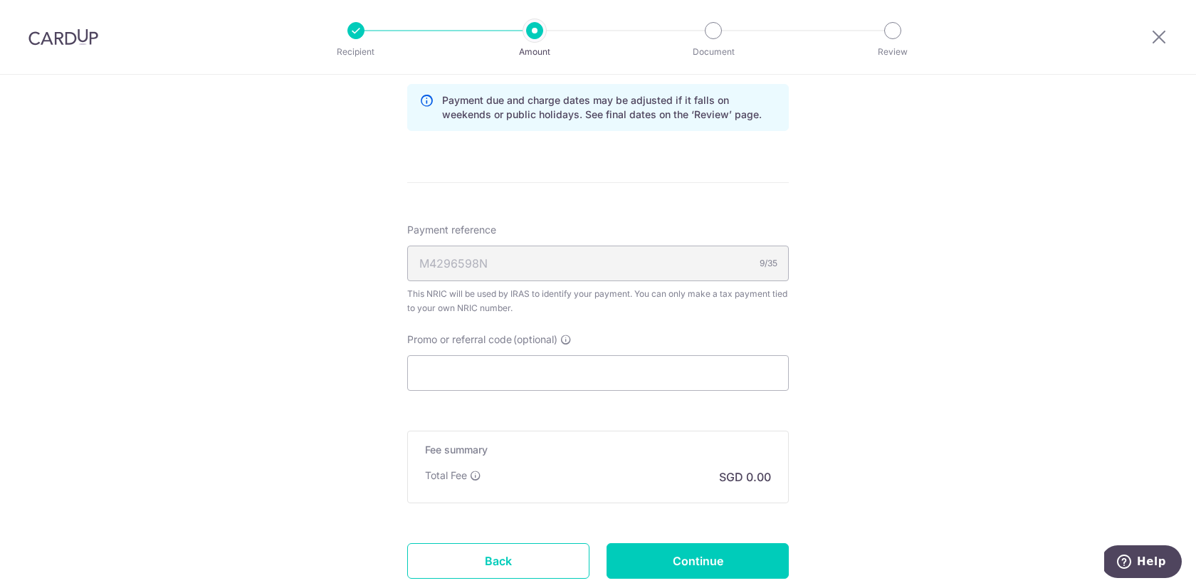
scroll to position [937, 0]
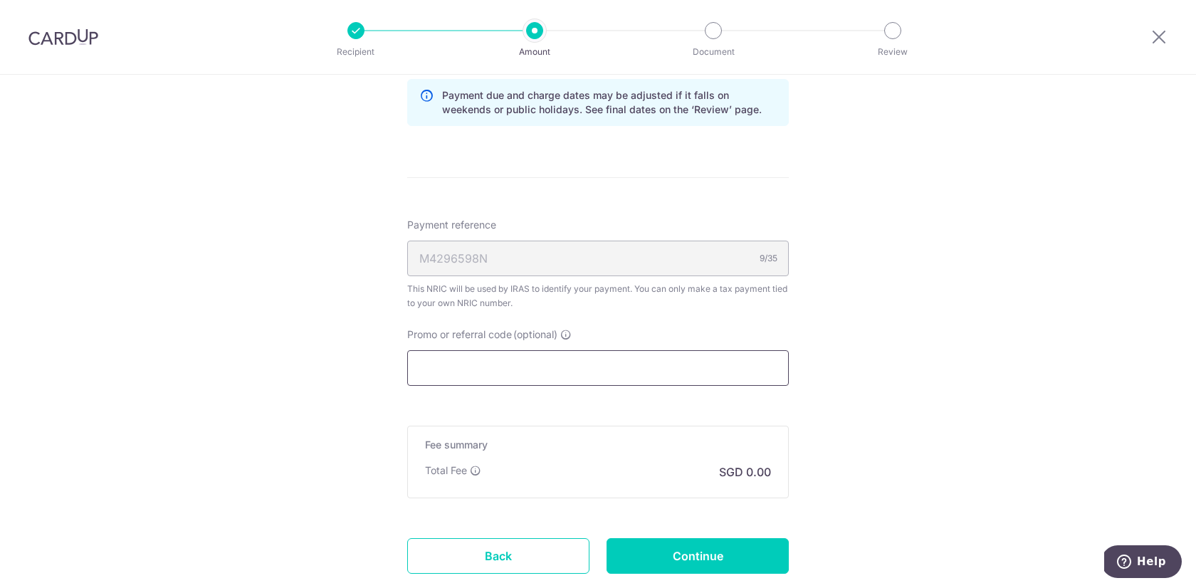
click at [441, 354] on input "Promo or referral code (optional)" at bounding box center [598, 368] width 382 height 36
paste input "VTAX25R"
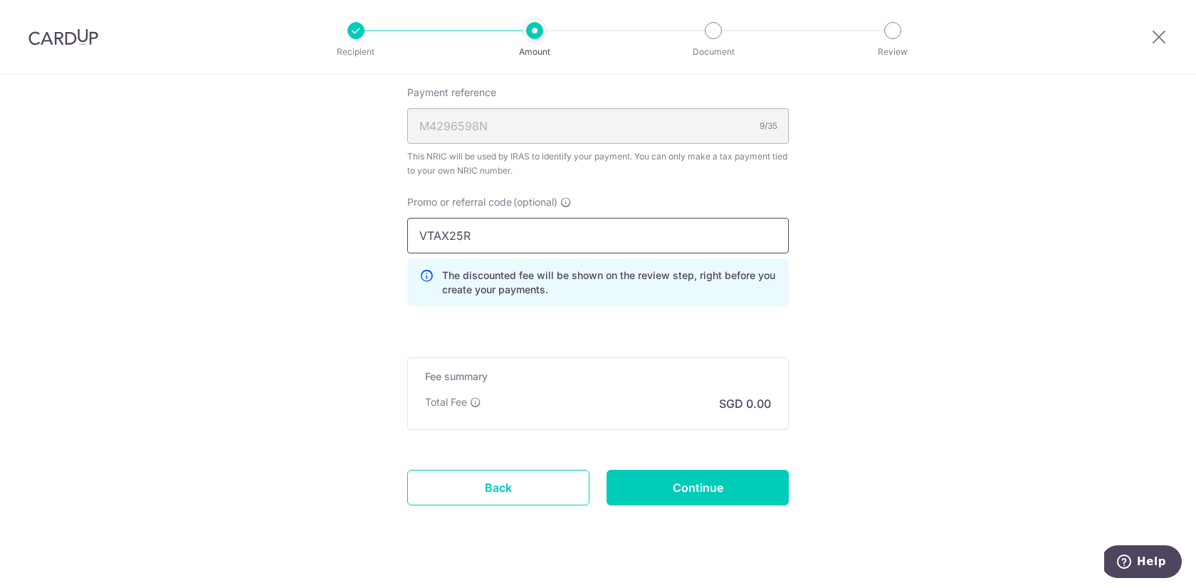
scroll to position [1084, 0]
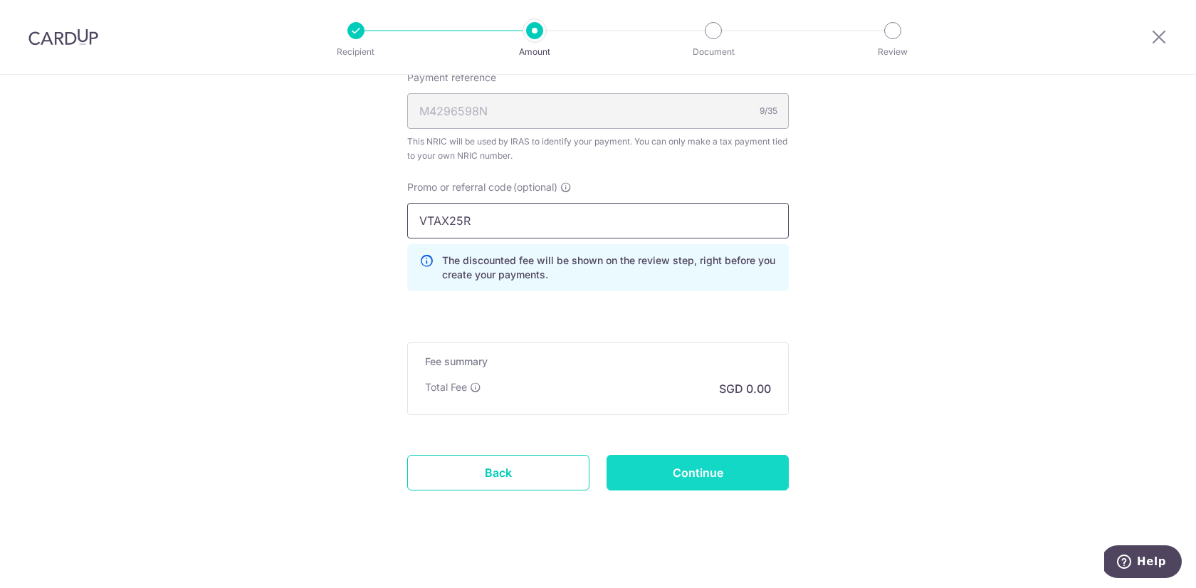
type input "VTAX25R"
click at [693, 473] on input "Continue" at bounding box center [698, 473] width 182 height 36
type input "Create Schedule"
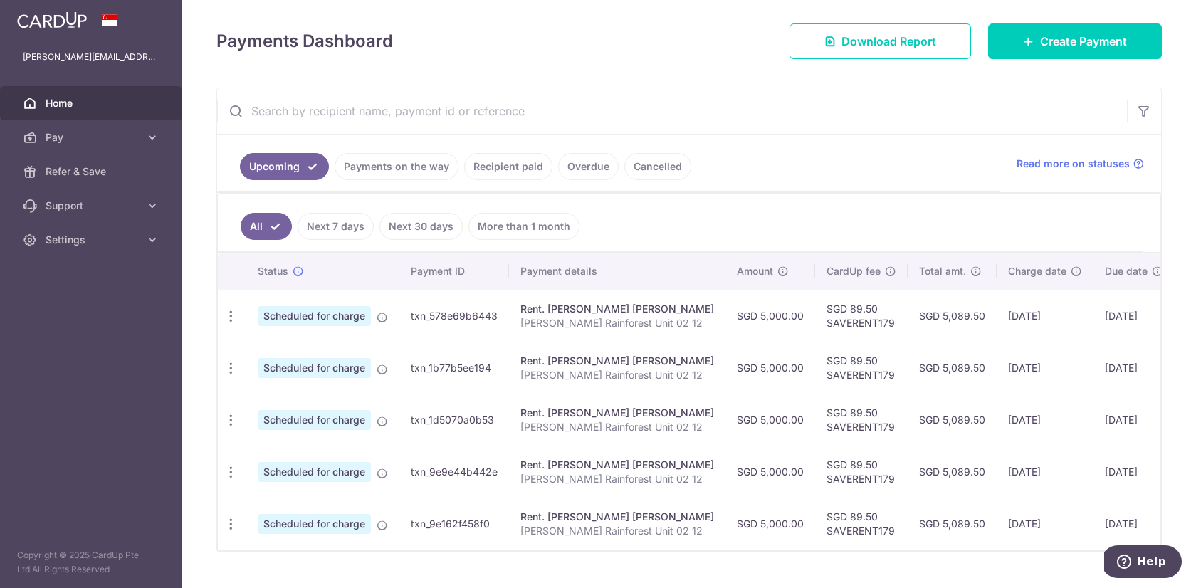
scroll to position [219, 0]
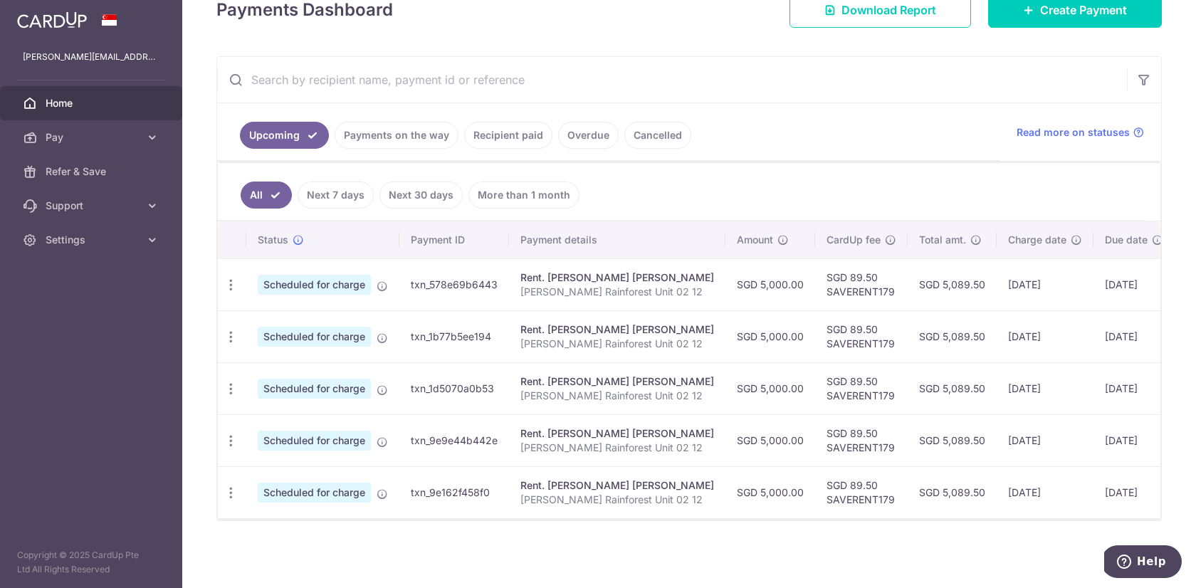
click at [646, 136] on link "Cancelled" at bounding box center [657, 135] width 67 height 27
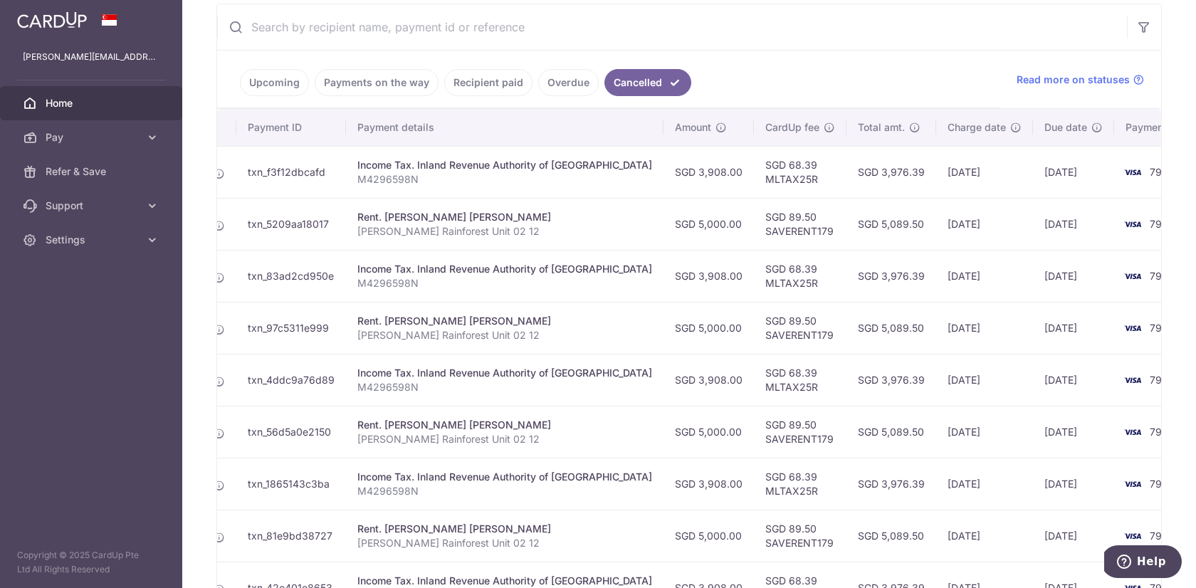
scroll to position [452, 0]
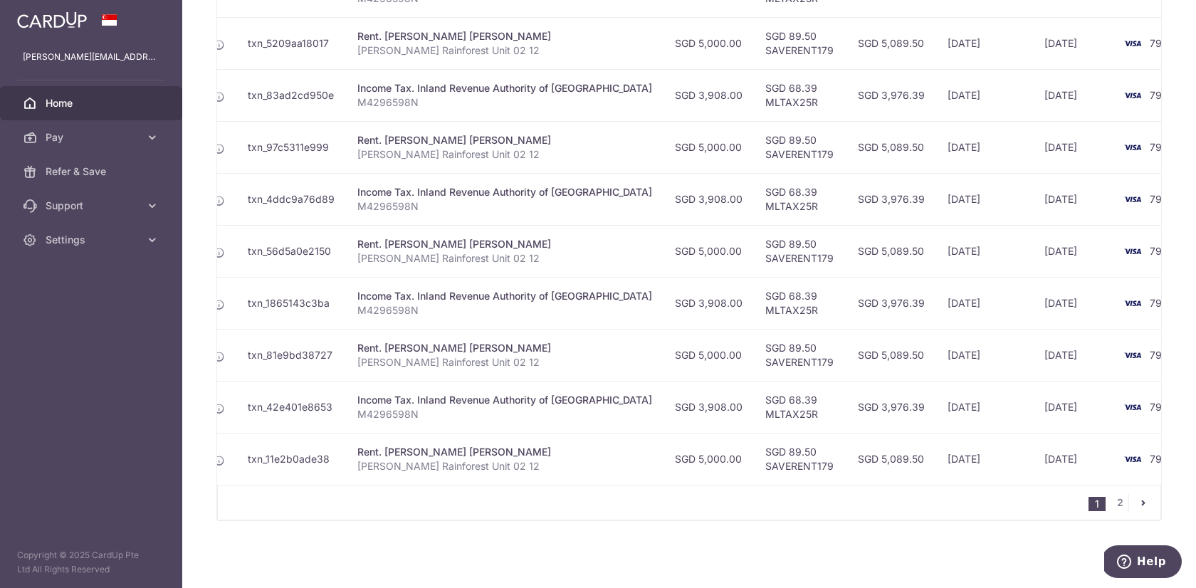
click at [262, 456] on td "txn_11e2b0ade38" at bounding box center [291, 459] width 110 height 52
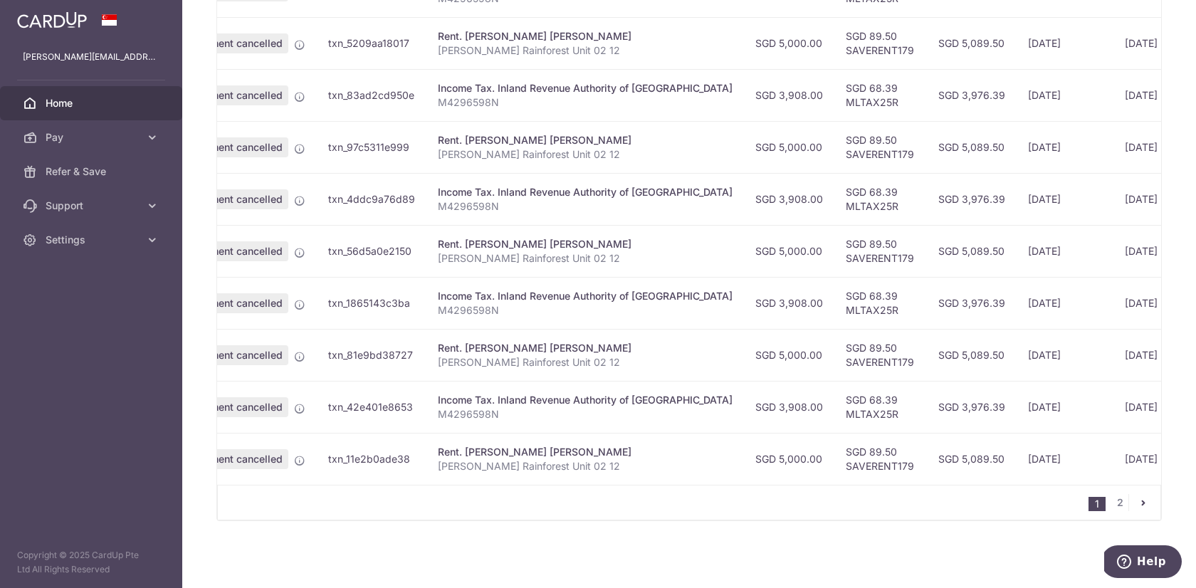
scroll to position [0, 0]
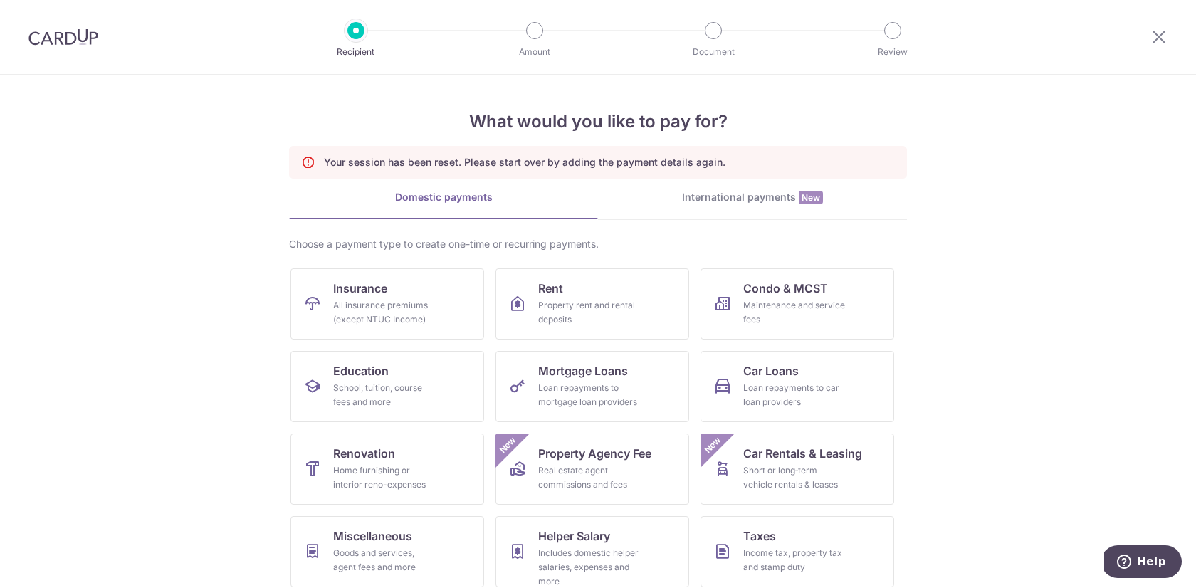
scroll to position [93, 0]
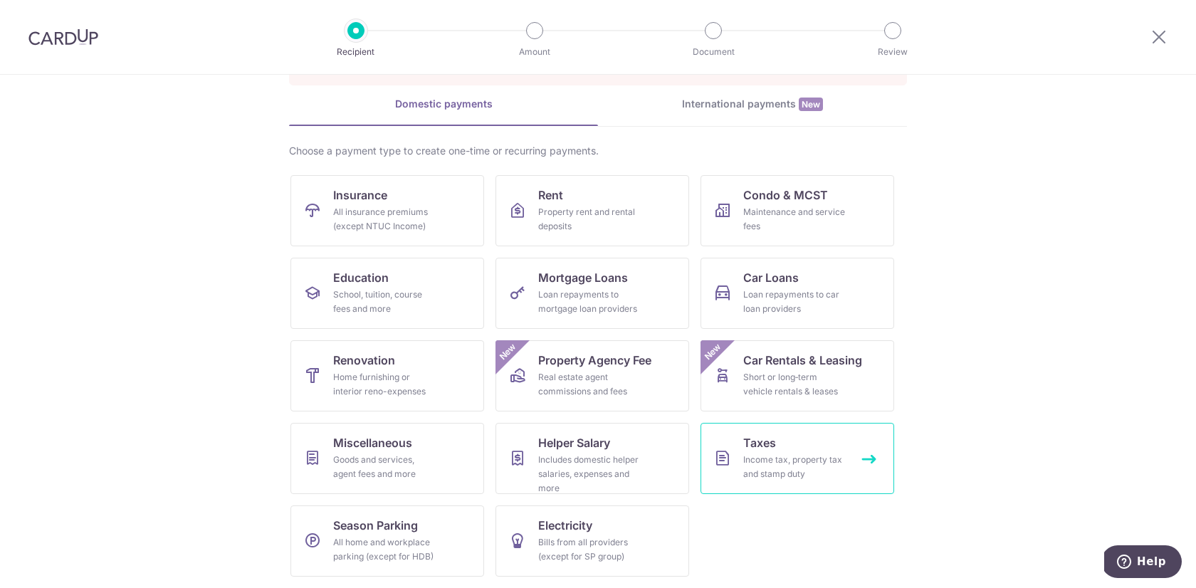
click at [775, 468] on div "Income tax, property tax and stamp duty" at bounding box center [794, 467] width 103 height 28
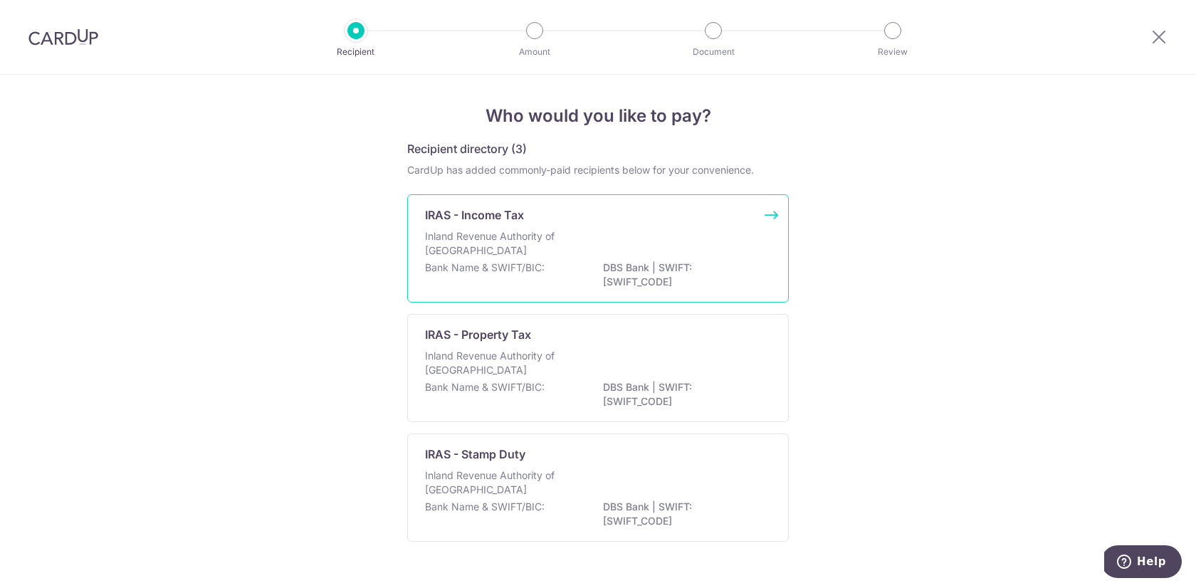
click at [531, 254] on p "Inland Revenue Authority of [GEOGRAPHIC_DATA]" at bounding box center [500, 243] width 151 height 28
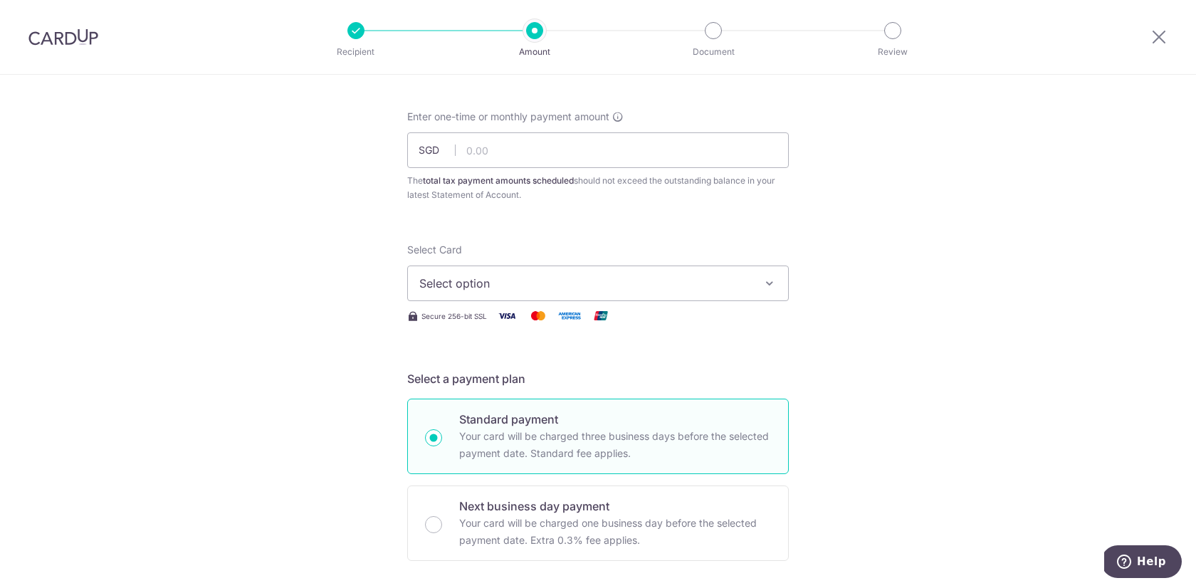
scroll to position [64, 0]
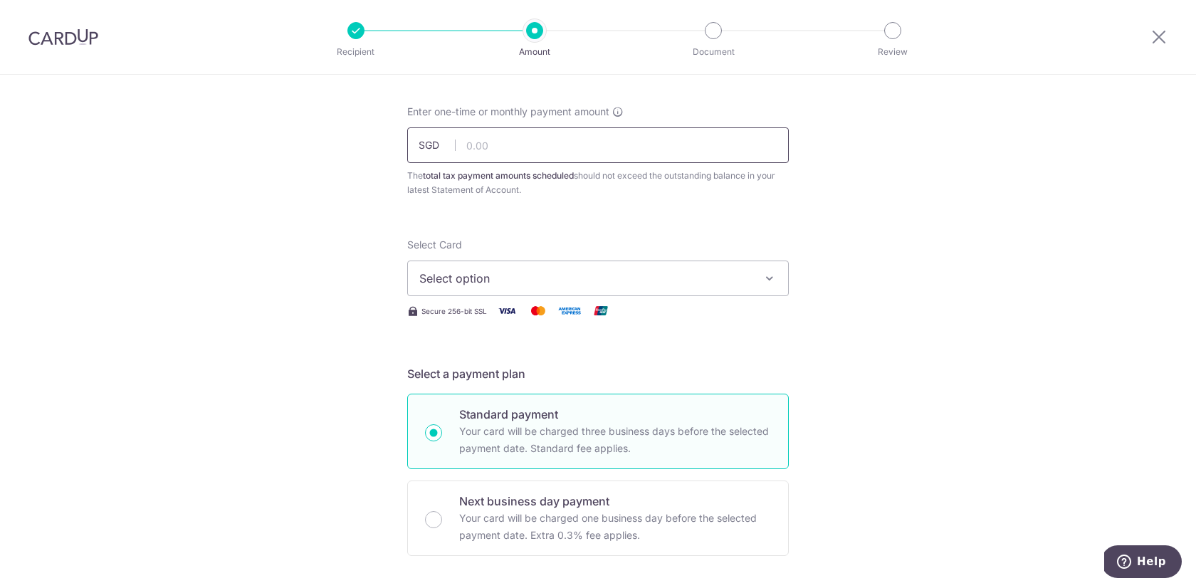
click at [498, 149] on input "text" at bounding box center [598, 145] width 382 height 36
type input "3,908.00"
click at [485, 277] on span "Select option" at bounding box center [585, 278] width 332 height 17
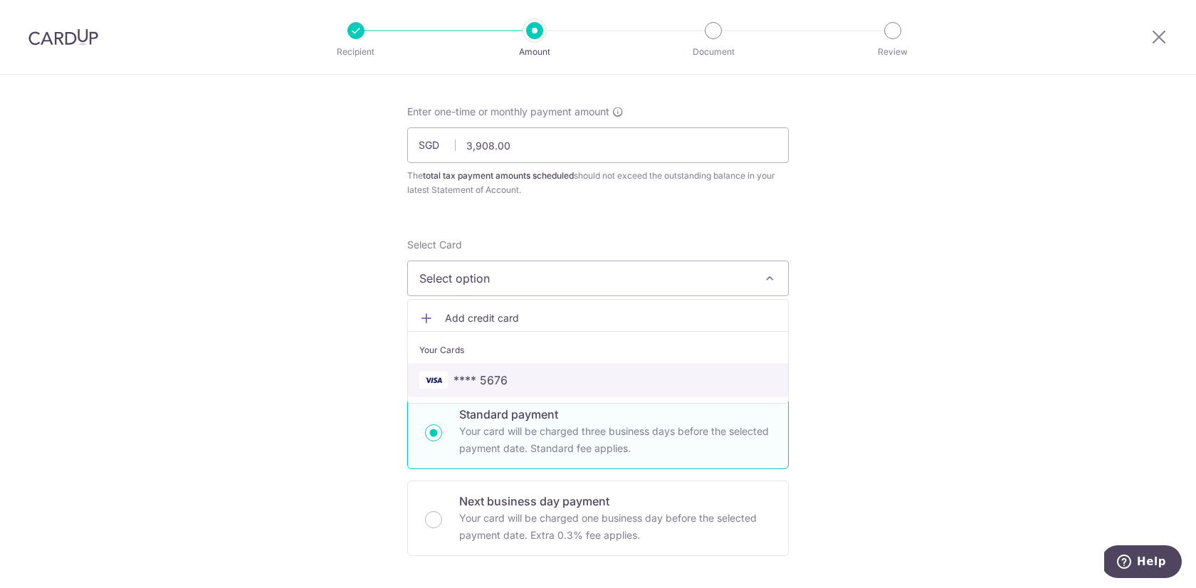
click at [486, 376] on span "**** 5676" at bounding box center [481, 380] width 54 height 17
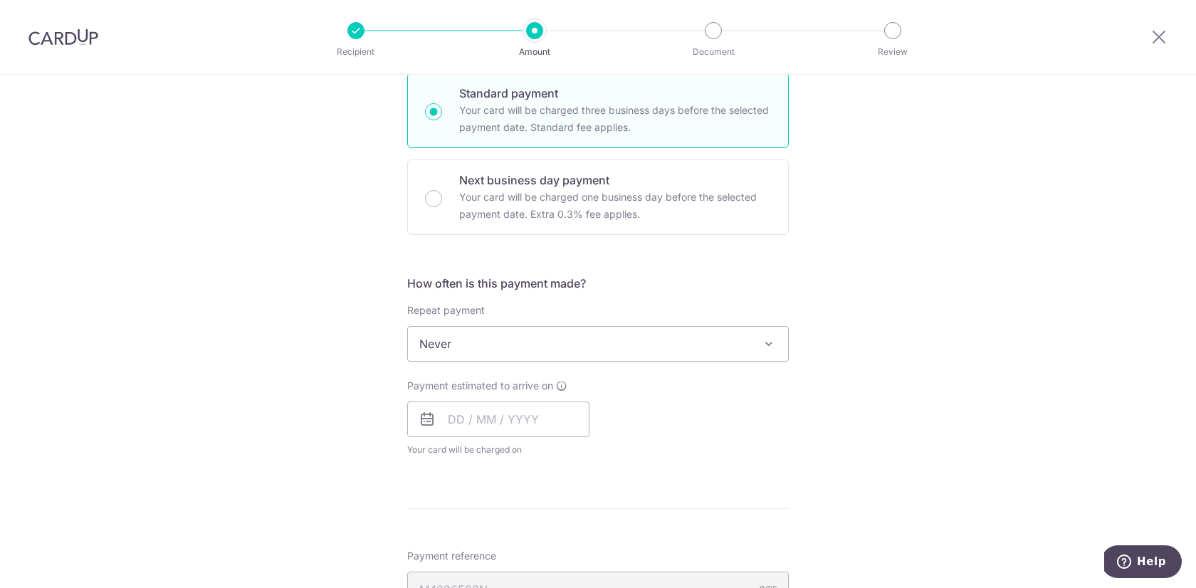
scroll to position [386, 0]
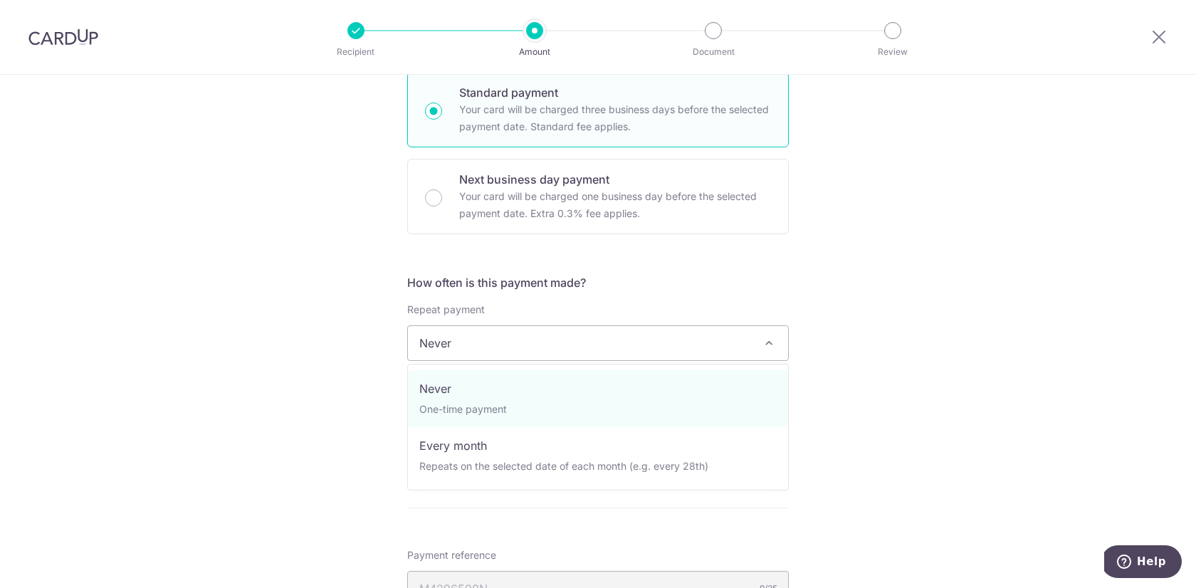
click at [495, 336] on span "Never" at bounding box center [598, 343] width 380 height 34
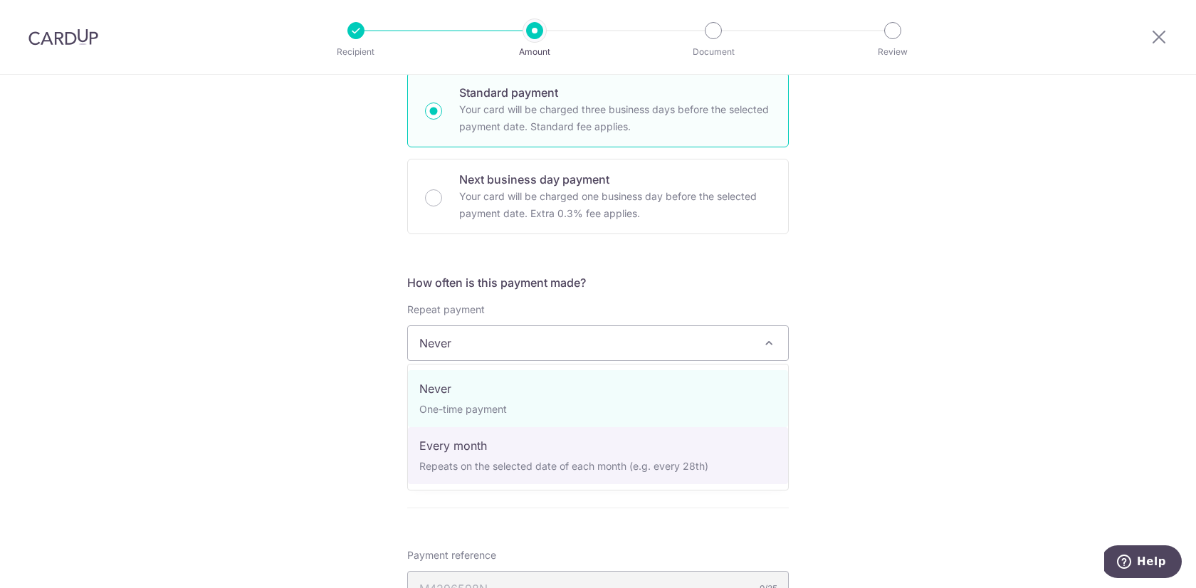
select select "3"
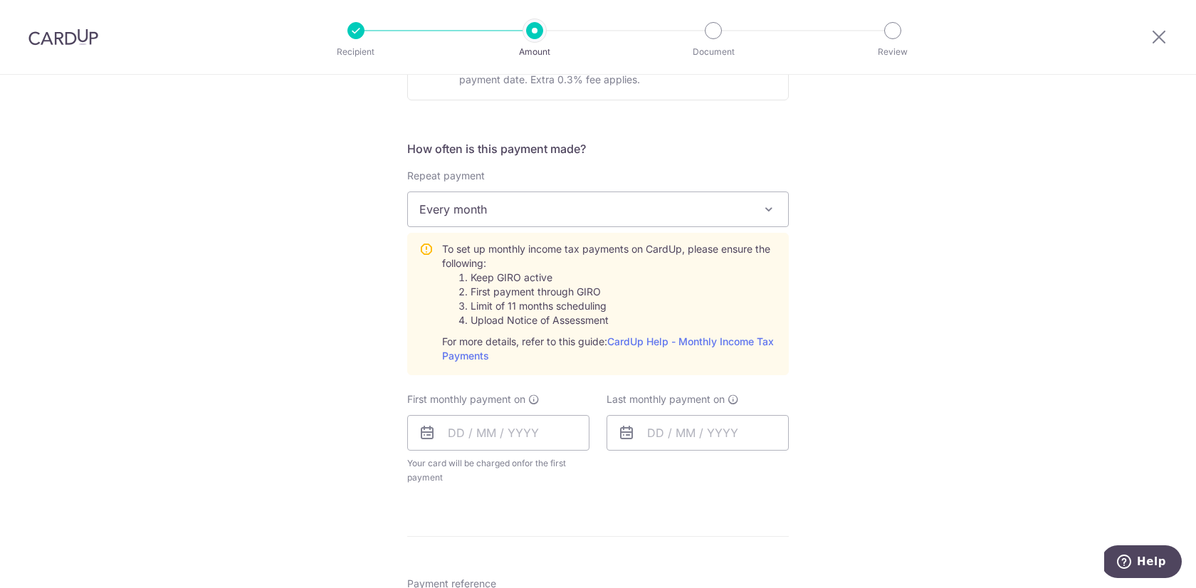
scroll to position [533, 0]
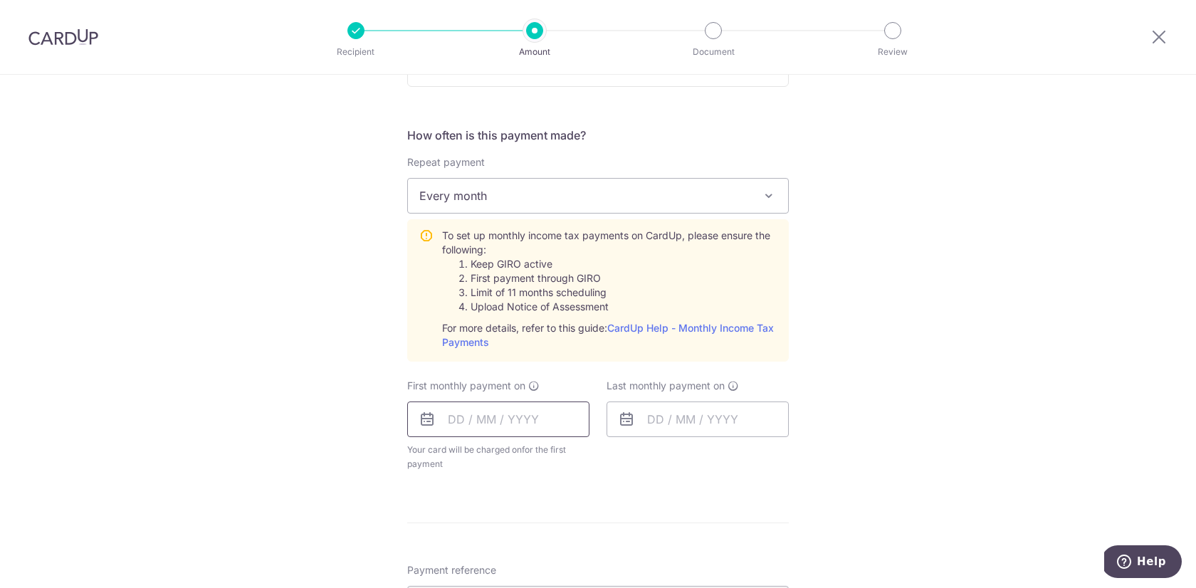
click at [451, 424] on input "text" at bounding box center [498, 420] width 182 height 36
click at [468, 546] on link "8" at bounding box center [465, 549] width 23 height 23
type input "[DATE]"
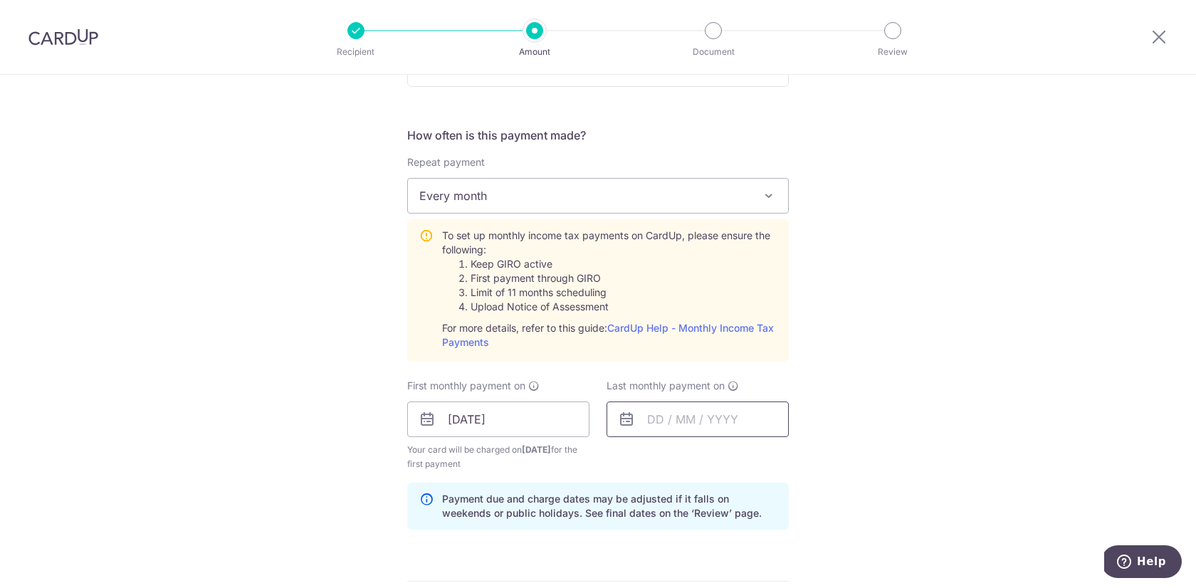
click at [654, 417] on input "text" at bounding box center [698, 420] width 182 height 36
click at [802, 454] on link "Next" at bounding box center [808, 457] width 17 height 17
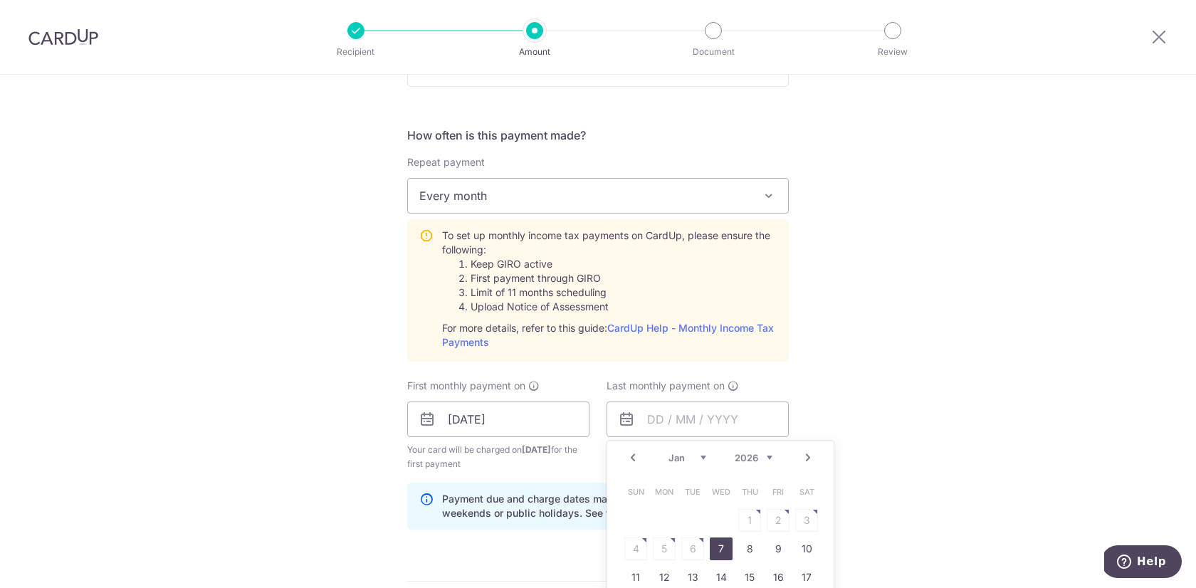
click at [719, 549] on link "7" at bounding box center [721, 549] width 23 height 23
type input "[DATE]"
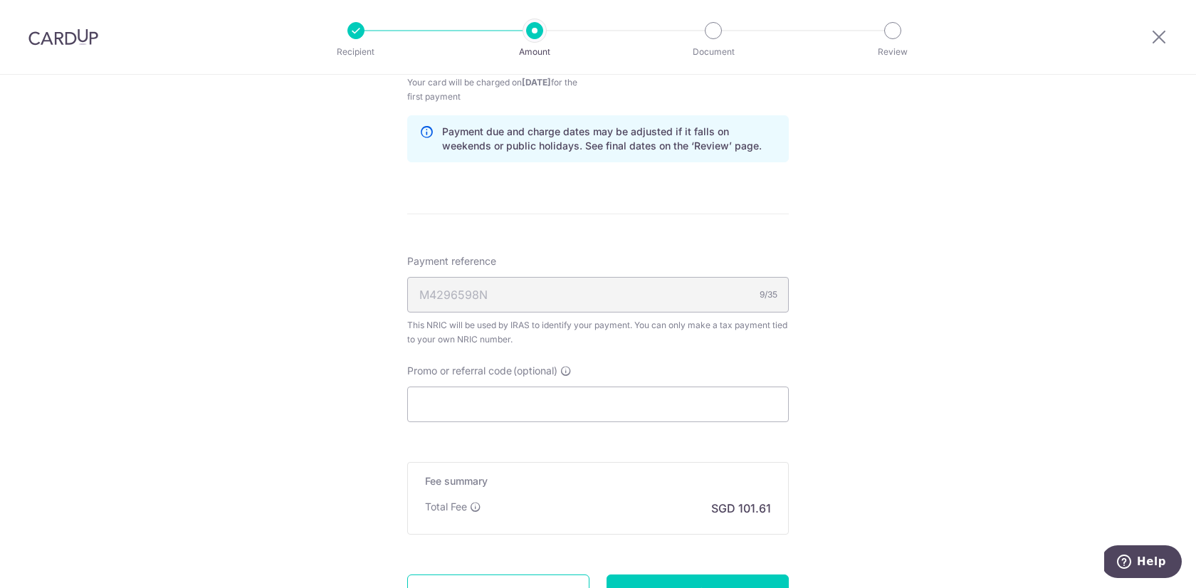
scroll to position [916, 0]
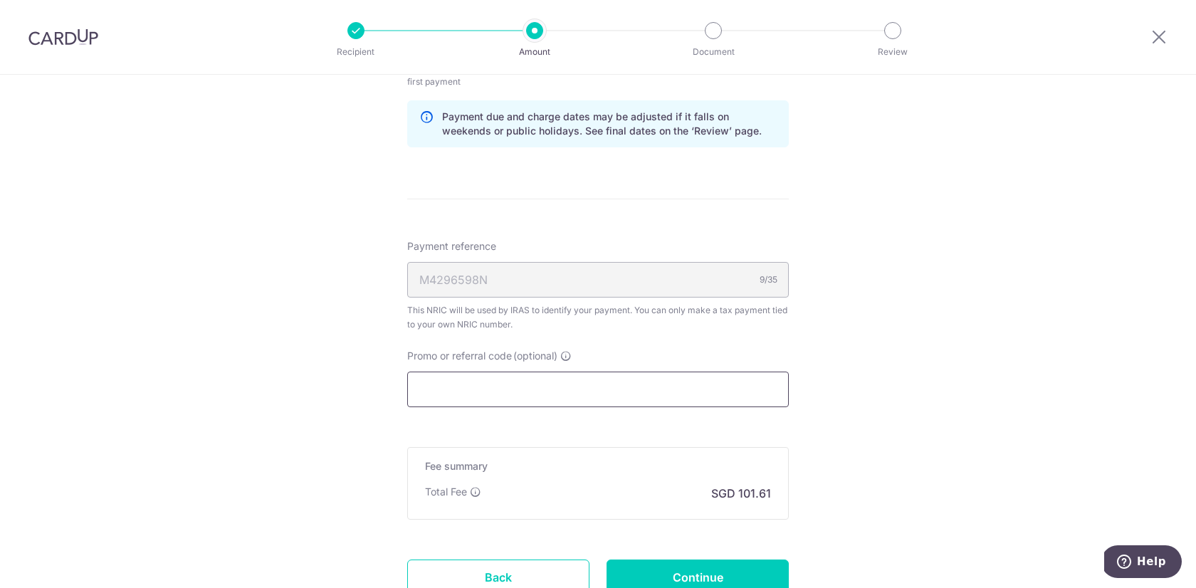
click at [501, 372] on input "Promo or referral code (optional)" at bounding box center [598, 390] width 382 height 36
paste input "VTAX25R"
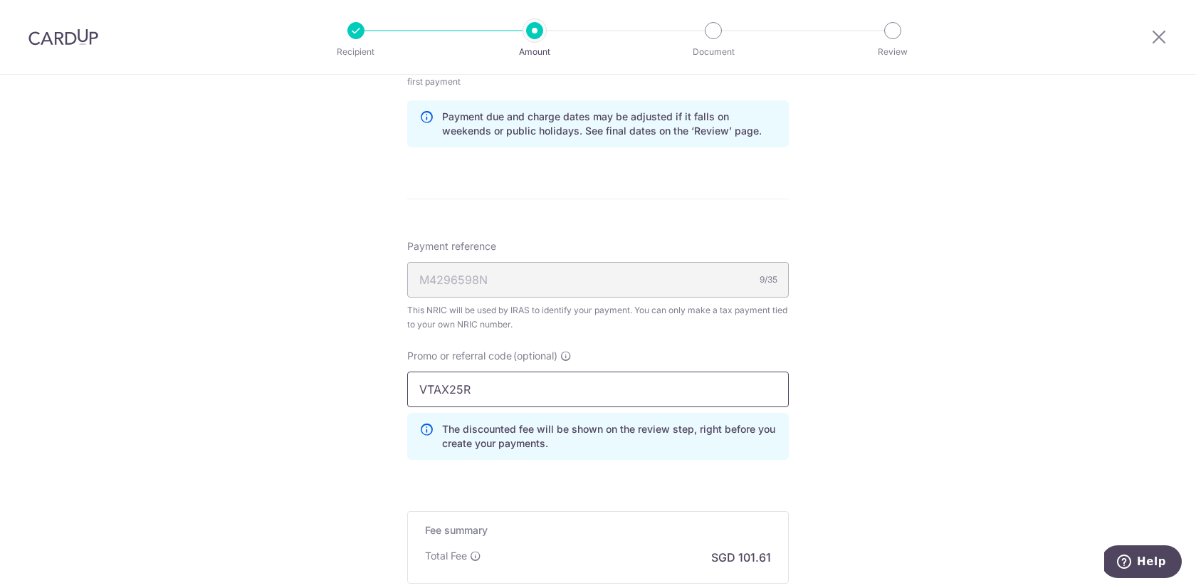
type input "VTAX25R"
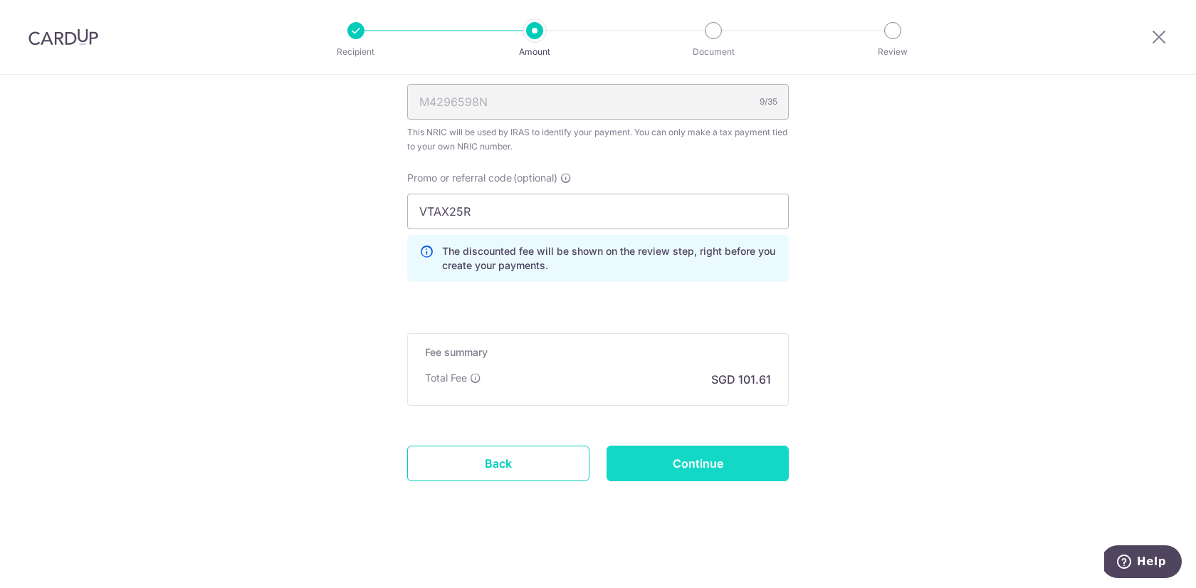
click at [666, 458] on input "Continue" at bounding box center [698, 464] width 182 height 36
type input "Create Schedule"
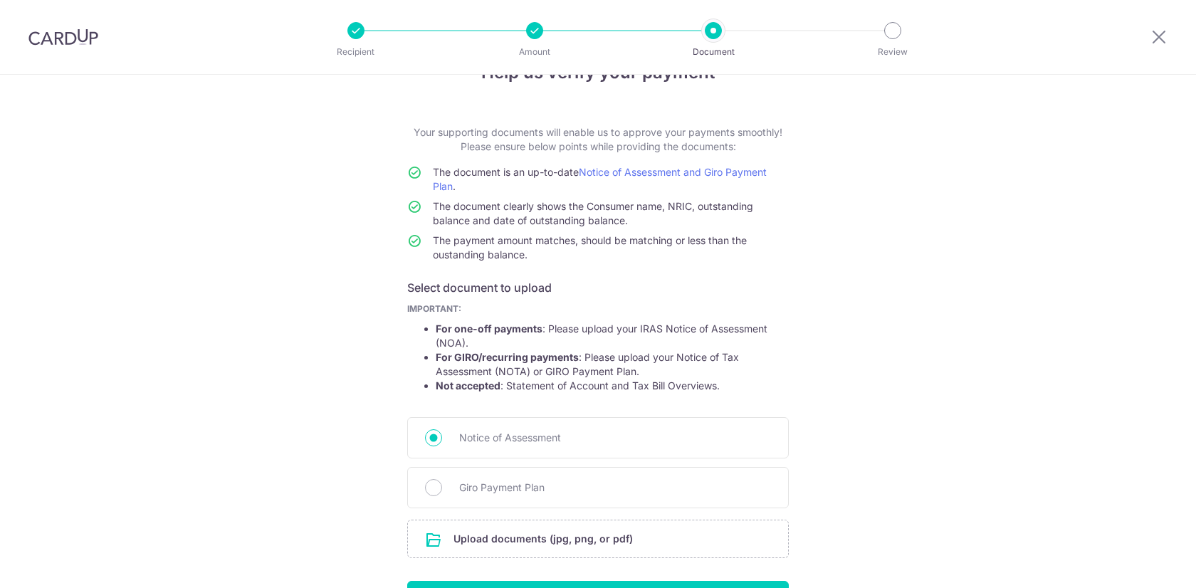
scroll to position [139, 0]
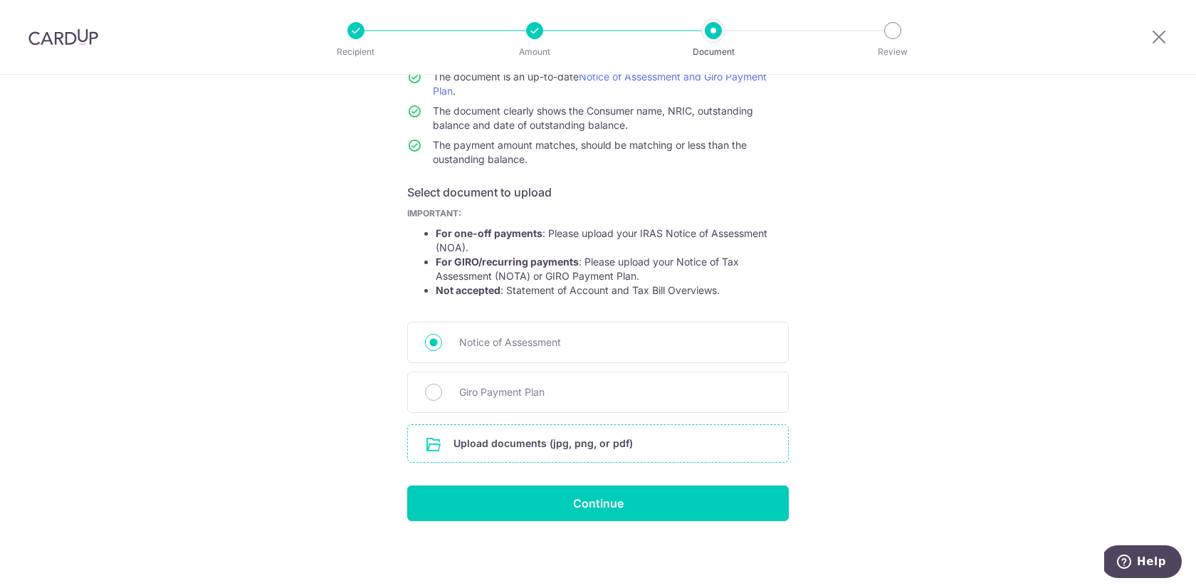
click at [490, 449] on input "file" at bounding box center [598, 443] width 380 height 37
click at [528, 436] on input "file" at bounding box center [598, 443] width 380 height 37
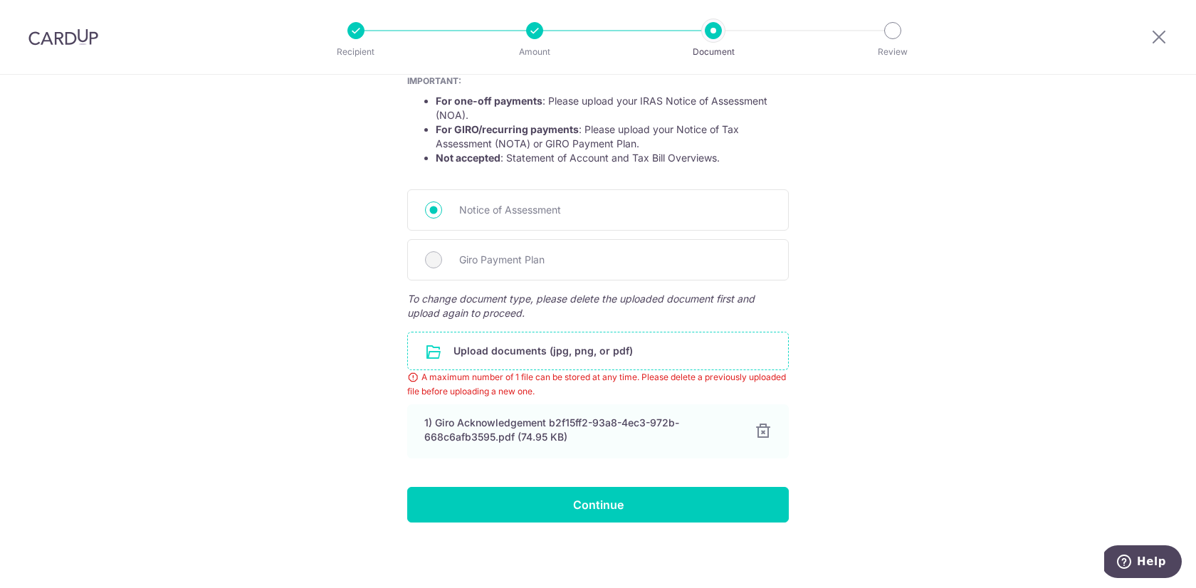
scroll to position [273, 0]
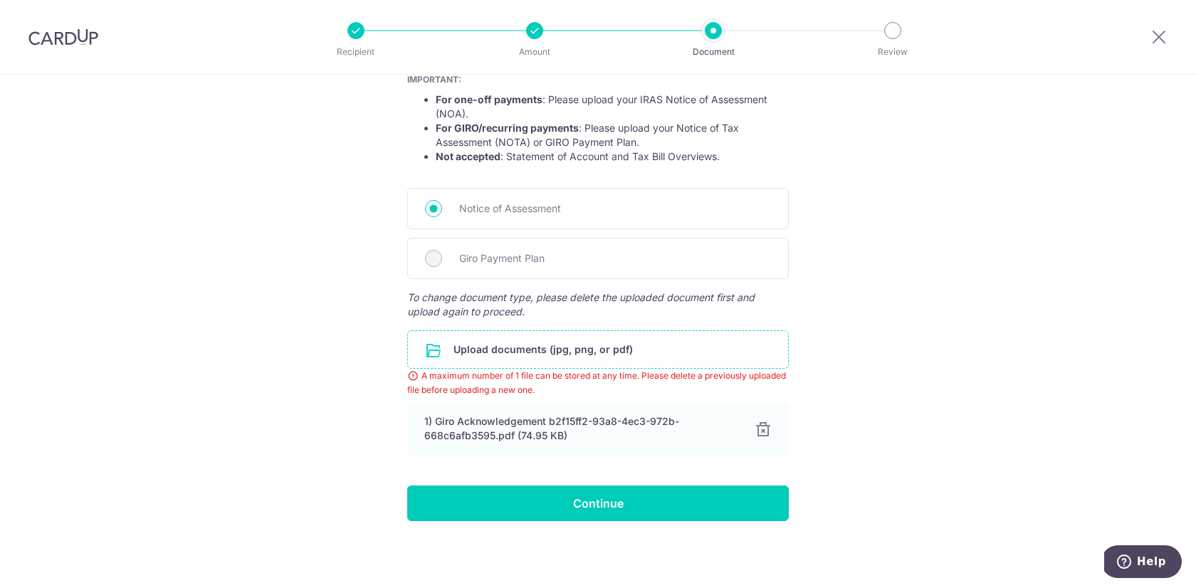
click at [481, 354] on input "file" at bounding box center [598, 349] width 380 height 37
click at [565, 348] on input "file" at bounding box center [598, 349] width 380 height 37
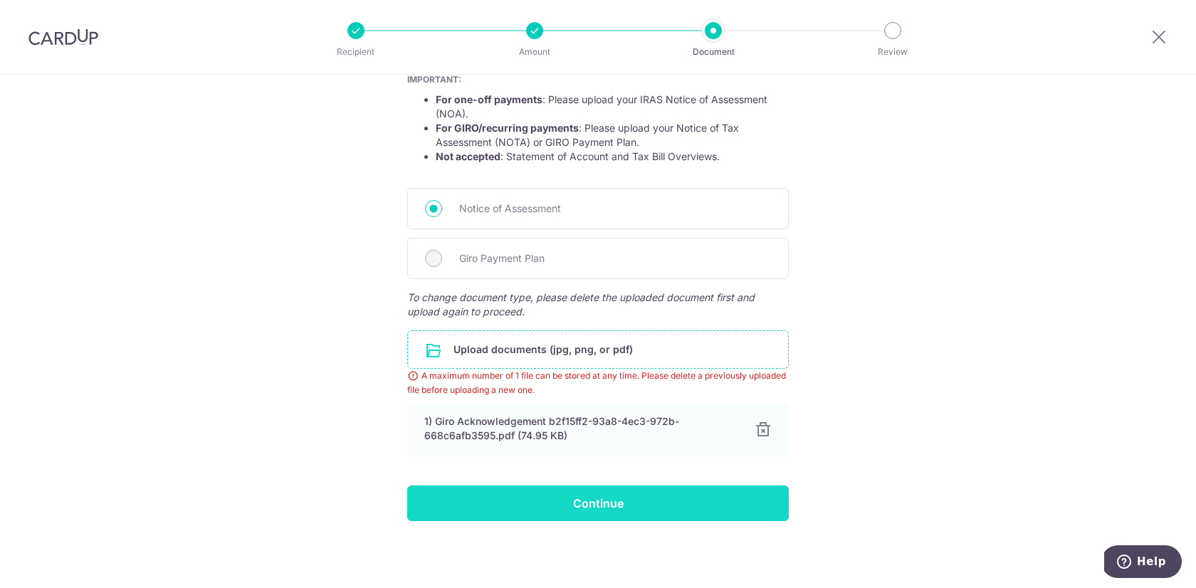
click at [595, 513] on input "Continue" at bounding box center [598, 504] width 382 height 36
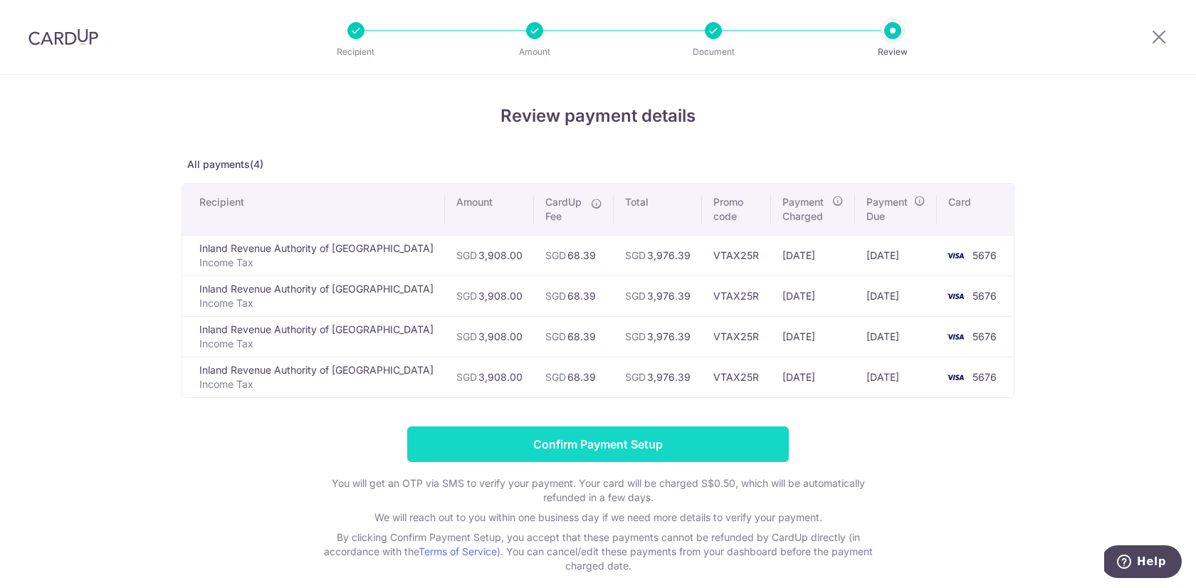
click at [570, 439] on input "Confirm Payment Setup" at bounding box center [598, 444] width 382 height 36
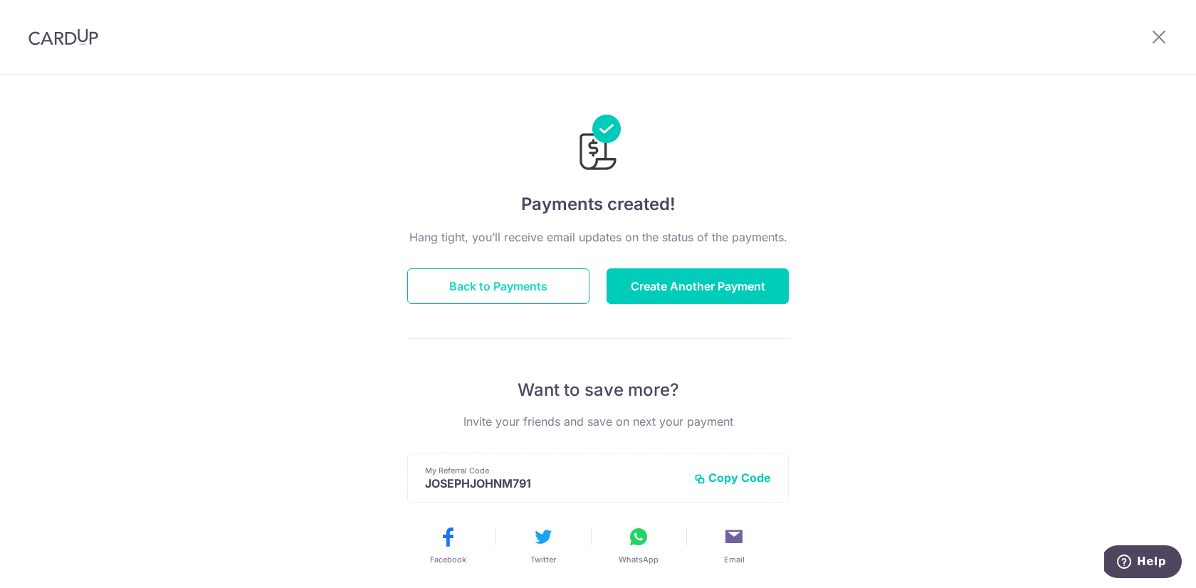
click at [488, 290] on button "Back to Payments" at bounding box center [498, 286] width 182 height 36
